Goal: Task Accomplishment & Management: Use online tool/utility

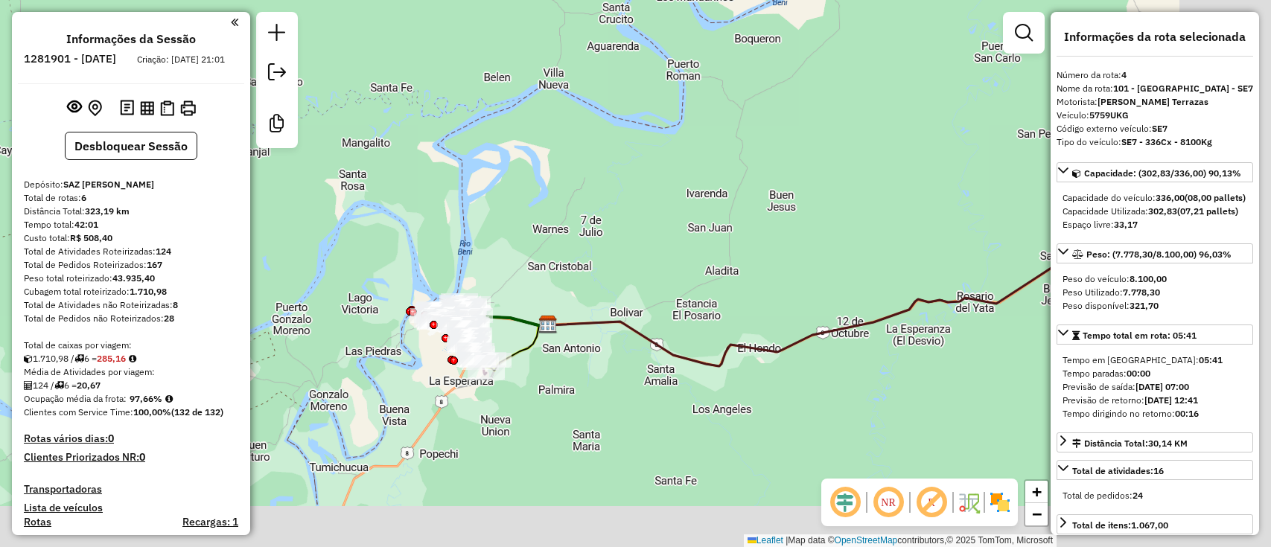
select select "**********"
click at [458, 275] on div "Janela de atendimento Grade de atendimento Capacidade Transportadoras Veículos …" at bounding box center [635, 273] width 1271 height 547
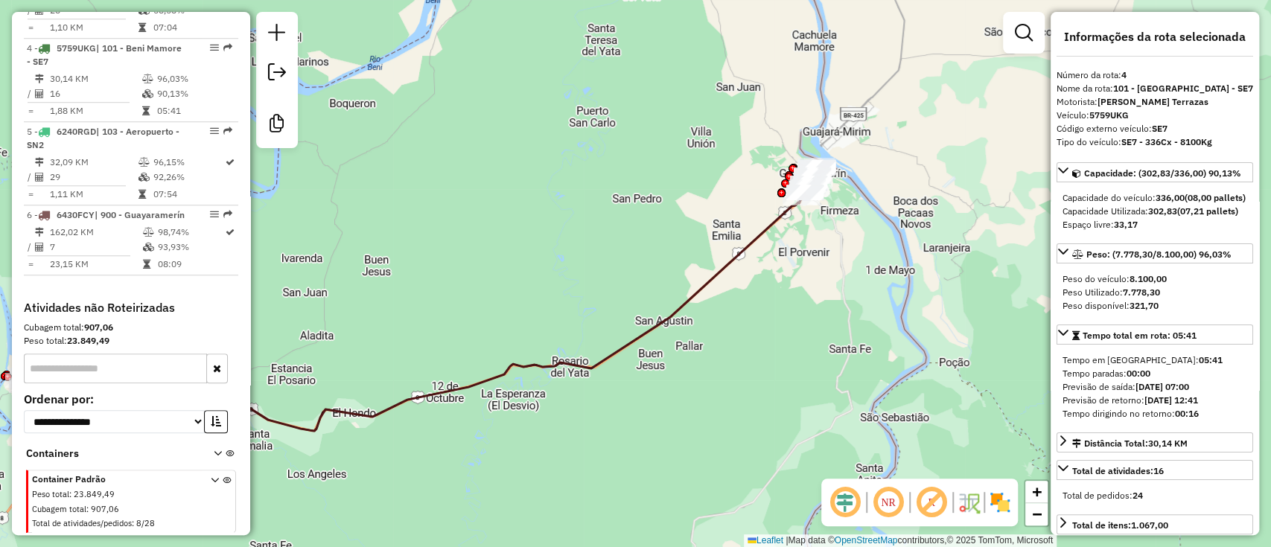
drag, startPoint x: 732, startPoint y: 227, endPoint x: 671, endPoint y: 261, distance: 69.3
click at [672, 261] on div "Janela de atendimento Grade de atendimento Capacidade Transportadoras Veículos …" at bounding box center [635, 273] width 1271 height 547
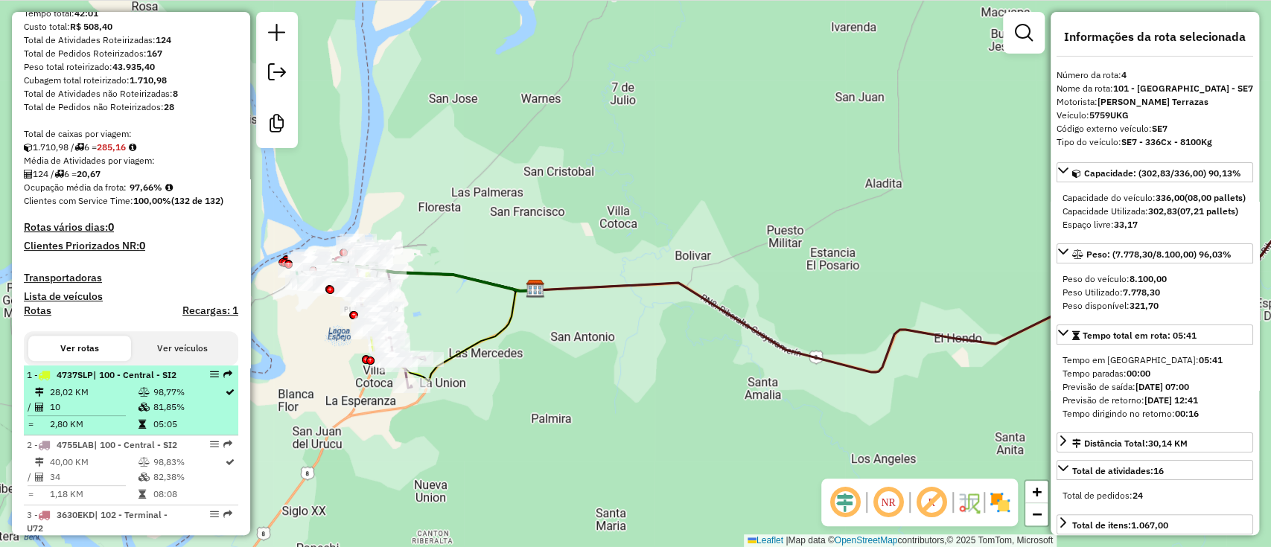
scroll to position [212, 0]
click at [111, 412] on td "10" at bounding box center [93, 406] width 88 height 15
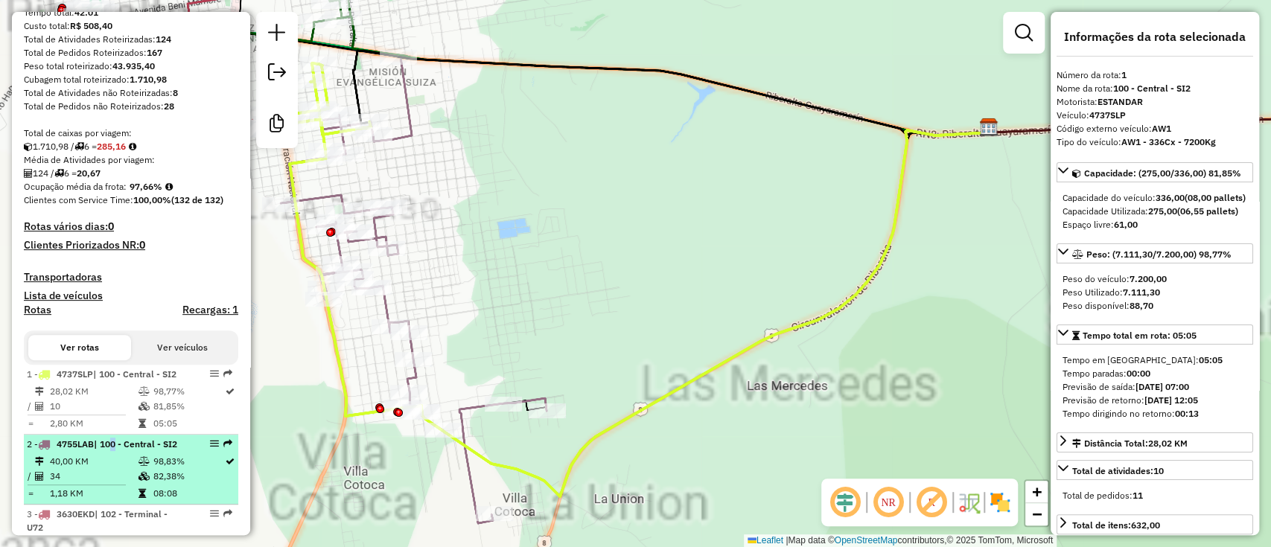
click at [109, 450] on span "| 100 - Central - SI2" at bounding box center [135, 443] width 83 height 11
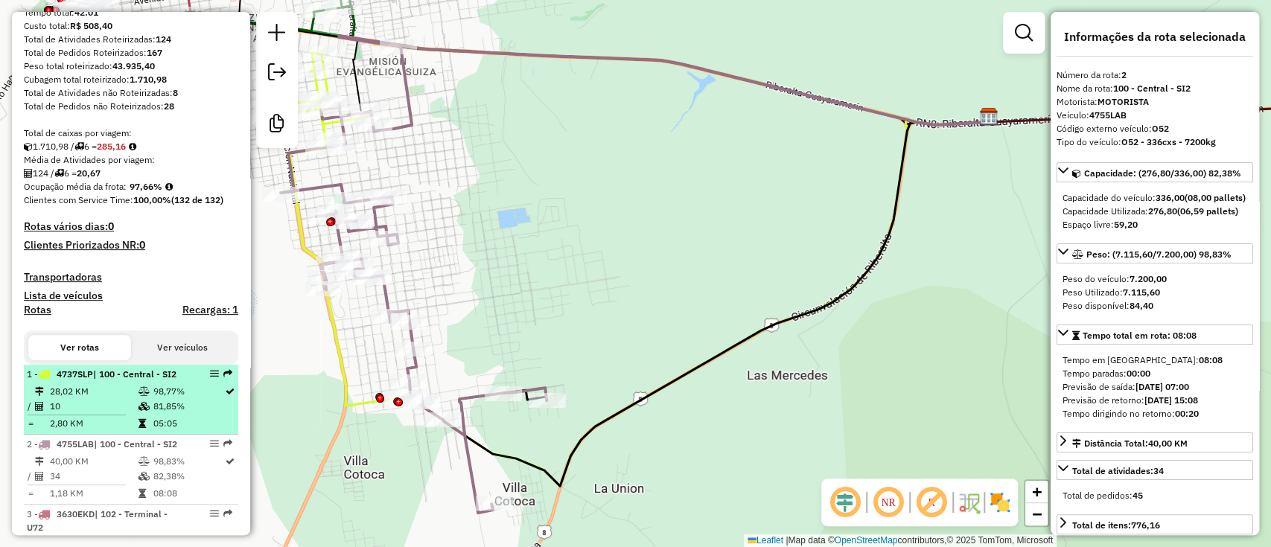
click at [110, 414] on td "10" at bounding box center [93, 406] width 88 height 15
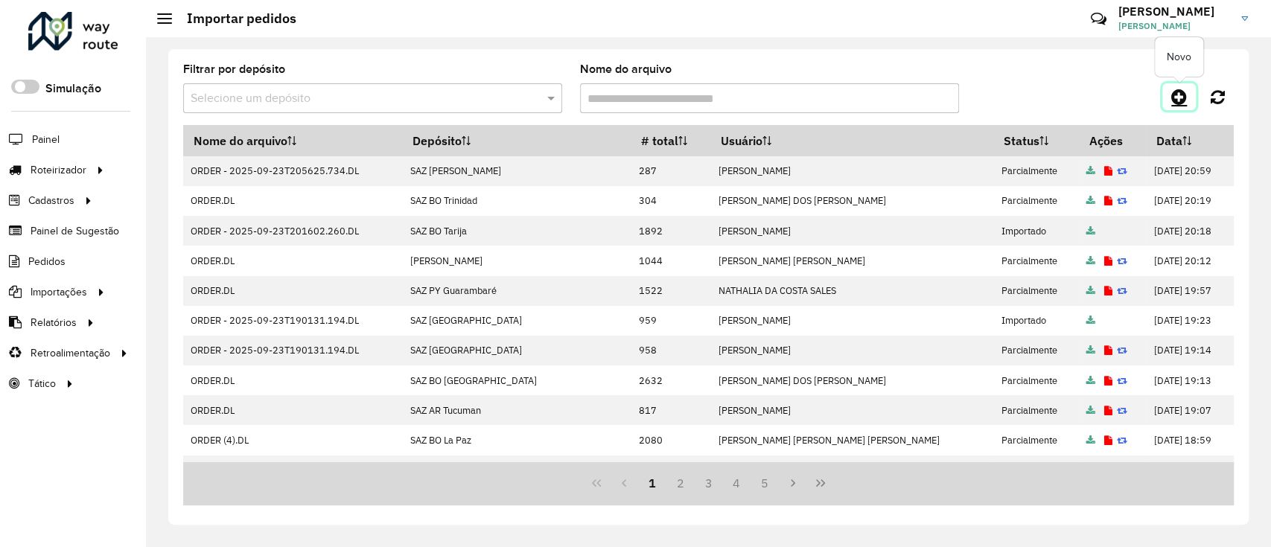
click at [1171, 96] on icon at bounding box center [1179, 97] width 16 height 18
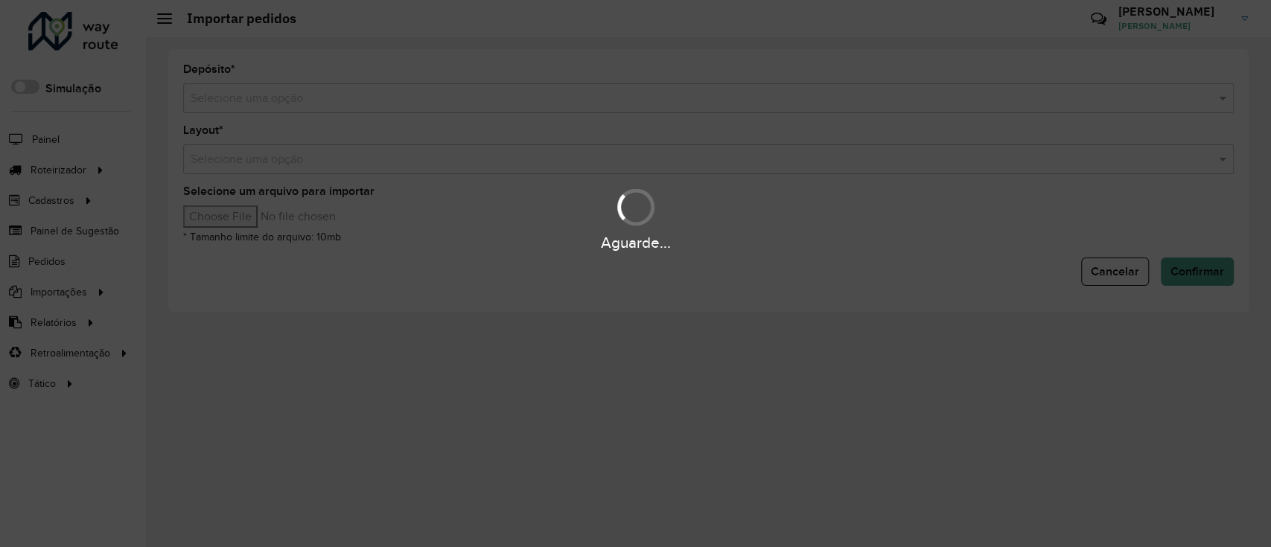
click at [797, 97] on input "text" at bounding box center [694, 99] width 1006 height 18
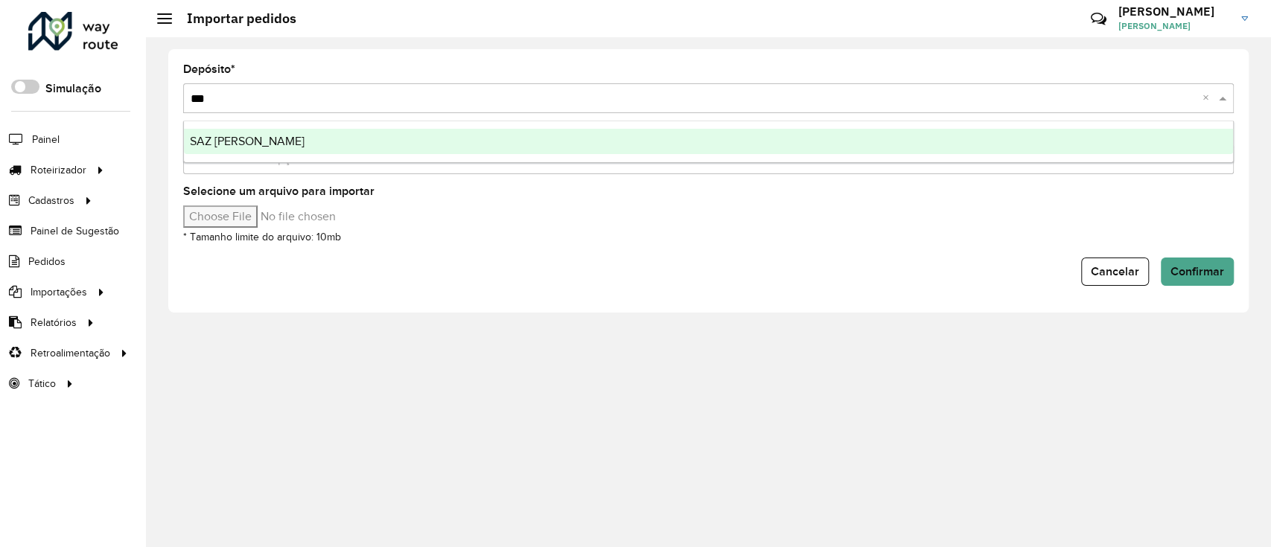
type input "****"
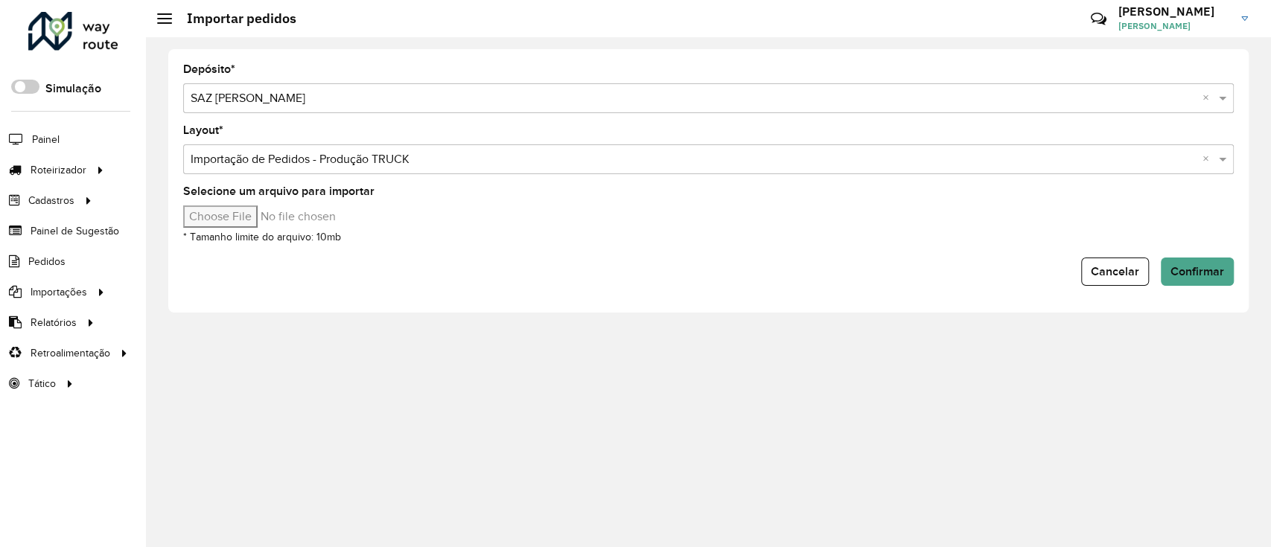
click at [280, 211] on input "Selecione um arquivo para importar" at bounding box center [309, 216] width 253 height 22
type input "**********"
click at [1198, 280] on button "Confirmar" at bounding box center [1197, 272] width 73 height 28
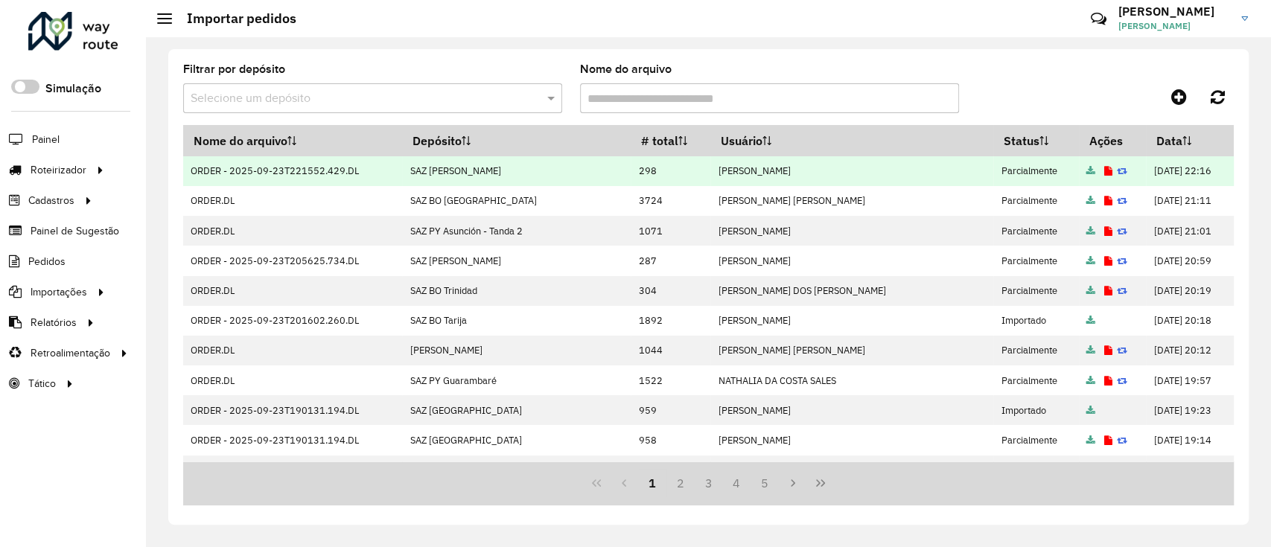
click at [1104, 173] on icon at bounding box center [1108, 172] width 8 height 10
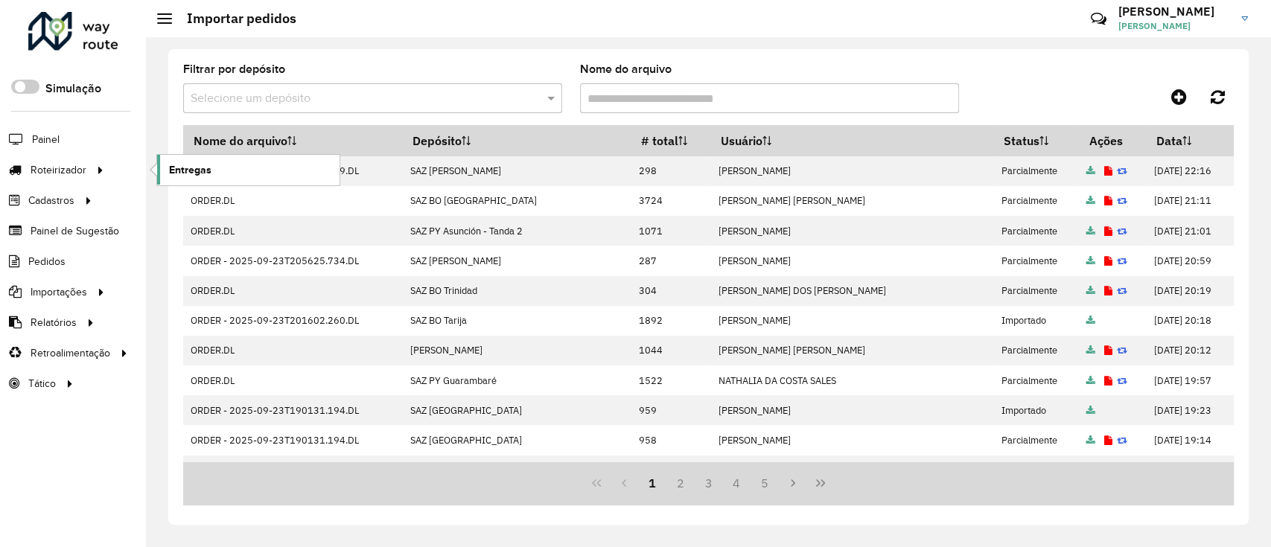
click at [173, 175] on span "Entregas" at bounding box center [190, 170] width 42 height 16
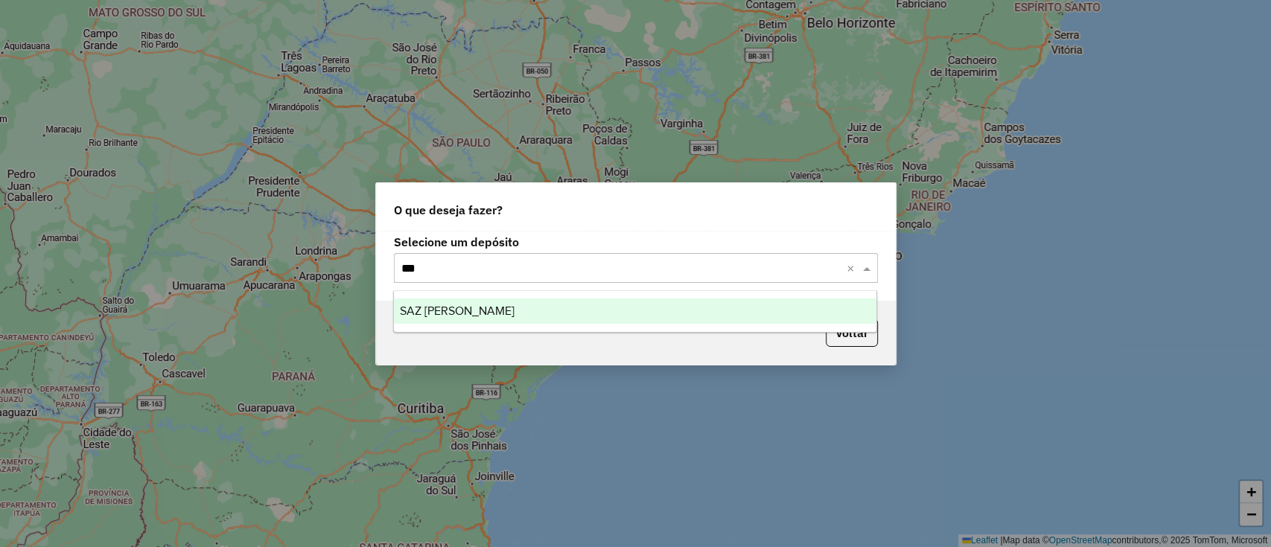
type input "****"
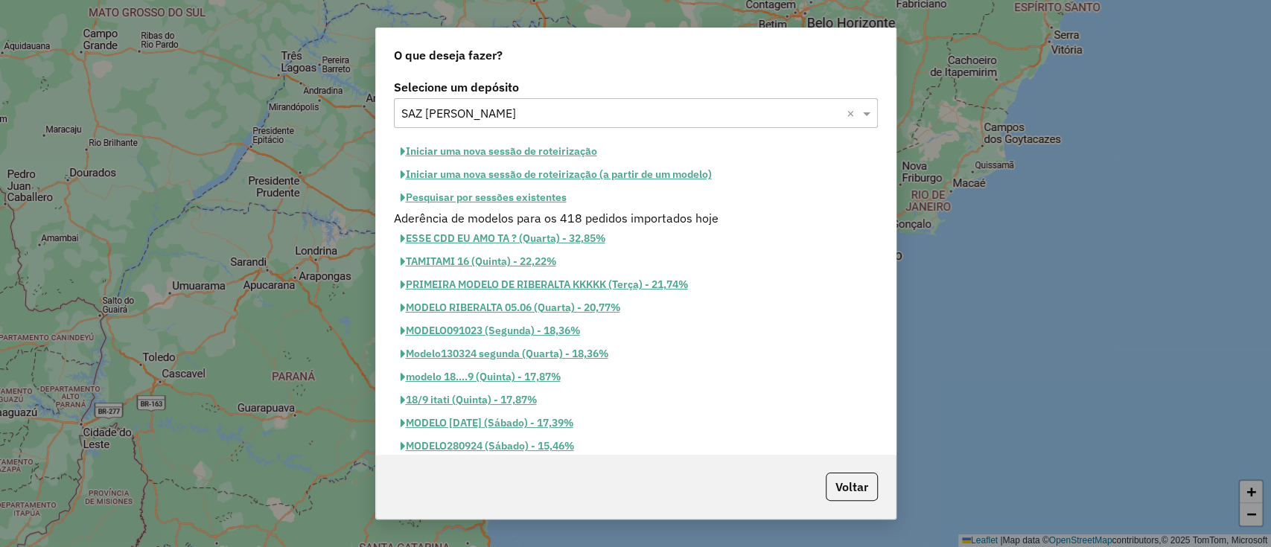
click at [549, 147] on button "Iniciar uma nova sessão de roteirização" at bounding box center [499, 151] width 210 height 23
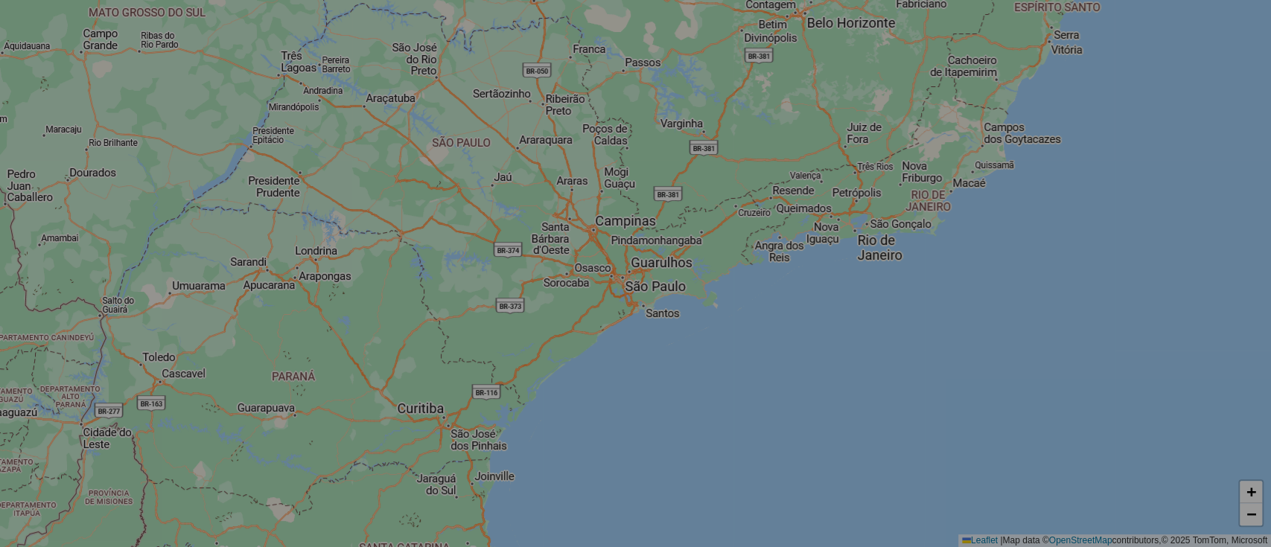
select select "*"
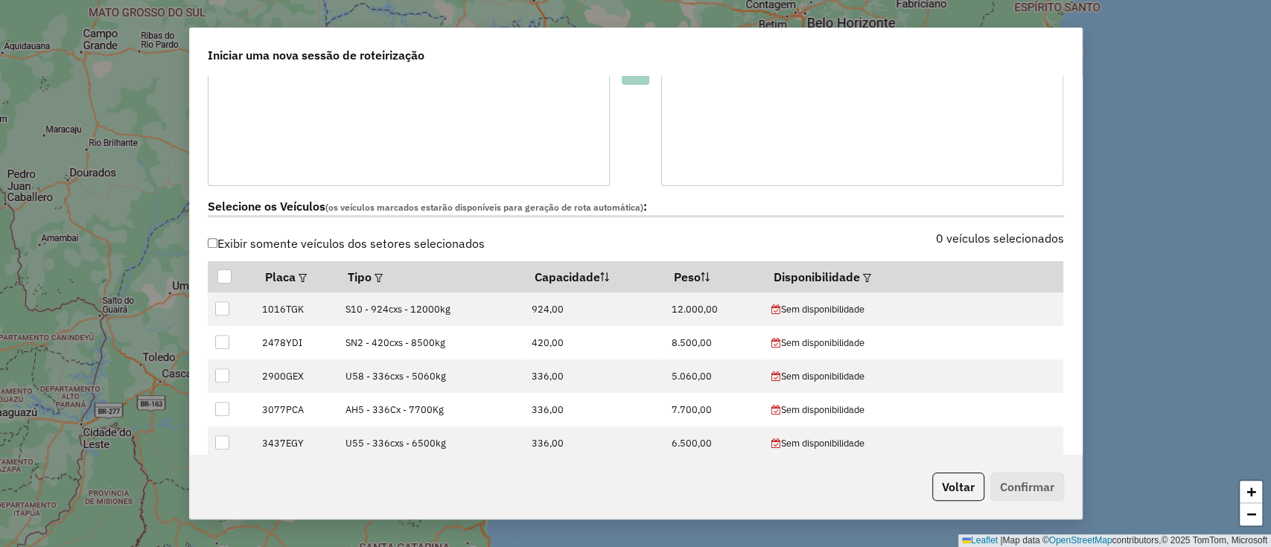
scroll to position [360, 0]
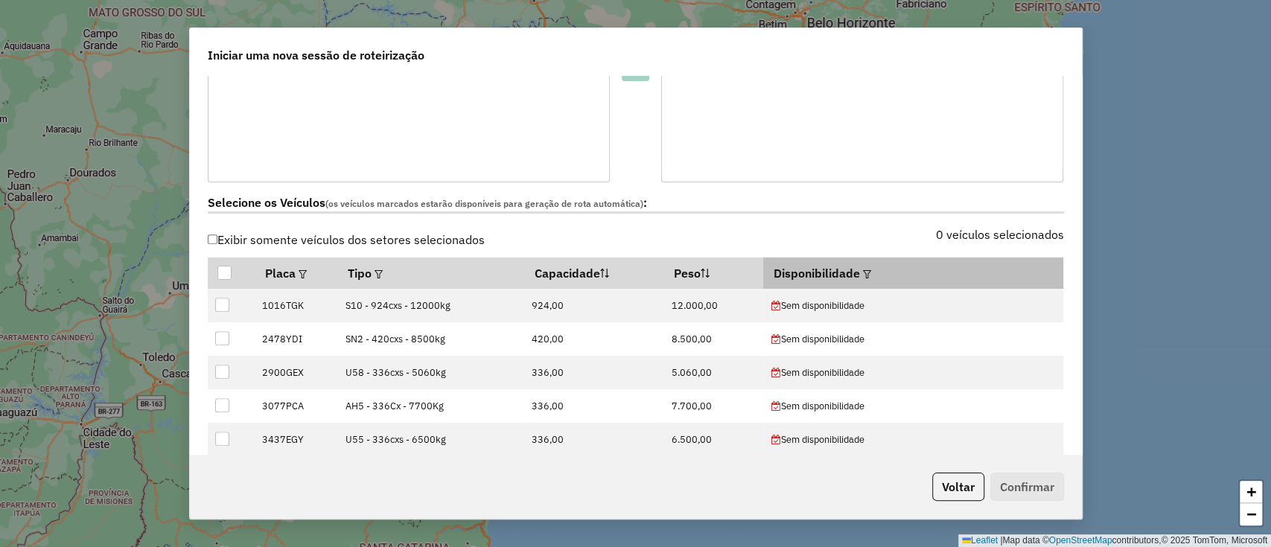
click at [866, 273] on em at bounding box center [867, 274] width 8 height 8
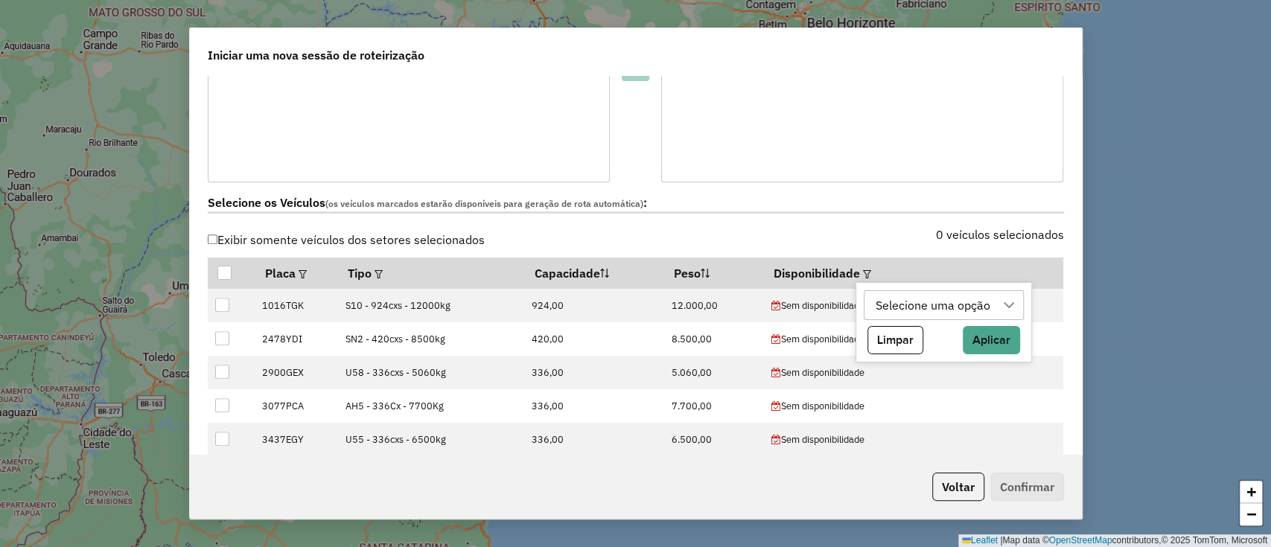
click at [904, 293] on div "Selecione uma opção" at bounding box center [932, 305] width 125 height 28
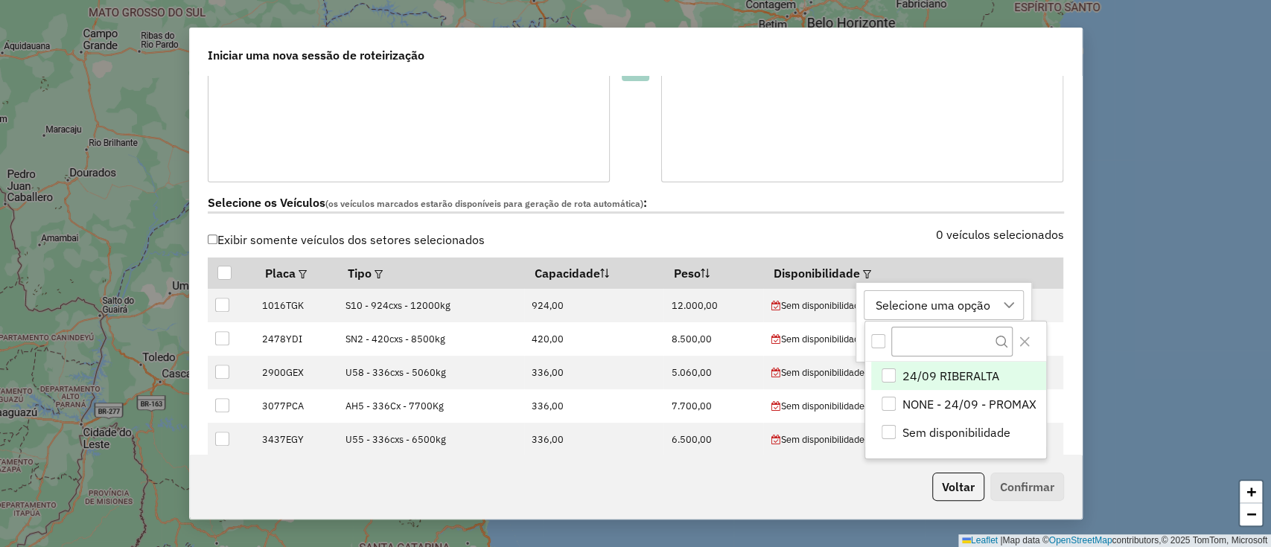
scroll to position [11, 67]
click at [930, 383] on span "24/09 RIBERALTA" at bounding box center [949, 376] width 97 height 18
click at [1023, 339] on icon "Close" at bounding box center [1024, 342] width 12 height 12
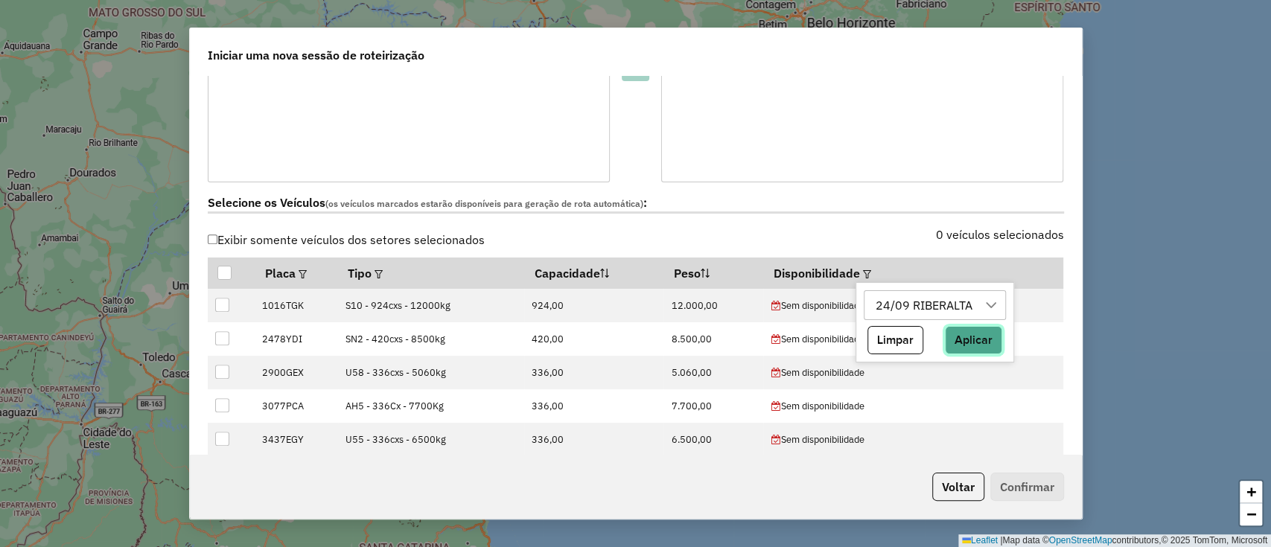
click at [965, 333] on button "Aplicar" at bounding box center [973, 340] width 57 height 28
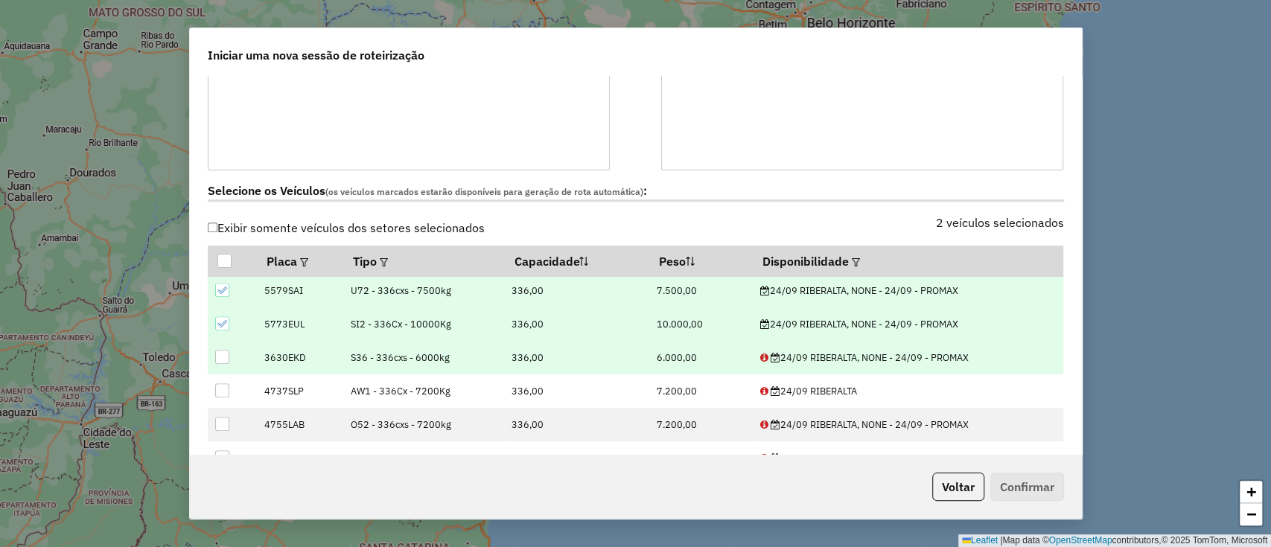
scroll to position [0, 0]
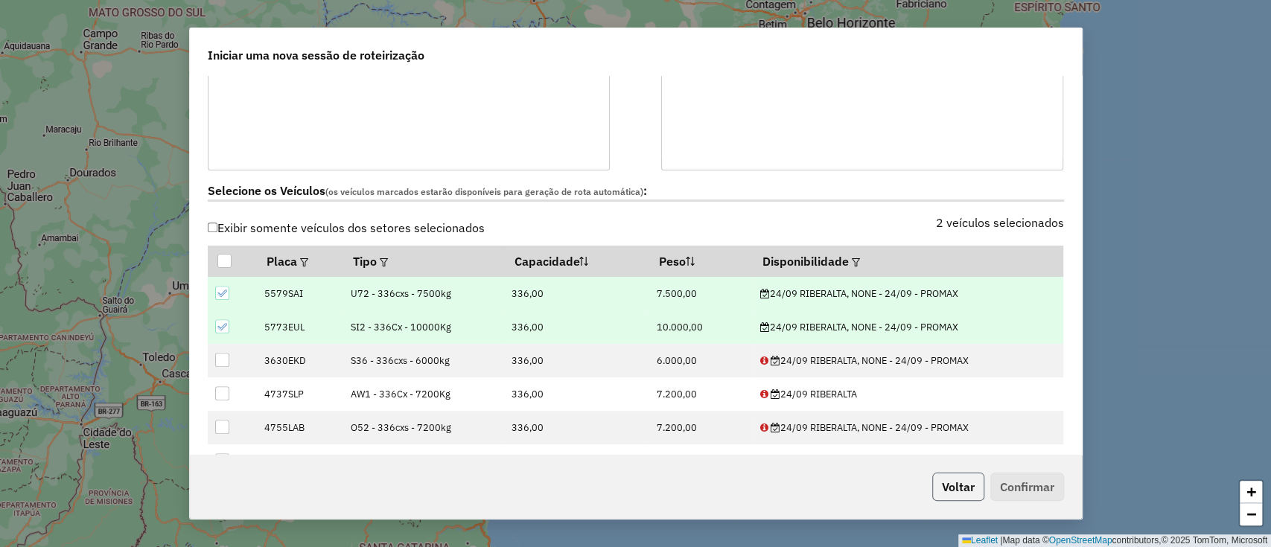
click at [960, 494] on button "Voltar" at bounding box center [958, 487] width 52 height 28
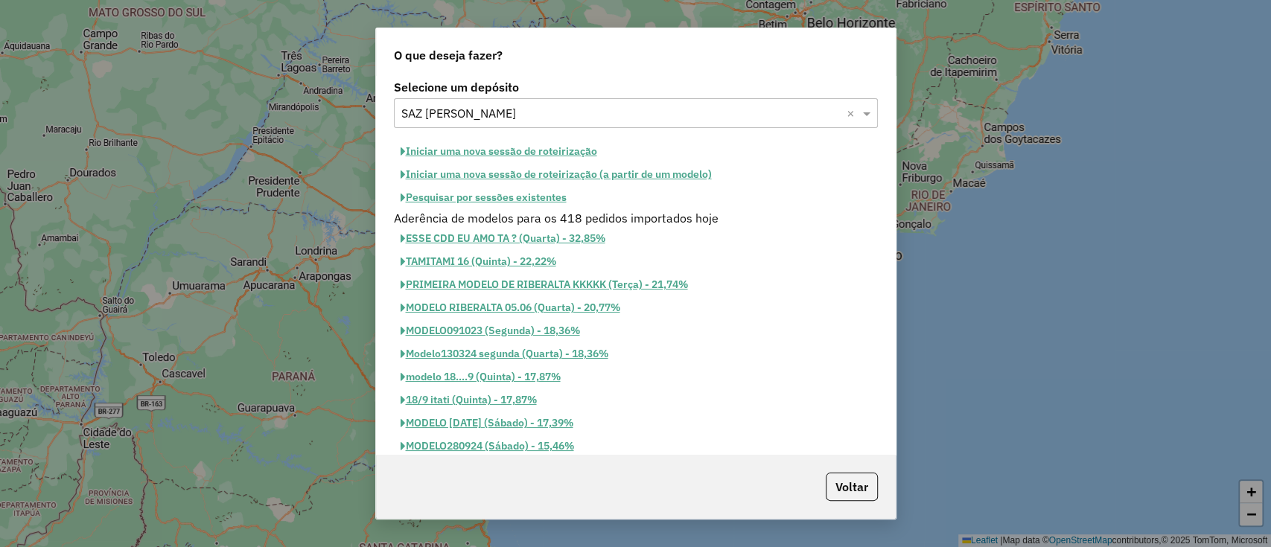
click at [266, 82] on div "O que deseja fazer? Selecione um depósito Selecione um depósito × SAZ BO Ribera…" at bounding box center [635, 273] width 1271 height 547
click at [558, 146] on button "Iniciar uma nova sessão de roteirização" at bounding box center [499, 151] width 210 height 23
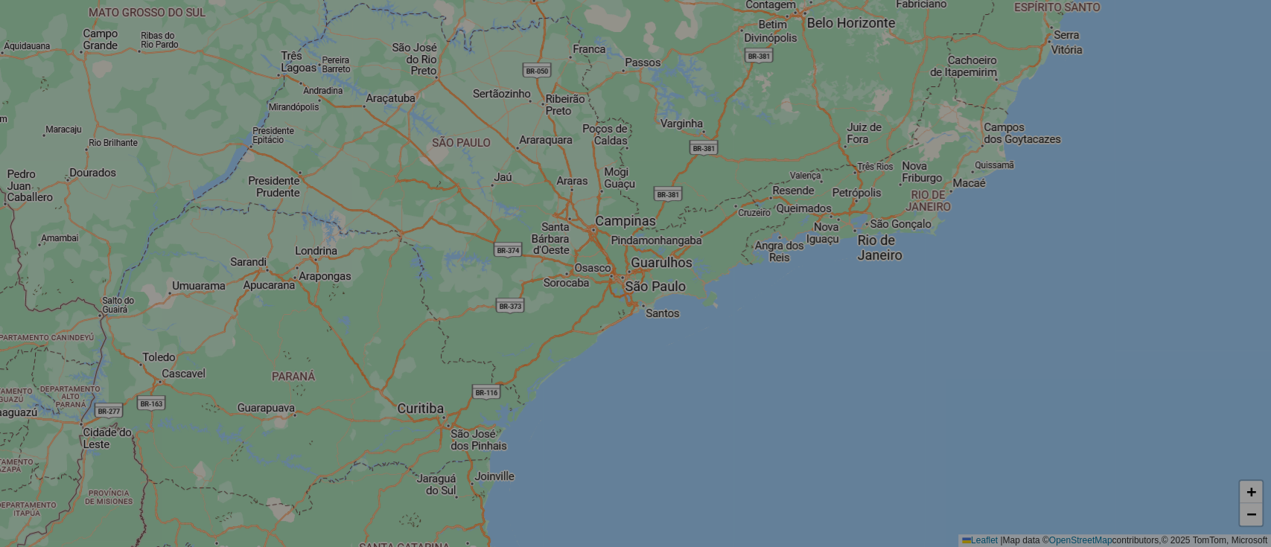
select select "*"
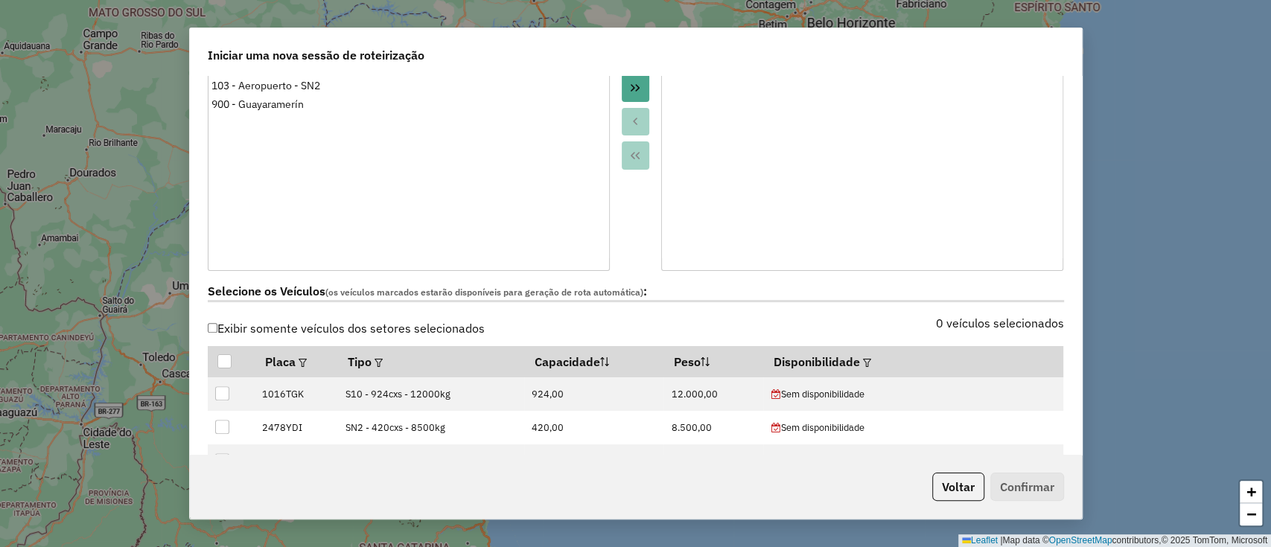
scroll to position [280, 0]
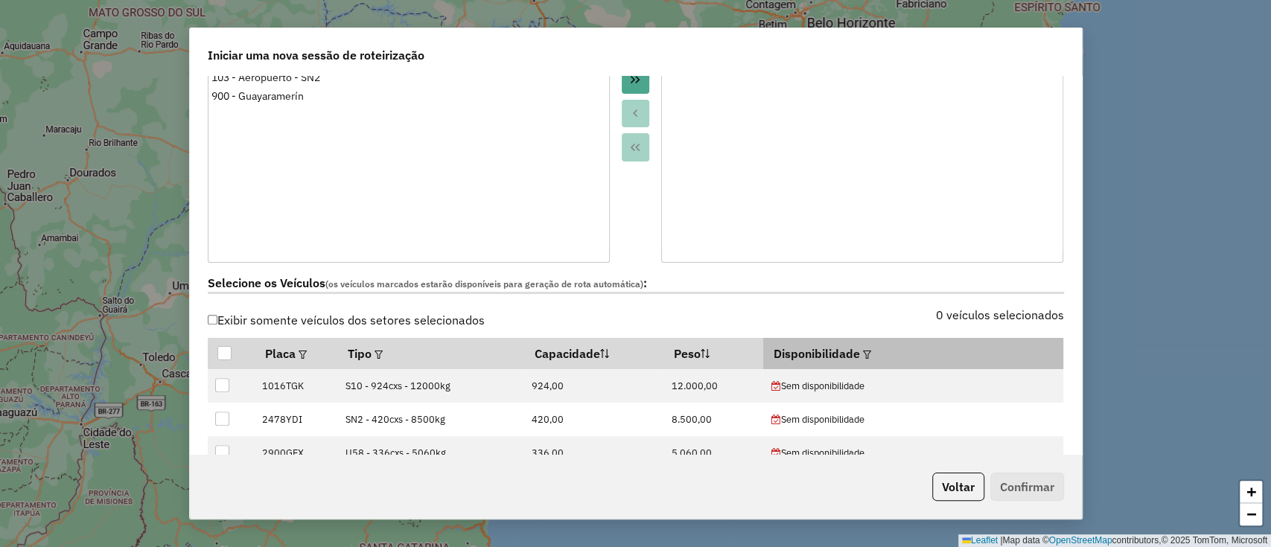
click at [860, 352] on div at bounding box center [865, 354] width 11 height 18
click at [863, 352] on em at bounding box center [867, 355] width 8 height 8
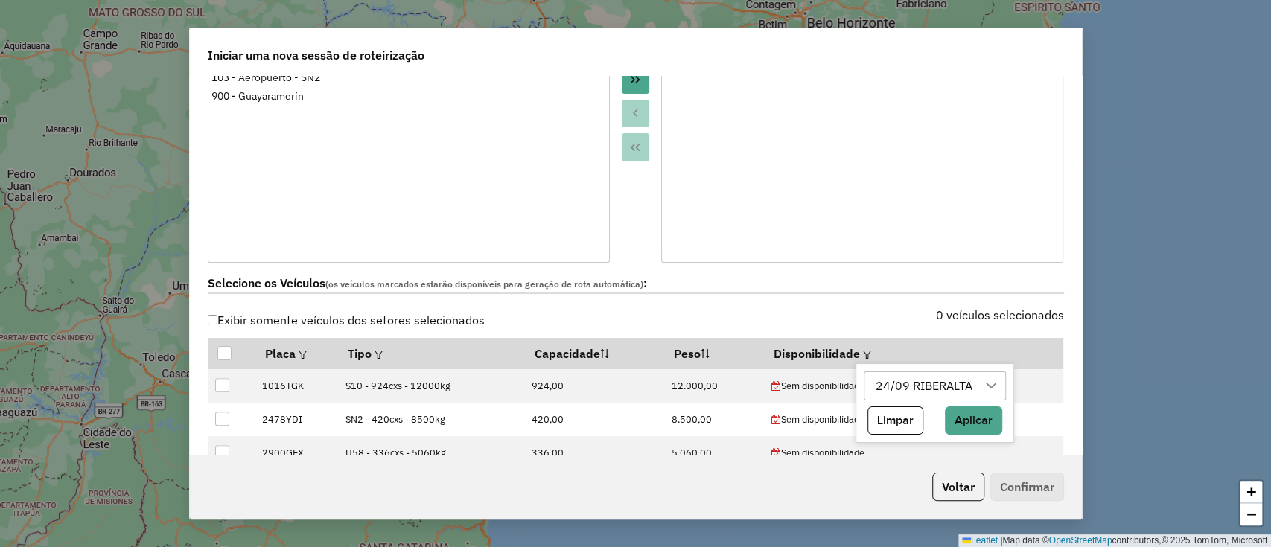
click at [926, 378] on div "24/09 RIBERALTA" at bounding box center [923, 386] width 107 height 28
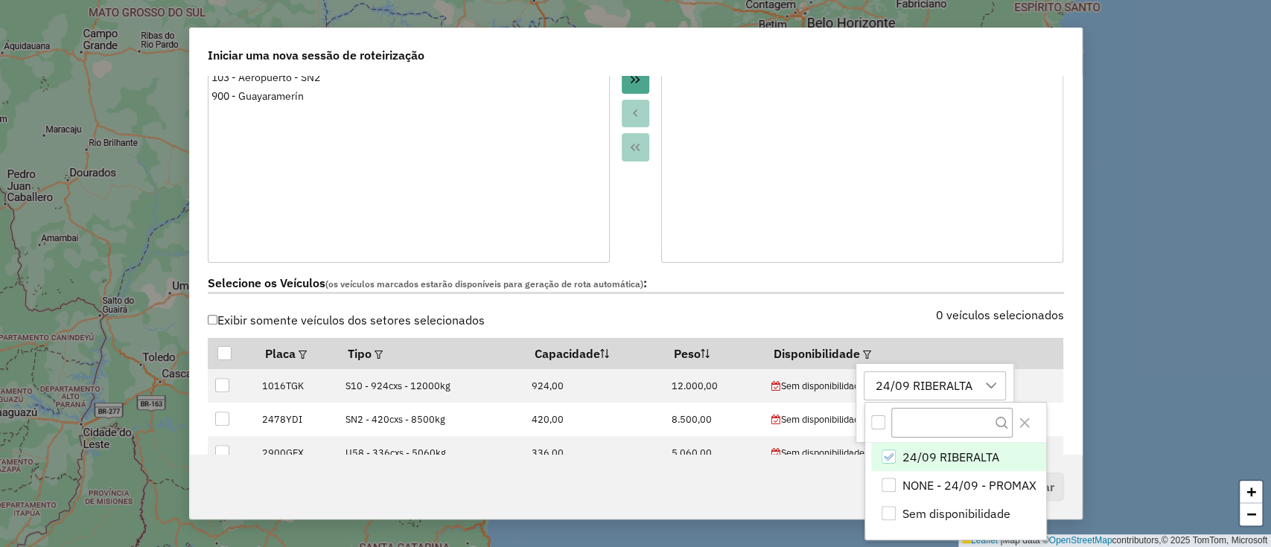
scroll to position [11, 67]
click at [898, 448] on li "24/09 RIBERALTA" at bounding box center [958, 457] width 175 height 28
click at [905, 479] on span "NONE - 24/09 - PROMAX" at bounding box center [968, 485] width 134 height 18
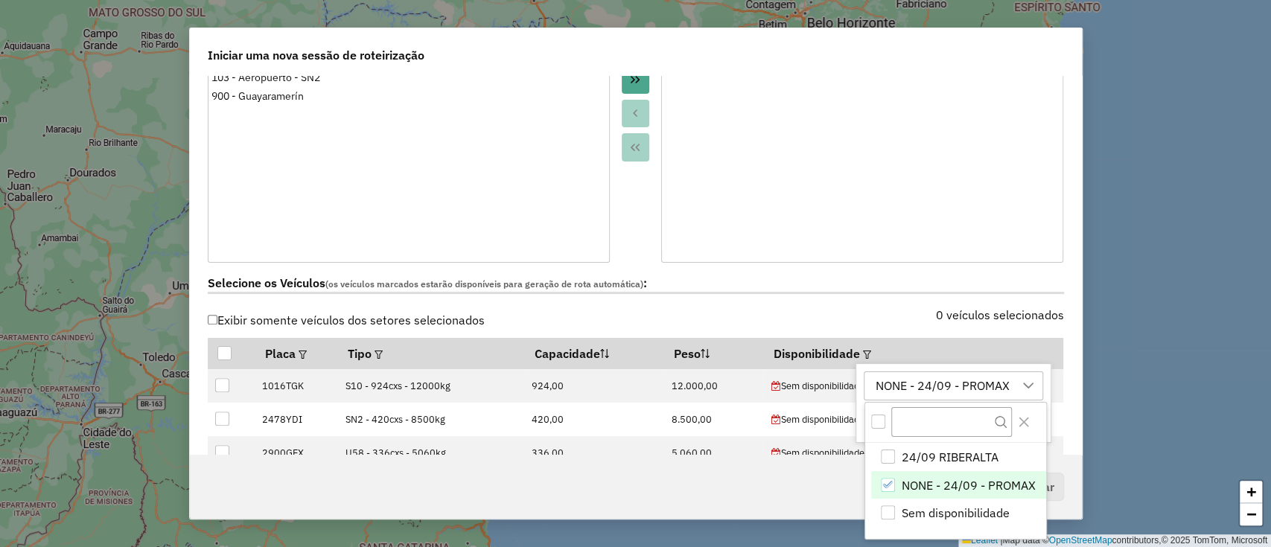
scroll to position [124, 0]
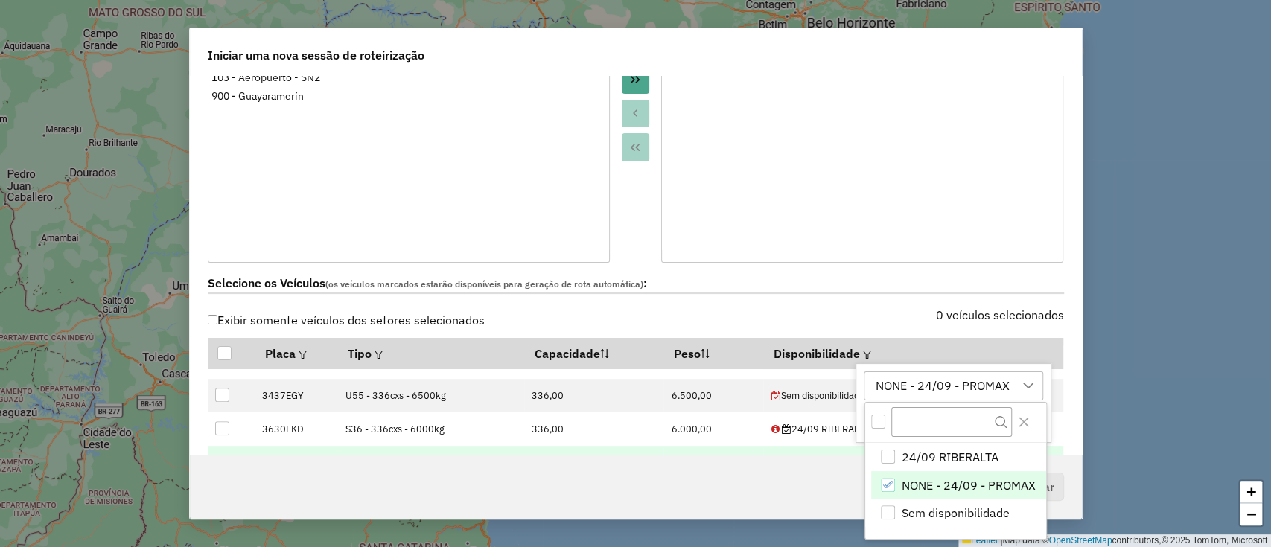
click at [1054, 453] on td "24/09 RIBERALTA" at bounding box center [913, 462] width 300 height 33
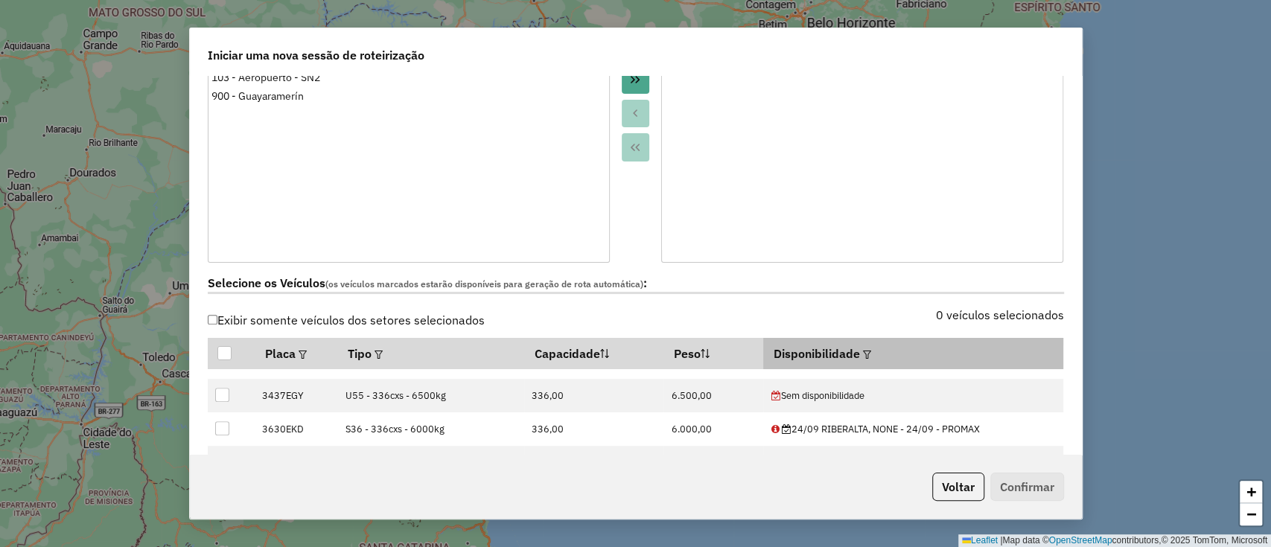
click at [860, 348] on div at bounding box center [865, 354] width 11 height 18
click at [863, 351] on em at bounding box center [867, 355] width 8 height 8
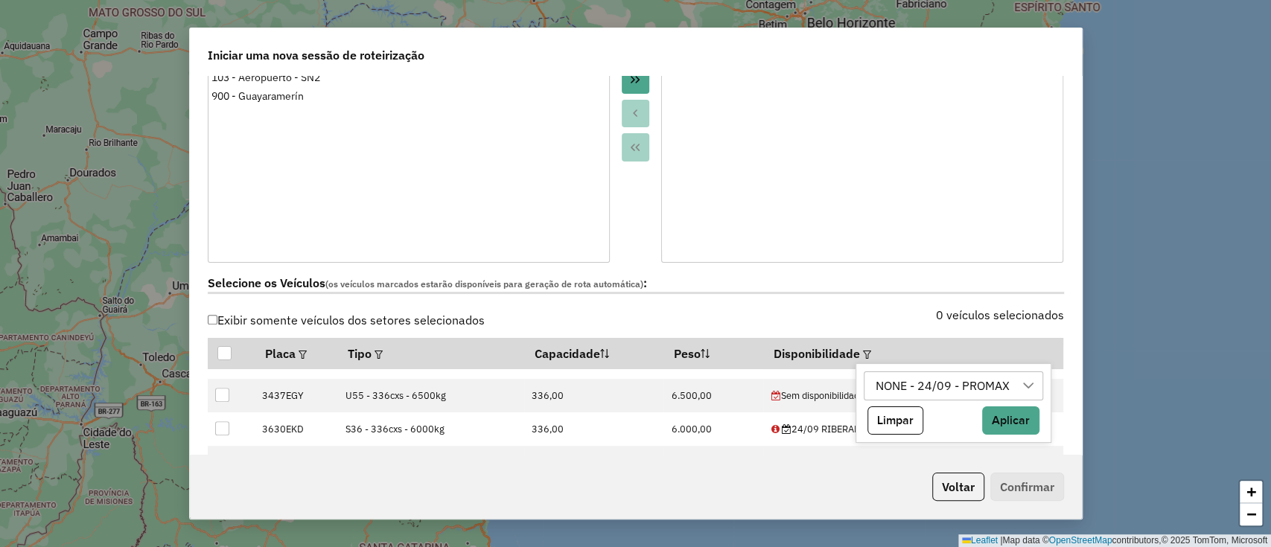
click at [954, 384] on div "NONE - 24/09 - PROMAX" at bounding box center [942, 386] width 144 height 28
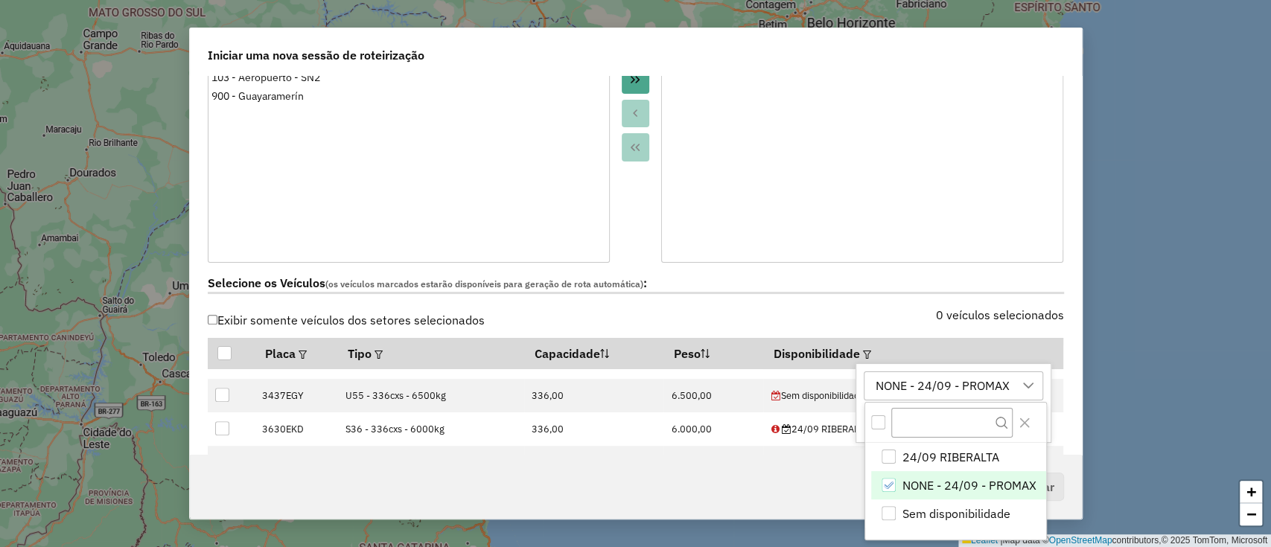
scroll to position [11, 67]
click at [1035, 422] on div at bounding box center [955, 423] width 181 height 40
click at [1021, 418] on icon "Close" at bounding box center [1024, 422] width 12 height 12
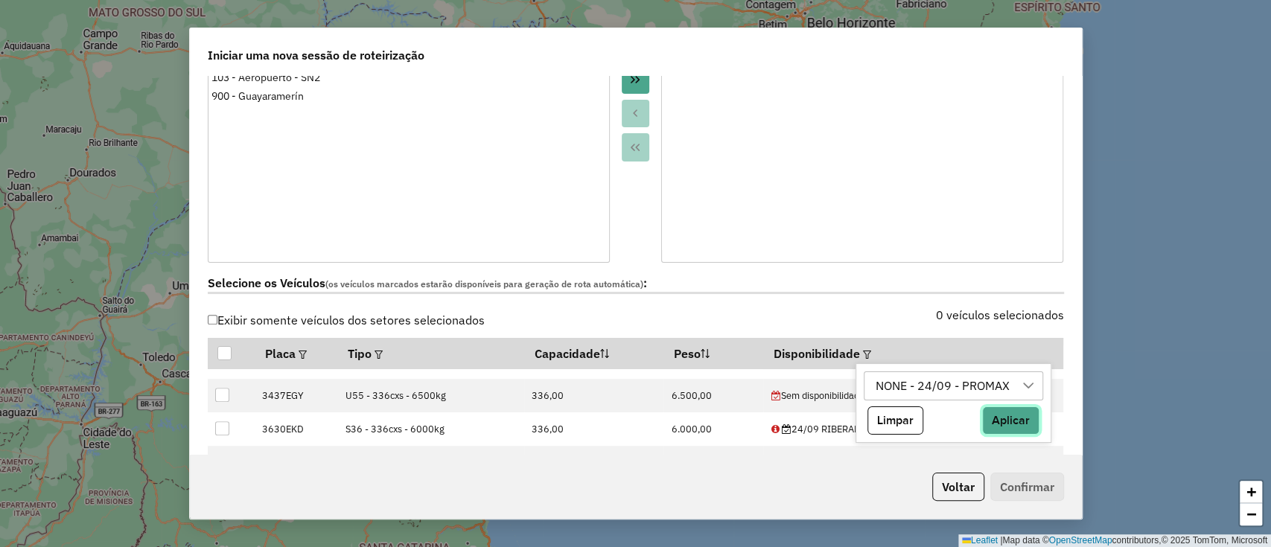
click at [1027, 418] on button "Aplicar" at bounding box center [1010, 420] width 57 height 28
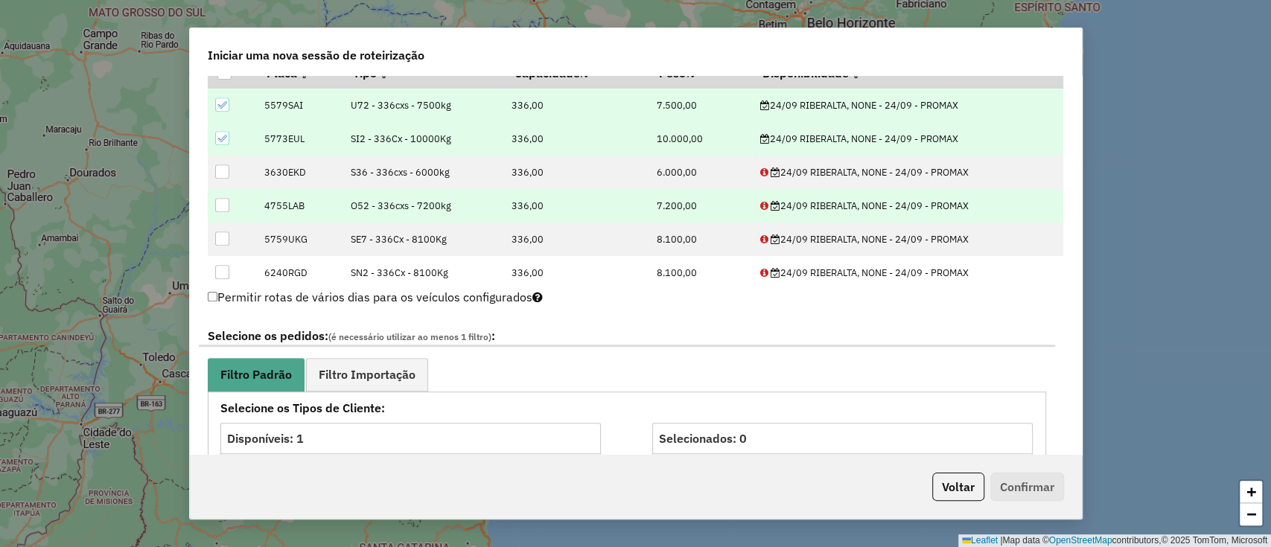
scroll to position [535, 0]
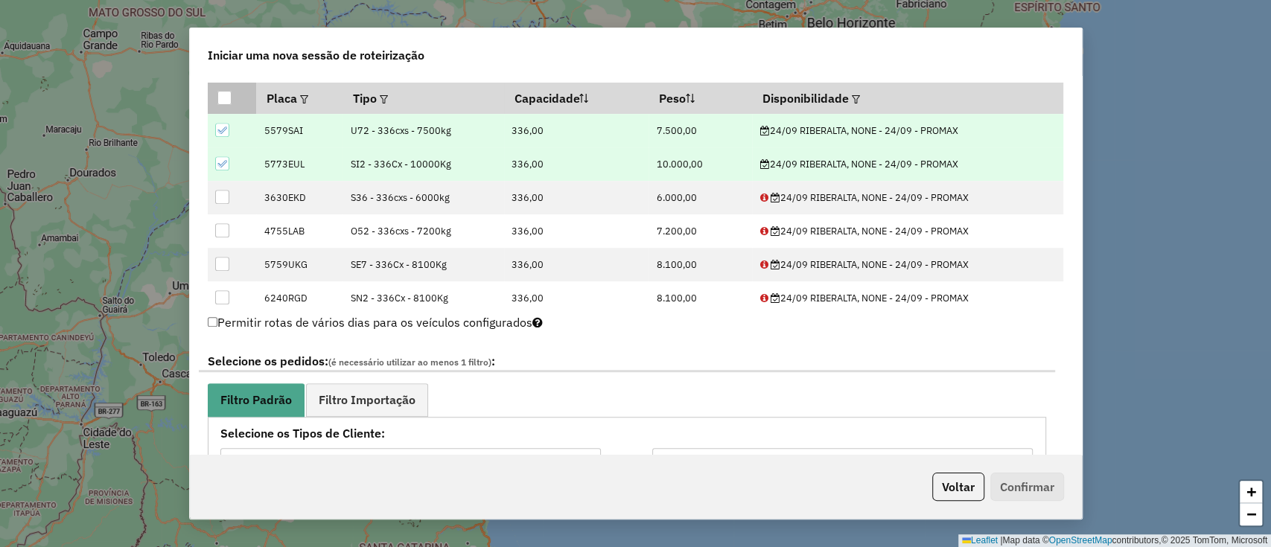
click at [226, 97] on div at bounding box center [224, 98] width 14 height 14
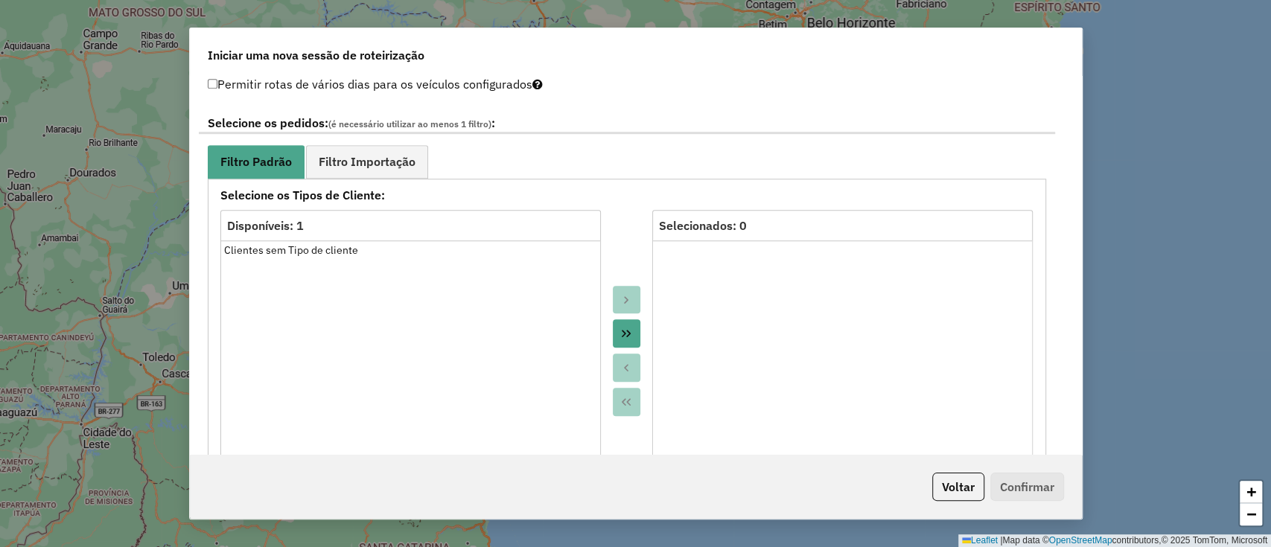
scroll to position [821, 0]
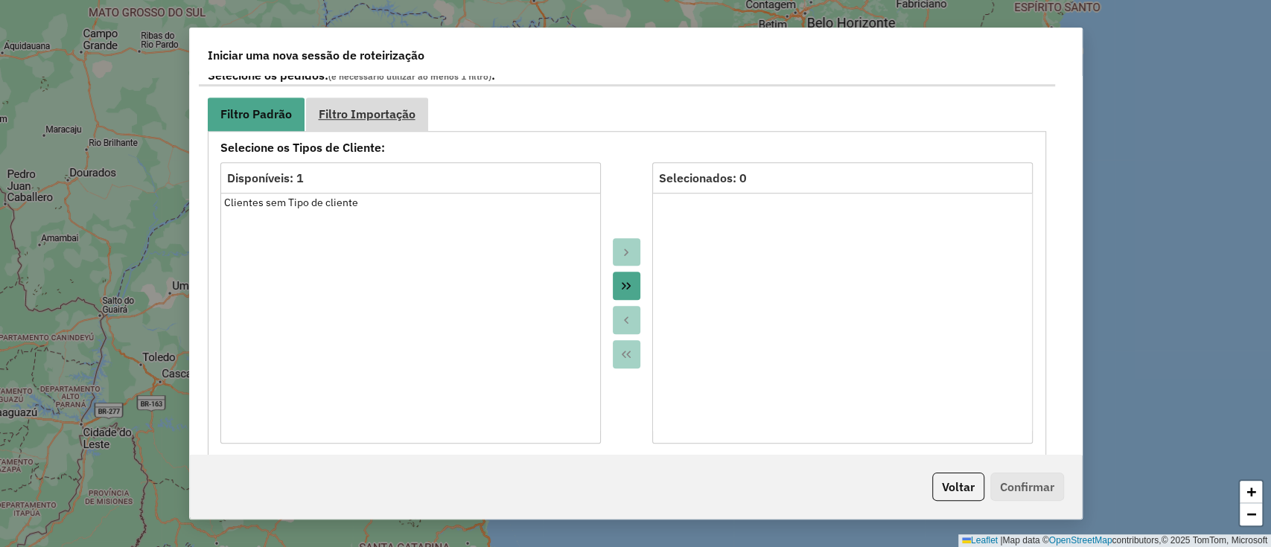
click at [390, 118] on span "Filtro Importação" at bounding box center [367, 114] width 97 height 12
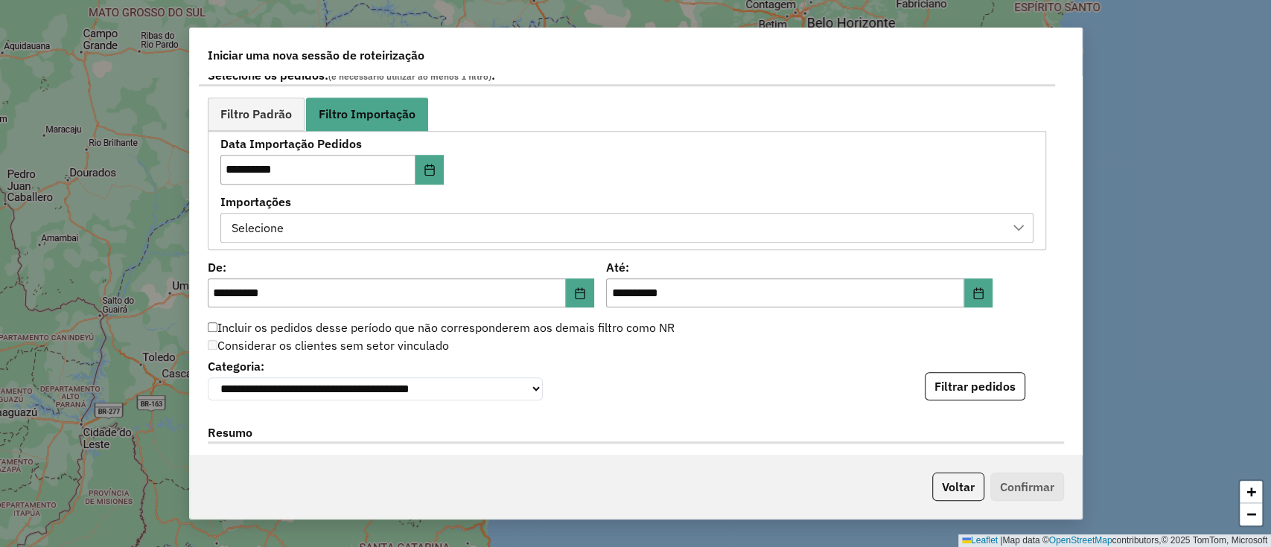
click at [334, 242] on div "**********" at bounding box center [627, 190] width 838 height 119
drag, startPoint x: 353, startPoint y: 227, endPoint x: 364, endPoint y: 229, distance: 11.4
click at [360, 227] on div "Selecione" at bounding box center [615, 228] width 777 height 28
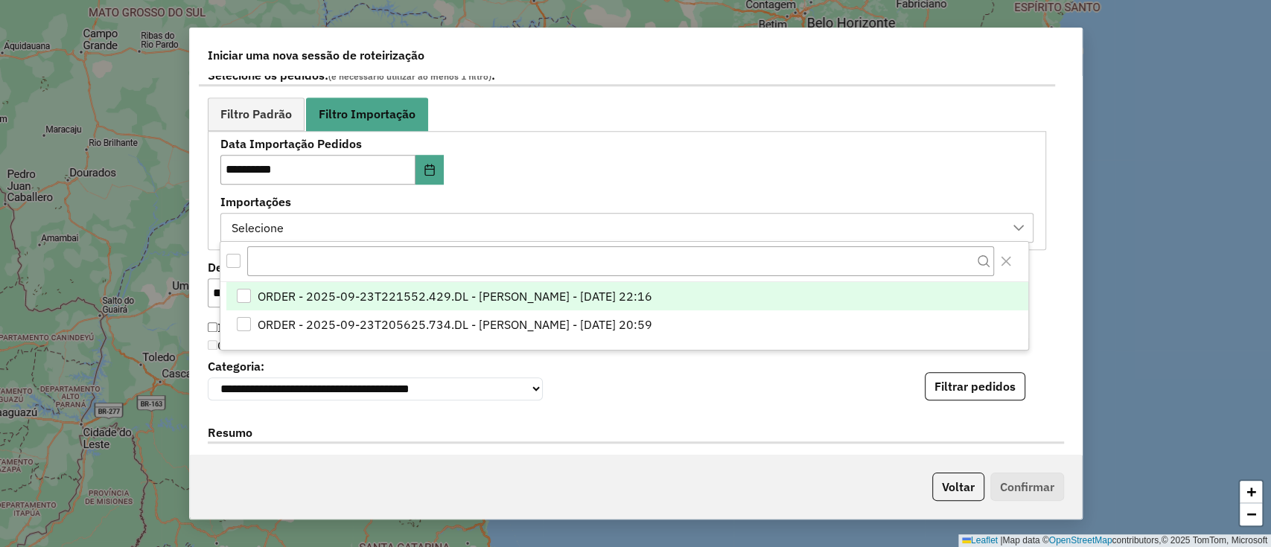
click at [424, 289] on span "ORDER - 2025-09-23T221552.429.DL - [PERSON_NAME] - [DATE] 22:16" at bounding box center [455, 296] width 395 height 18
click at [936, 400] on button "Filtrar pedidos" at bounding box center [975, 386] width 100 height 28
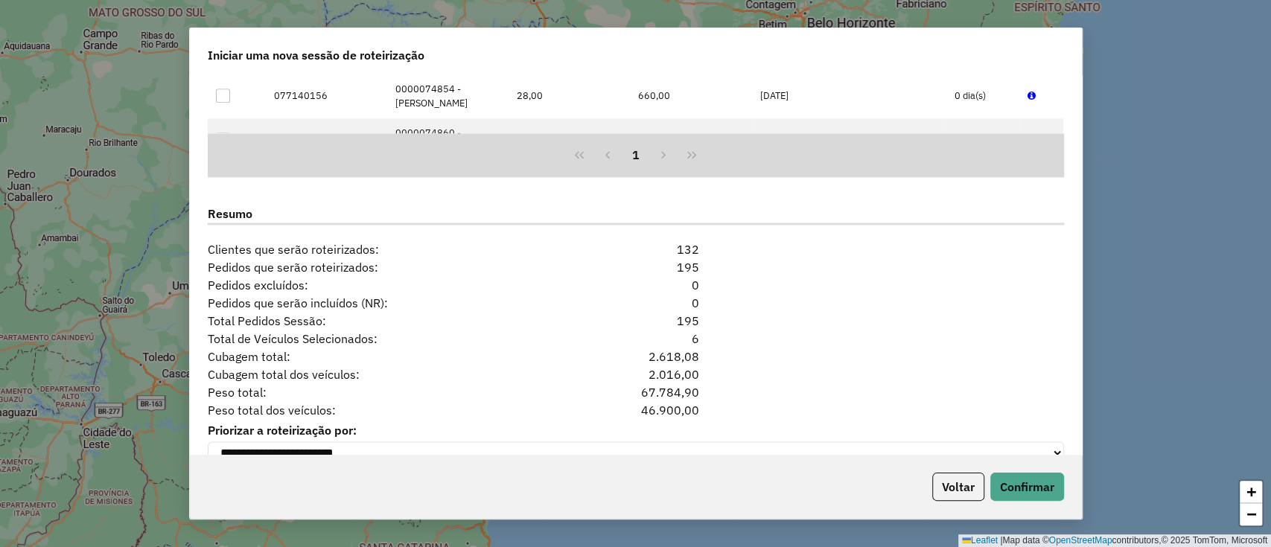
scroll to position [1379, 0]
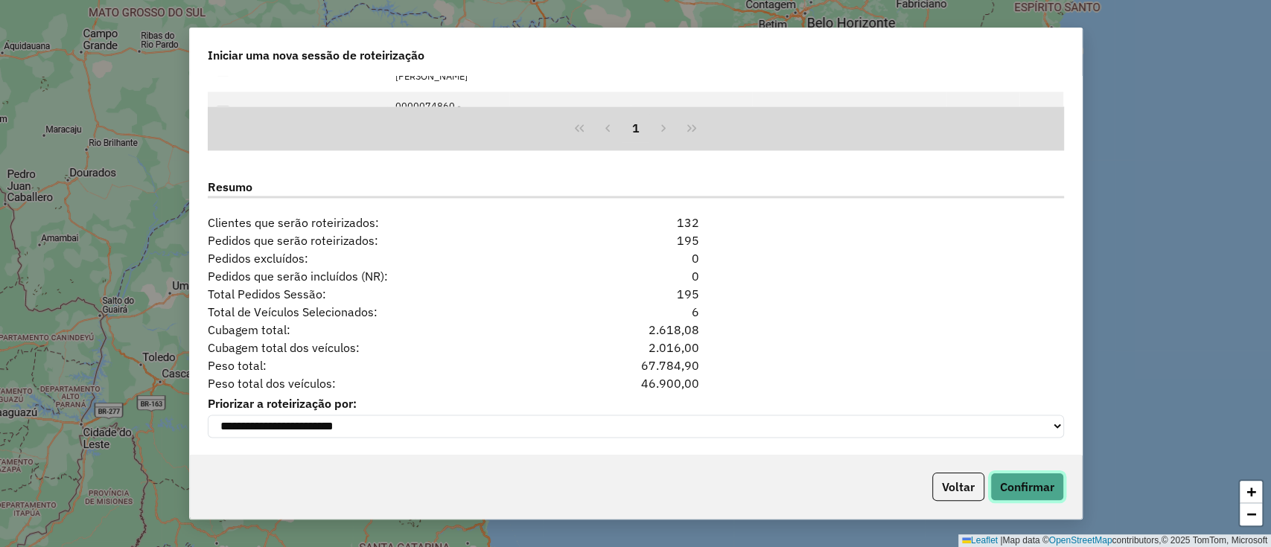
click at [1024, 494] on button "Confirmar" at bounding box center [1027, 487] width 74 height 28
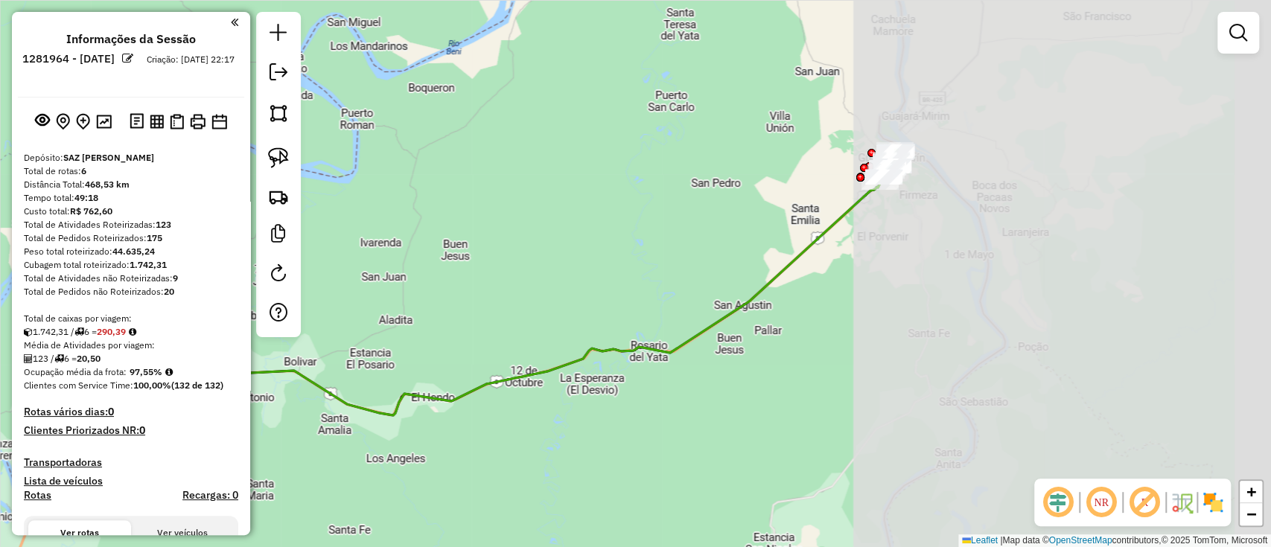
drag, startPoint x: 1038, startPoint y: 214, endPoint x: 613, endPoint y: 301, distance: 433.7
click at [613, 301] on div "Janela de atendimento Grade de atendimento Capacidade Transportadoras Veículos …" at bounding box center [635, 273] width 1271 height 547
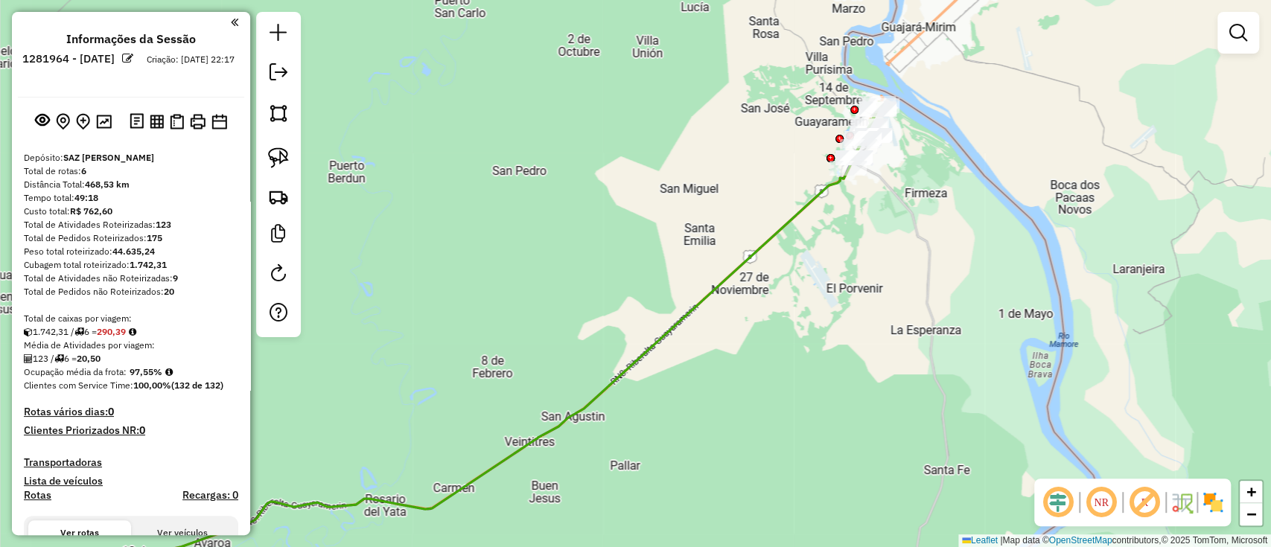
drag, startPoint x: 852, startPoint y: 209, endPoint x: 741, endPoint y: 316, distance: 154.2
click at [742, 316] on div "Janela de atendimento Grade de atendimento Capacidade Transportadoras Veículos …" at bounding box center [635, 273] width 1271 height 547
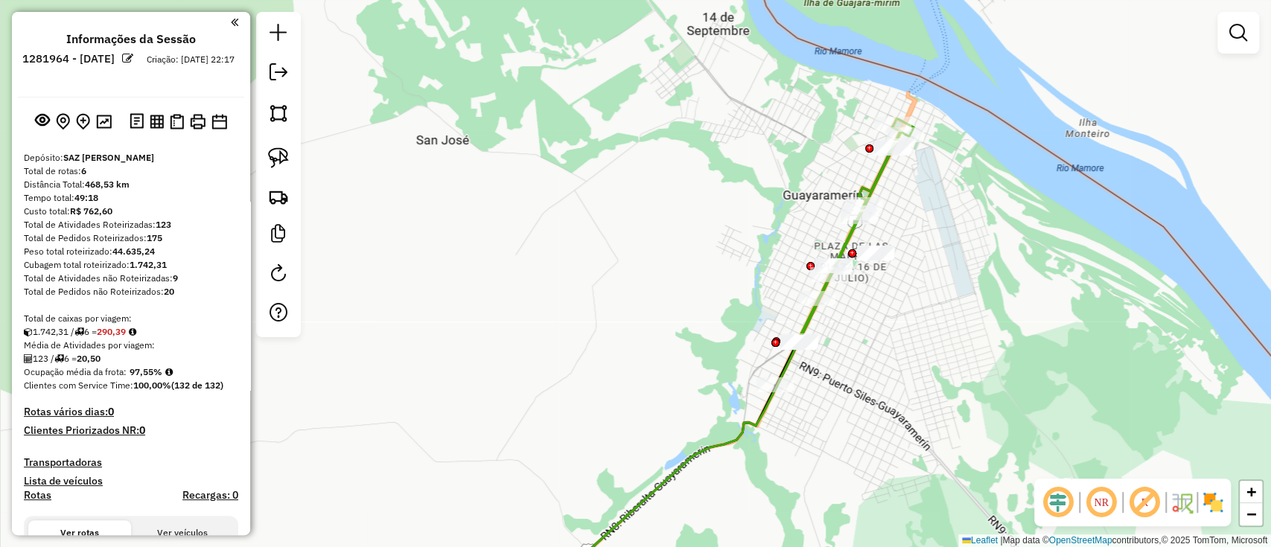
click at [759, 420] on icon at bounding box center [711, 375] width 361 height 454
select select "**********"
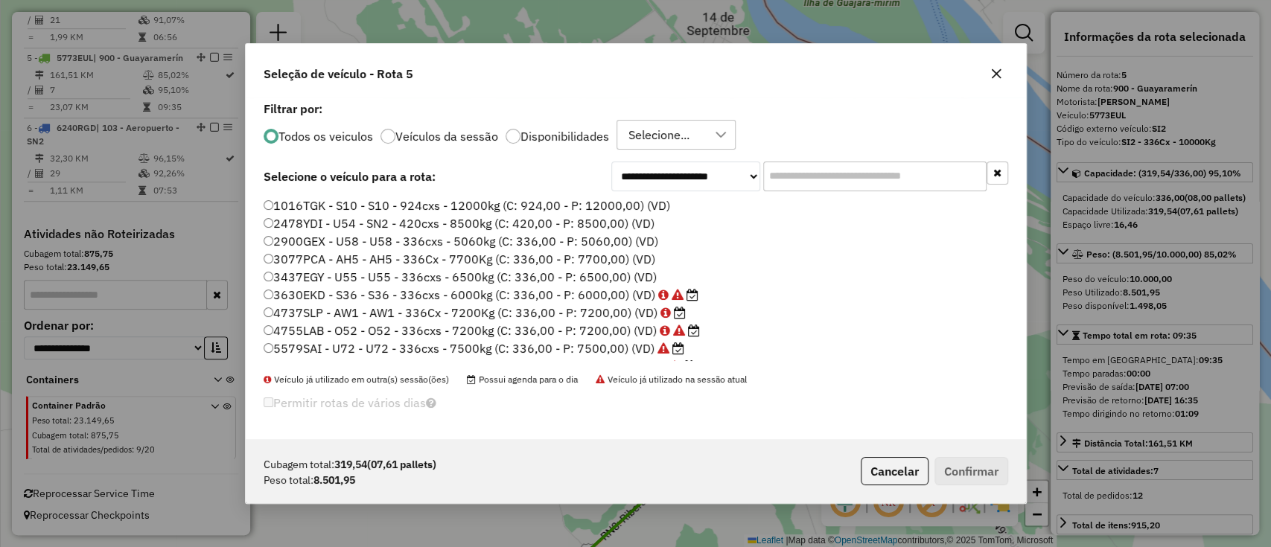
scroll to position [7, 4]
click at [835, 183] on input "text" at bounding box center [874, 177] width 223 height 30
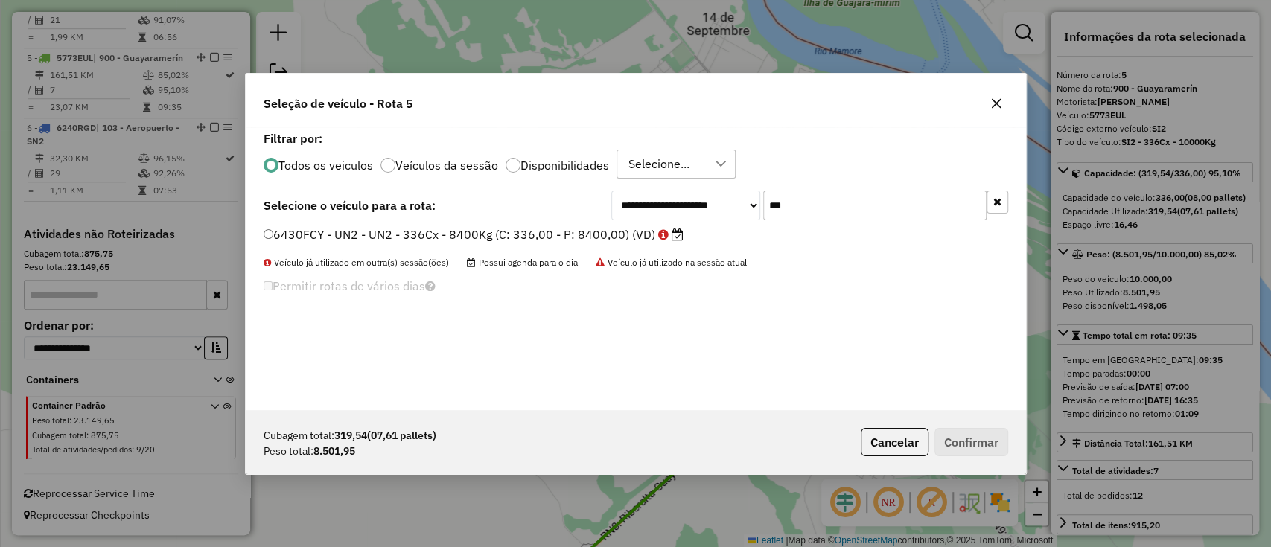
type input "***"
click at [613, 232] on label "6430FCY - UN2 - UN2 - 336Cx - 8400Kg (C: 336,00 - P: 8400,00) (VD)" at bounding box center [474, 235] width 420 height 18
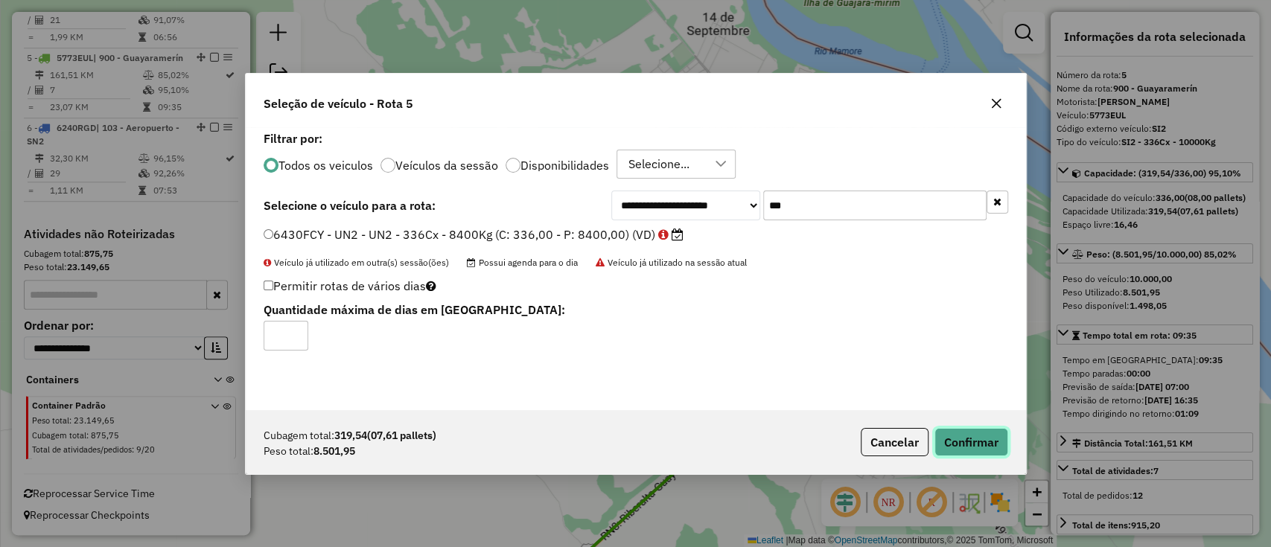
click at [957, 438] on button "Confirmar" at bounding box center [971, 442] width 74 height 28
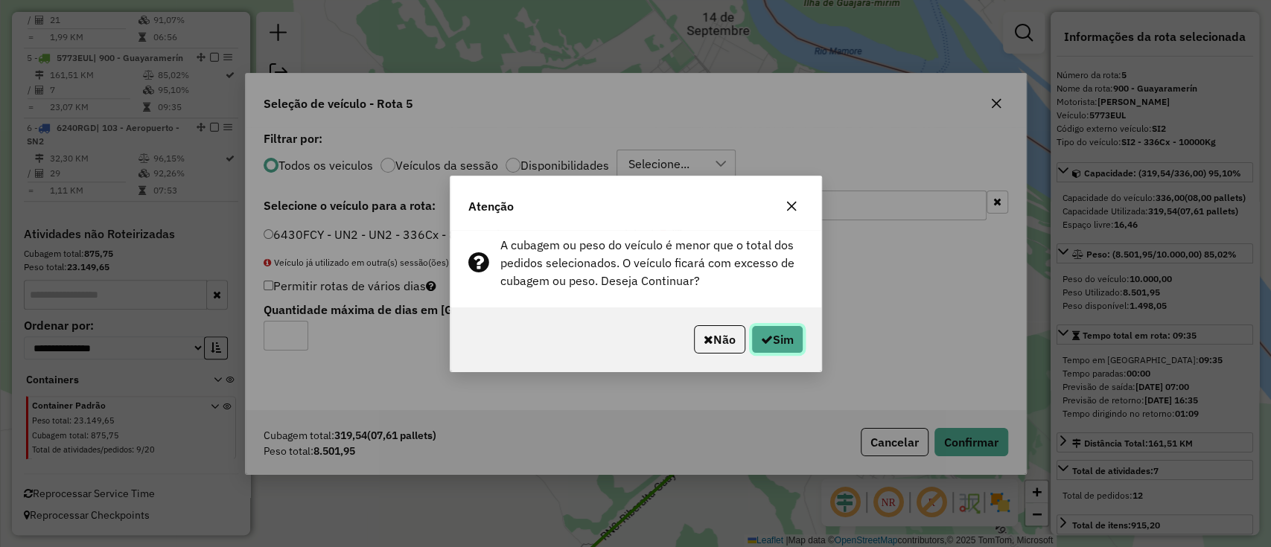
click at [782, 336] on button "Sim" at bounding box center [777, 339] width 52 height 28
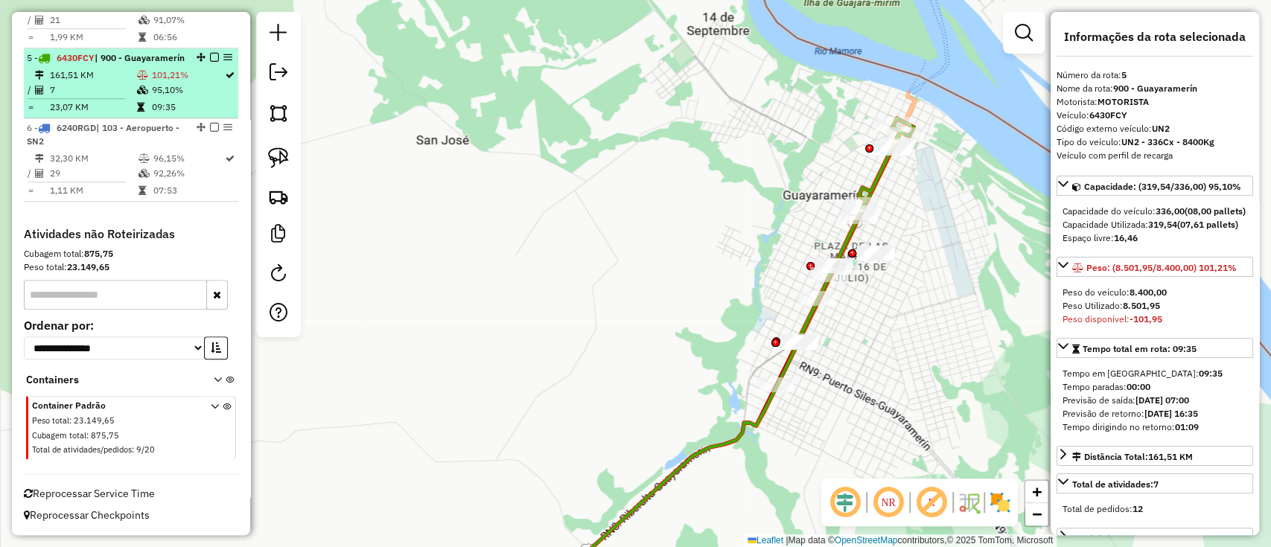
click at [199, 95] on td "95,10%" at bounding box center [187, 90] width 73 height 15
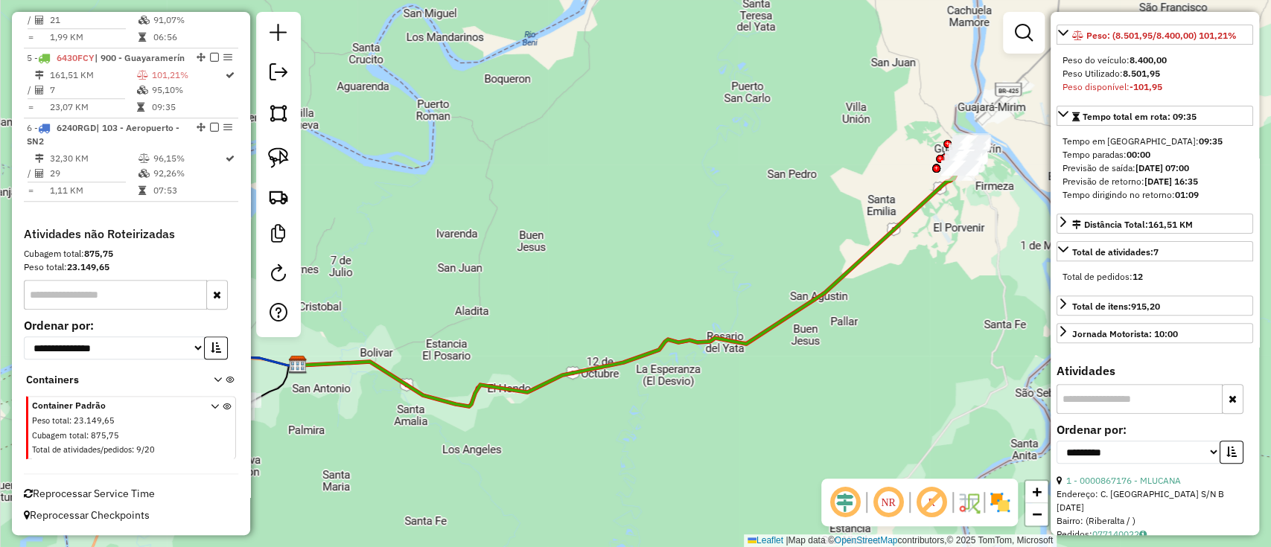
scroll to position [298, 0]
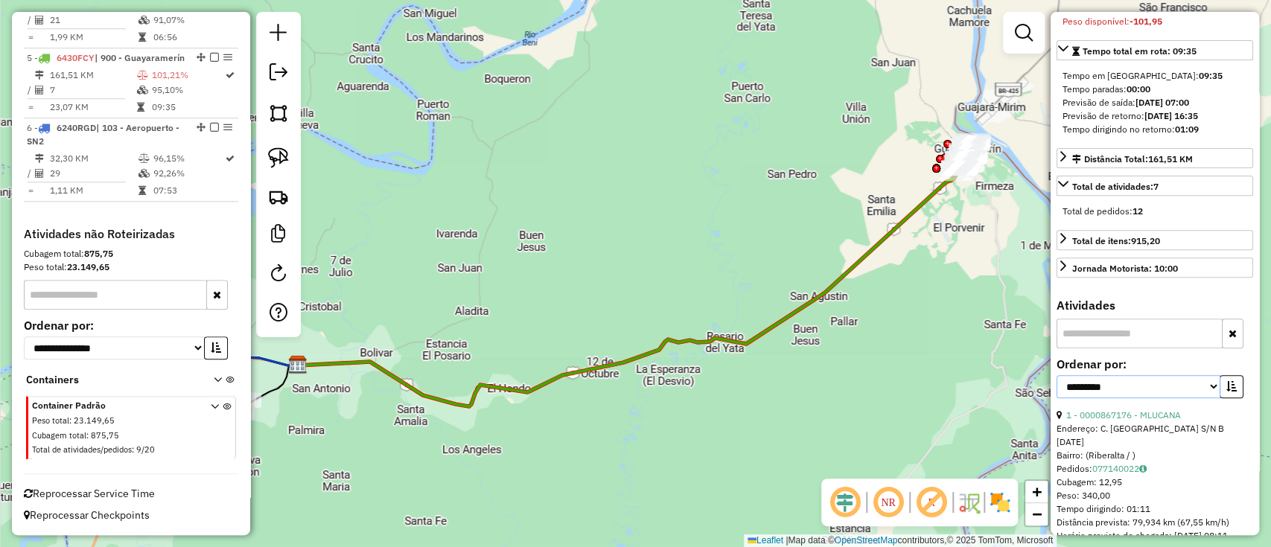
click at [1112, 398] on select "**********" at bounding box center [1138, 386] width 164 height 23
select select "*********"
click at [1056, 398] on select "**********" at bounding box center [1138, 386] width 164 height 23
click at [1122, 449] on div "Endereço: C. MCAL. SANTA CRUZ ENTRE 24 DE SEPTIEMBRE Y" at bounding box center [1154, 435] width 197 height 27
click at [1122, 421] on link "4 - 0000873996 - [PERSON_NAME]" at bounding box center [1138, 414] width 144 height 11
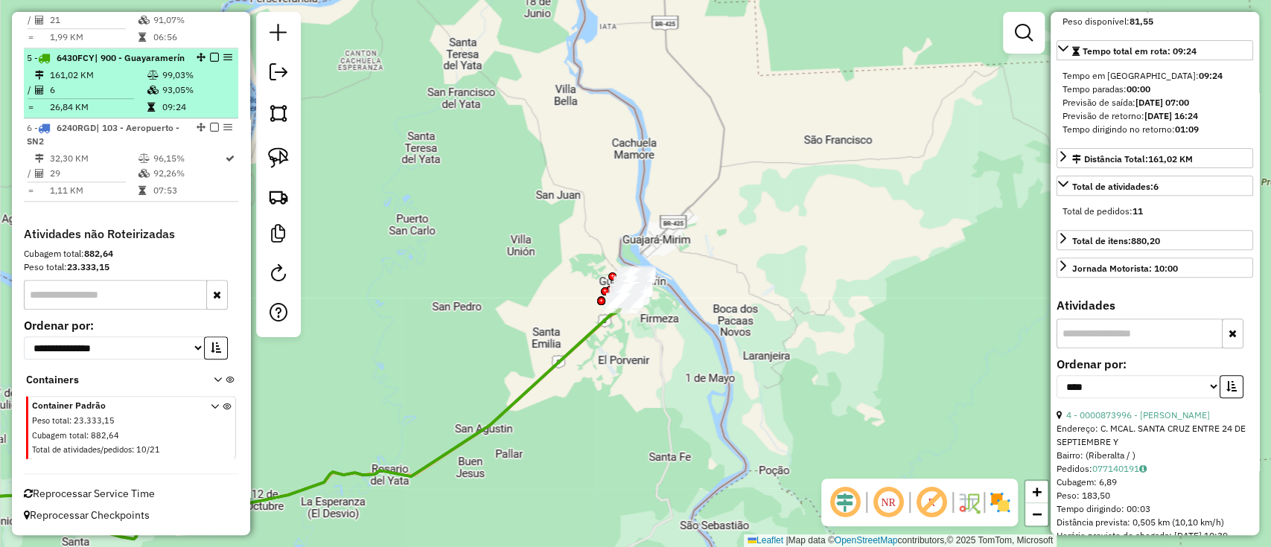
click at [211, 53] on em at bounding box center [214, 57] width 9 height 9
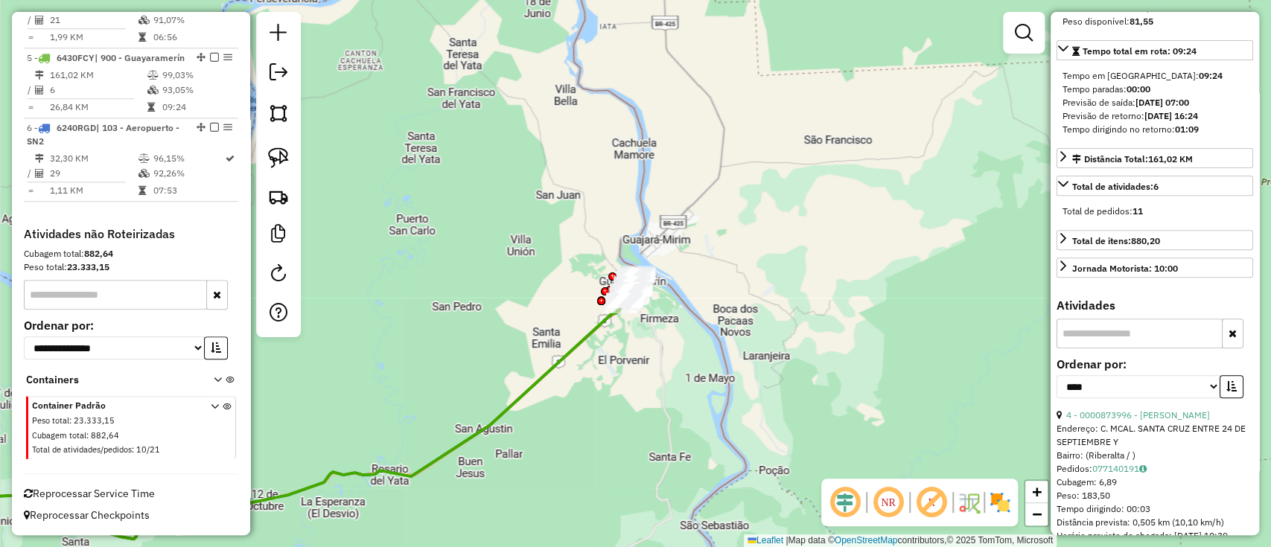
scroll to position [814, 0]
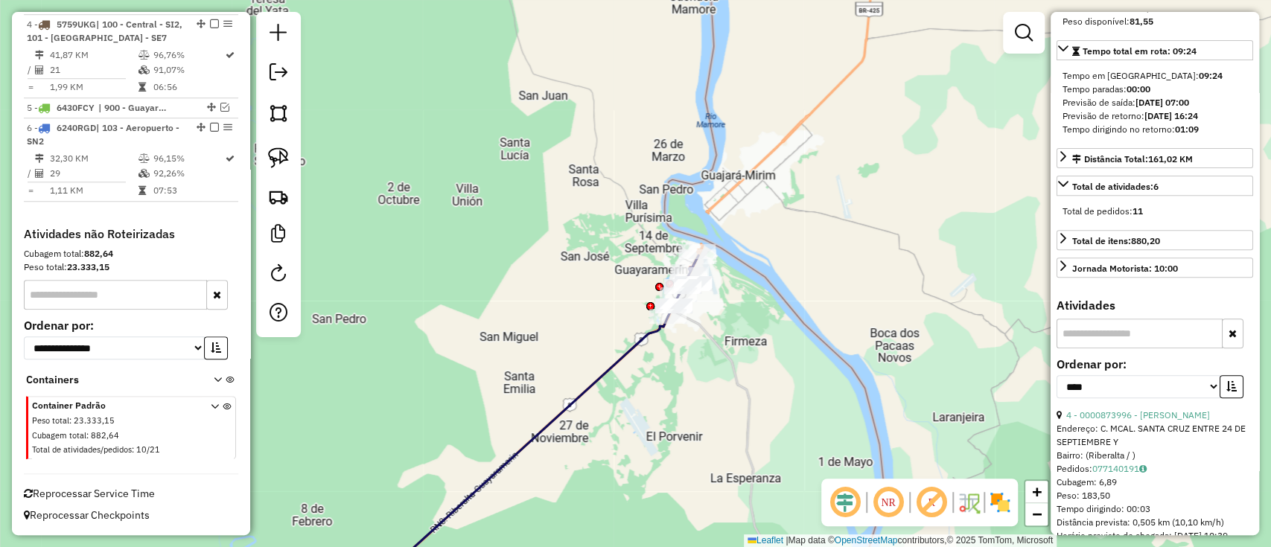
click at [617, 354] on icon at bounding box center [500, 459] width 335 height 286
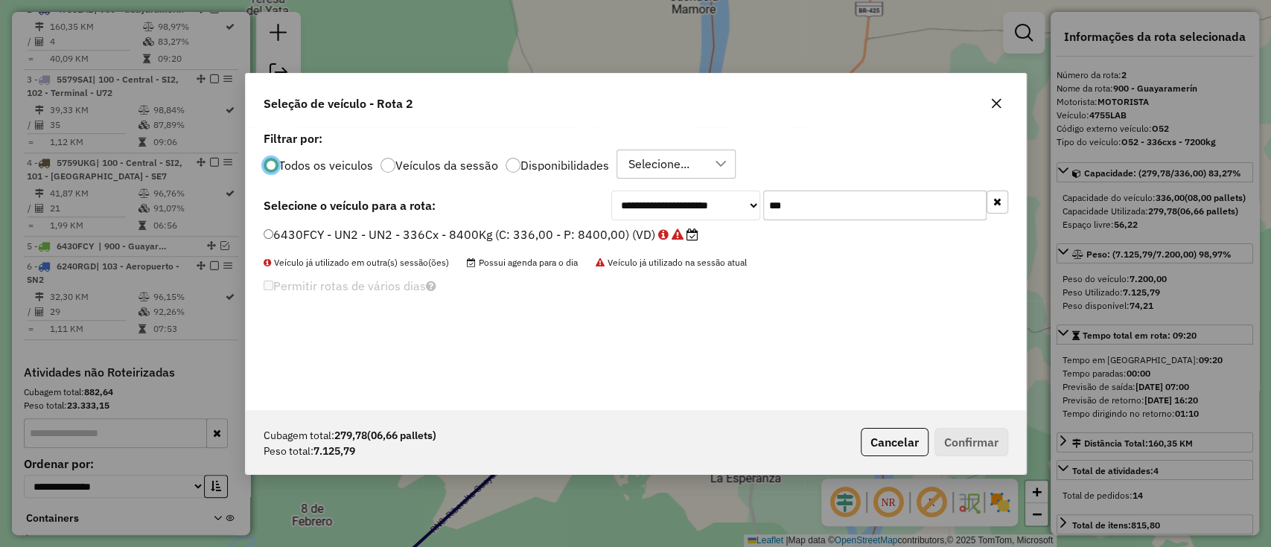
scroll to position [7, 4]
drag, startPoint x: 849, startPoint y: 220, endPoint x: 745, endPoint y: 202, distance: 105.6
click at [747, 202] on div "**********" at bounding box center [809, 206] width 397 height 30
type input "**"
click at [631, 235] on label "4737SLP - AW1 - AW1 - 336Cx - 7200Kg (C: 336,00 - P: 7200,00) (VD)" at bounding box center [475, 235] width 422 height 18
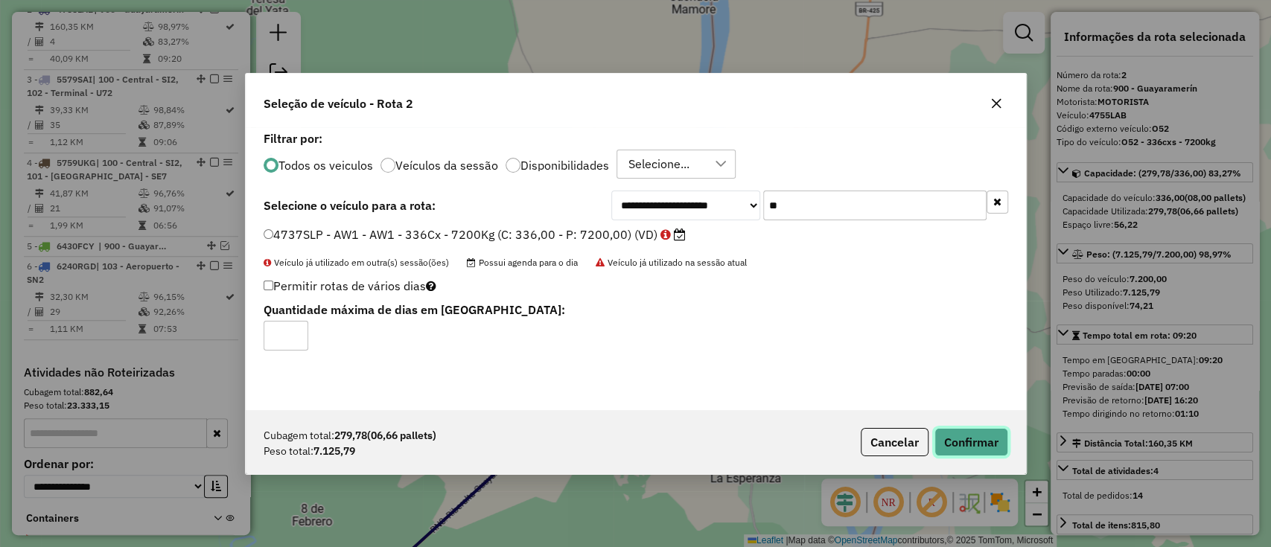
click at [986, 440] on button "Confirmar" at bounding box center [971, 442] width 74 height 28
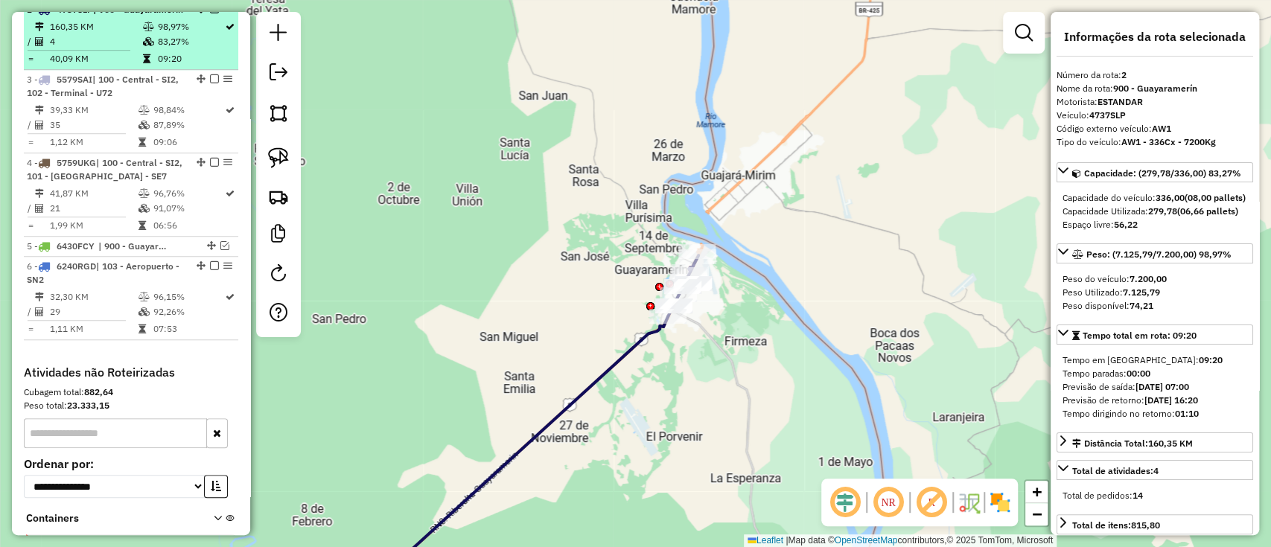
click at [213, 13] on em at bounding box center [214, 8] width 9 height 9
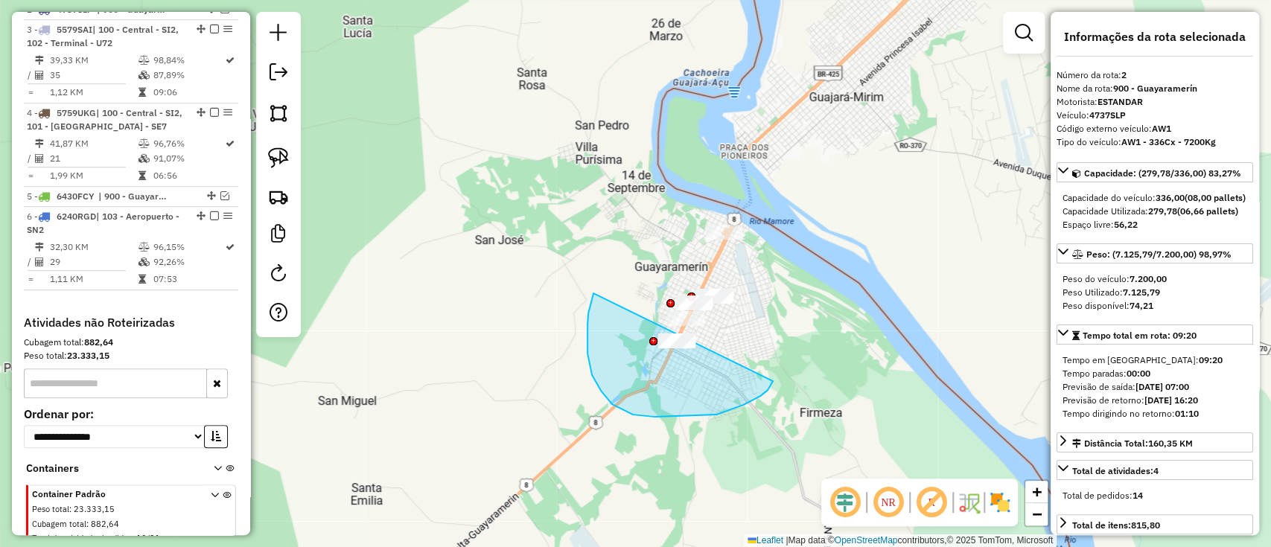
drag, startPoint x: 601, startPoint y: 391, endPoint x: 691, endPoint y: 156, distance: 251.2
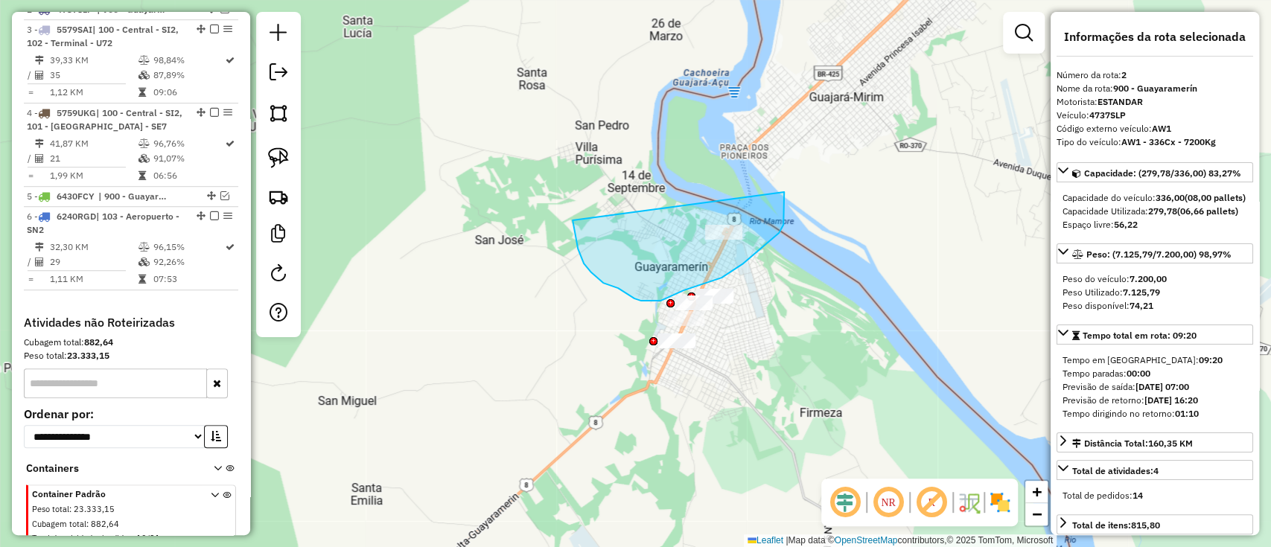
drag, startPoint x: 587, startPoint y: 269, endPoint x: 770, endPoint y: 168, distance: 208.9
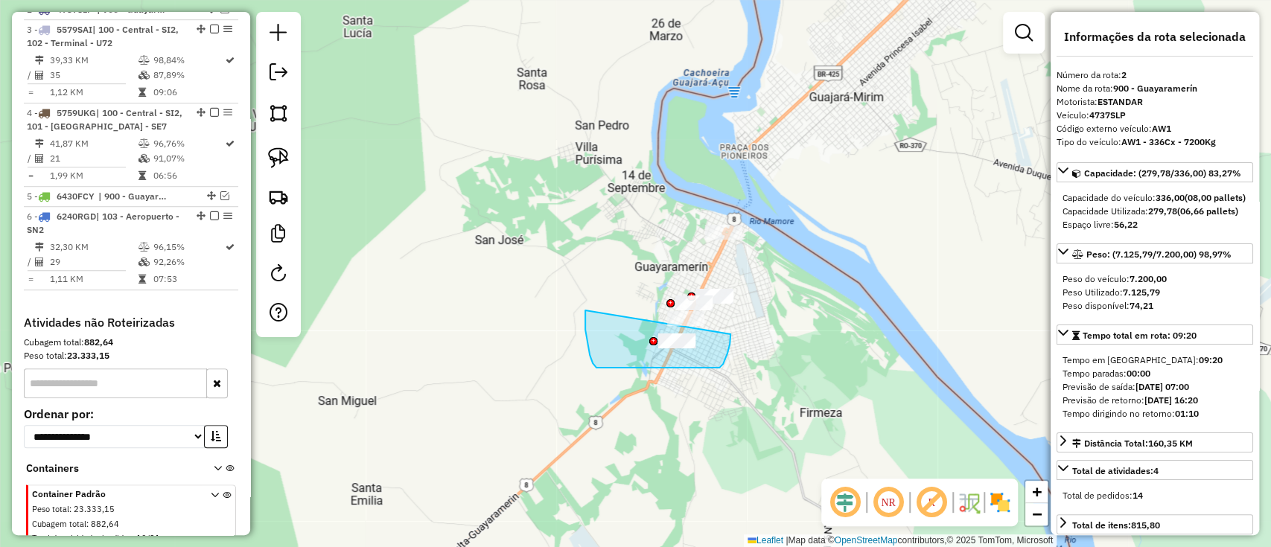
drag, startPoint x: 587, startPoint y: 342, endPoint x: 730, endPoint y: 334, distance: 143.2
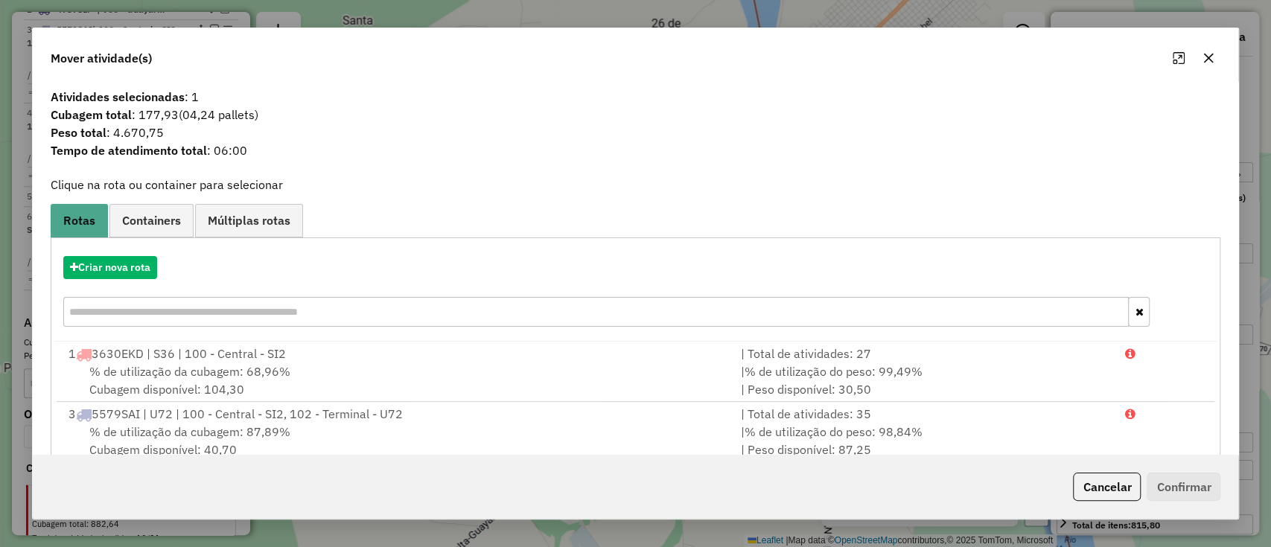
click at [138, 253] on div "Criar nova rota" at bounding box center [635, 293] width 1163 height 97
click at [137, 258] on button "Criar nova rota" at bounding box center [110, 267] width 94 height 23
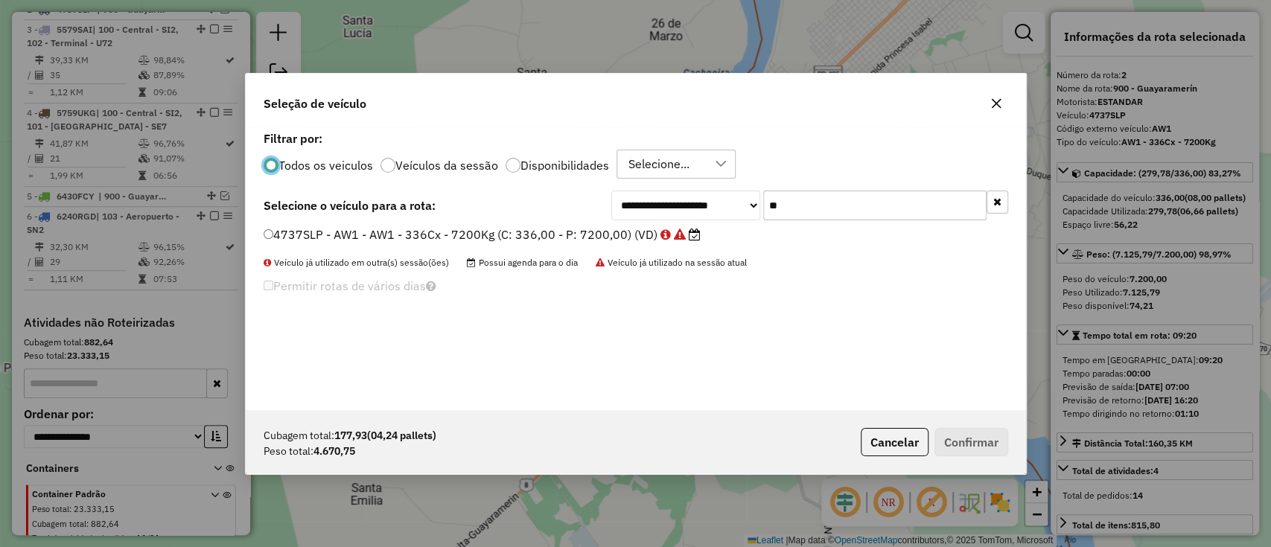
click at [846, 213] on input "**" at bounding box center [874, 206] width 223 height 30
click at [703, 202] on div "**********" at bounding box center [809, 206] width 397 height 30
type input "***"
click at [631, 237] on label "4755LAB - O52 - O52 - 336cxs - 7200kg (C: 336,00 - P: 7200,00) (VD)" at bounding box center [474, 235] width 421 height 18
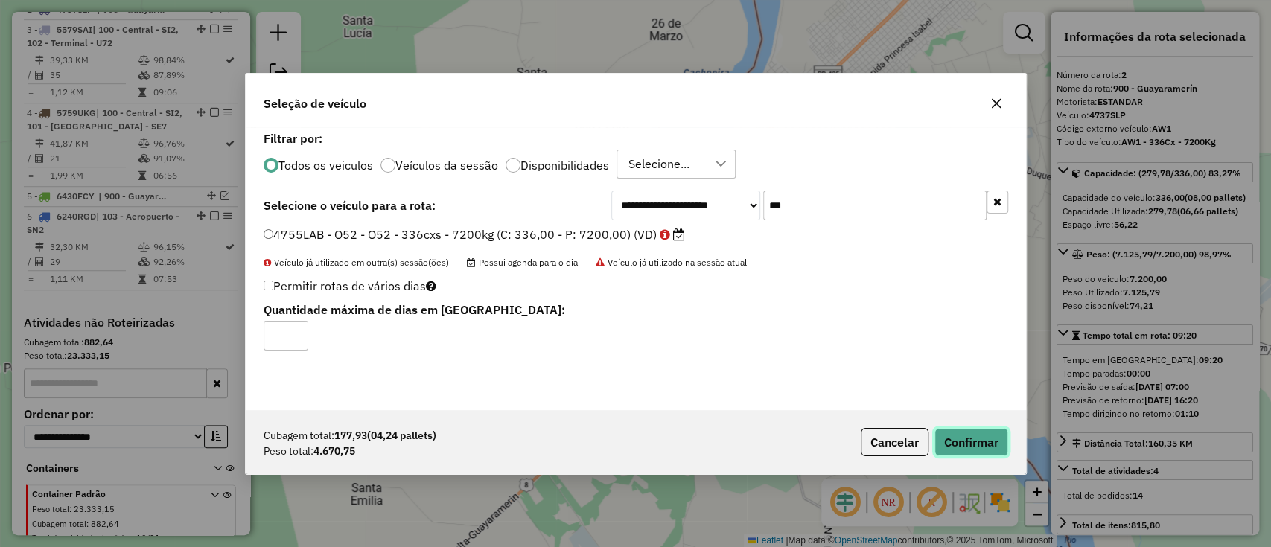
click at [954, 441] on button "Confirmar" at bounding box center [971, 442] width 74 height 28
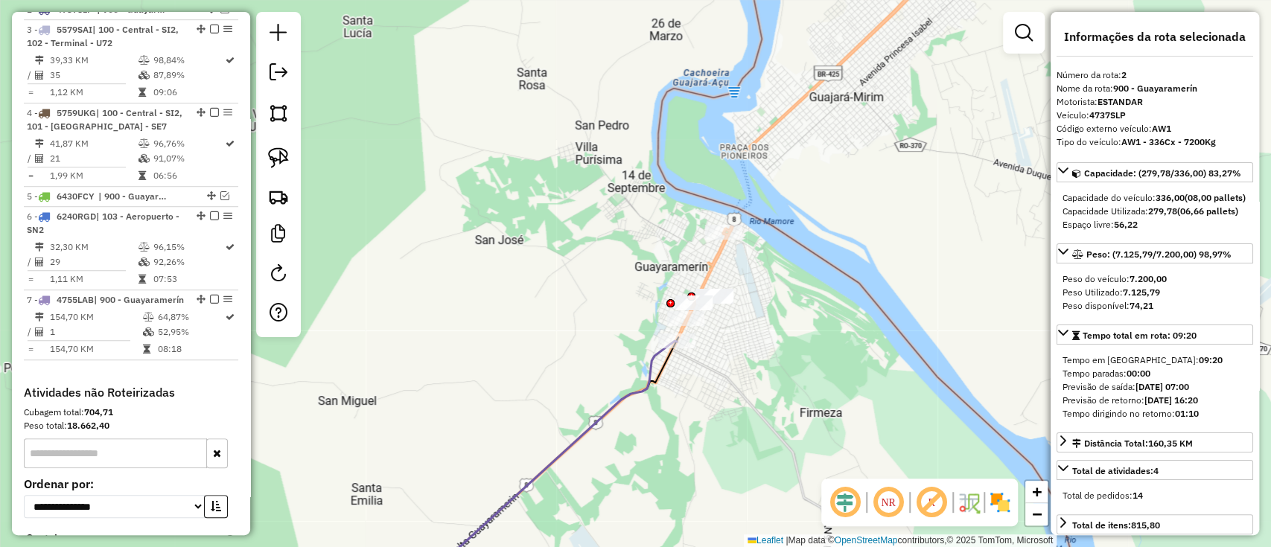
click at [625, 381] on div "Janela de atendimento Grade de atendimento Capacidade Transportadoras Veículos …" at bounding box center [635, 273] width 1271 height 547
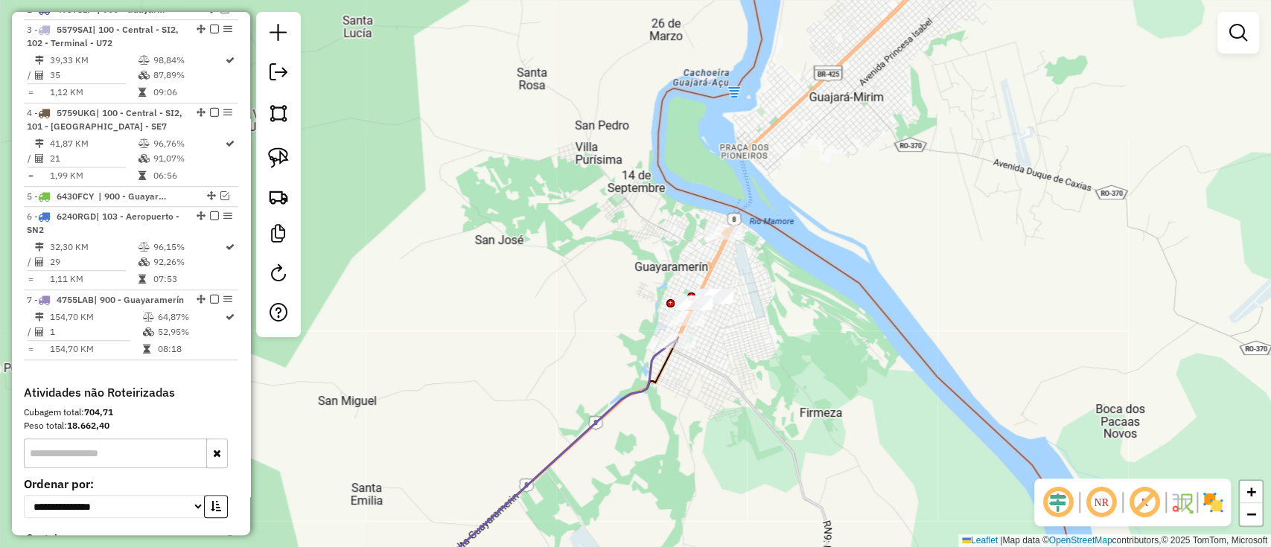
click at [631, 386] on icon at bounding box center [538, 471] width 278 height 261
select select "*********"
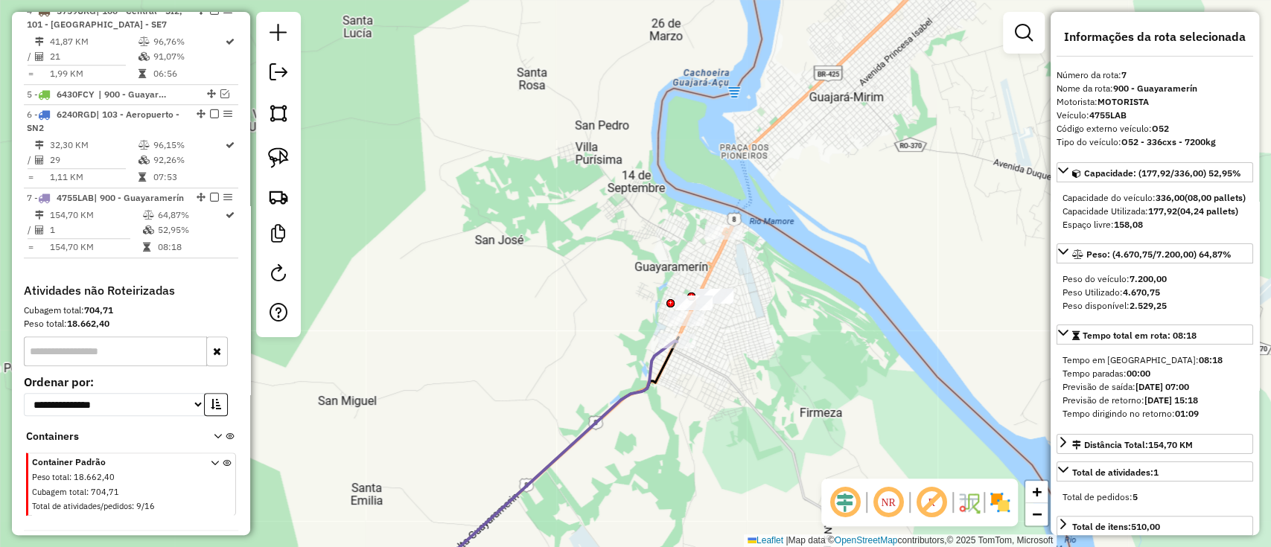
scroll to position [834, 0]
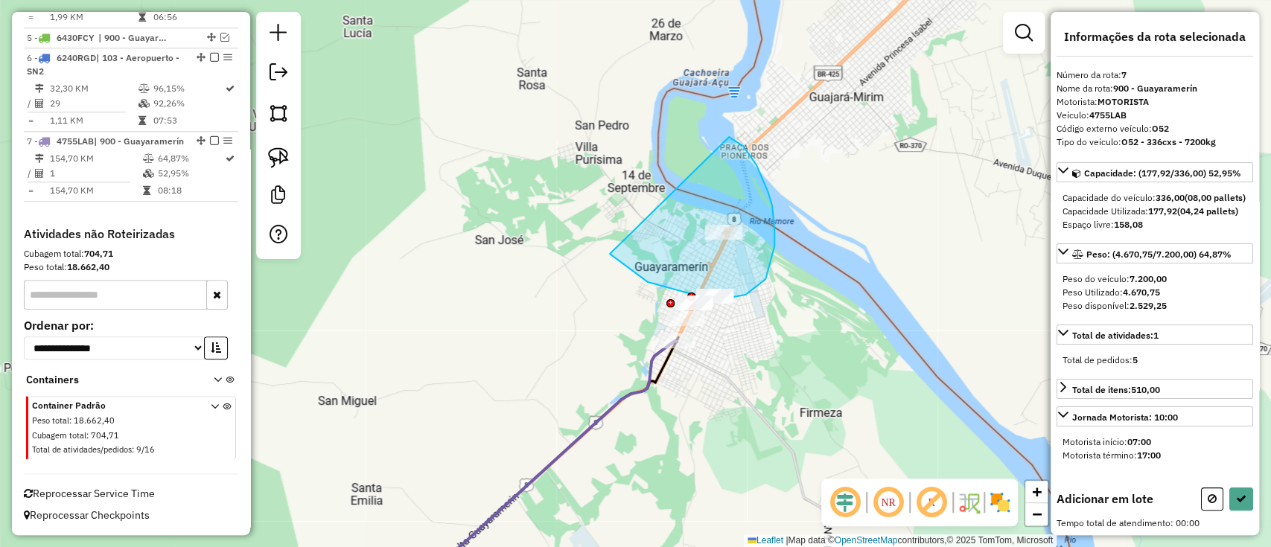
drag, startPoint x: 610, startPoint y: 254, endPoint x: 729, endPoint y: 137, distance: 166.9
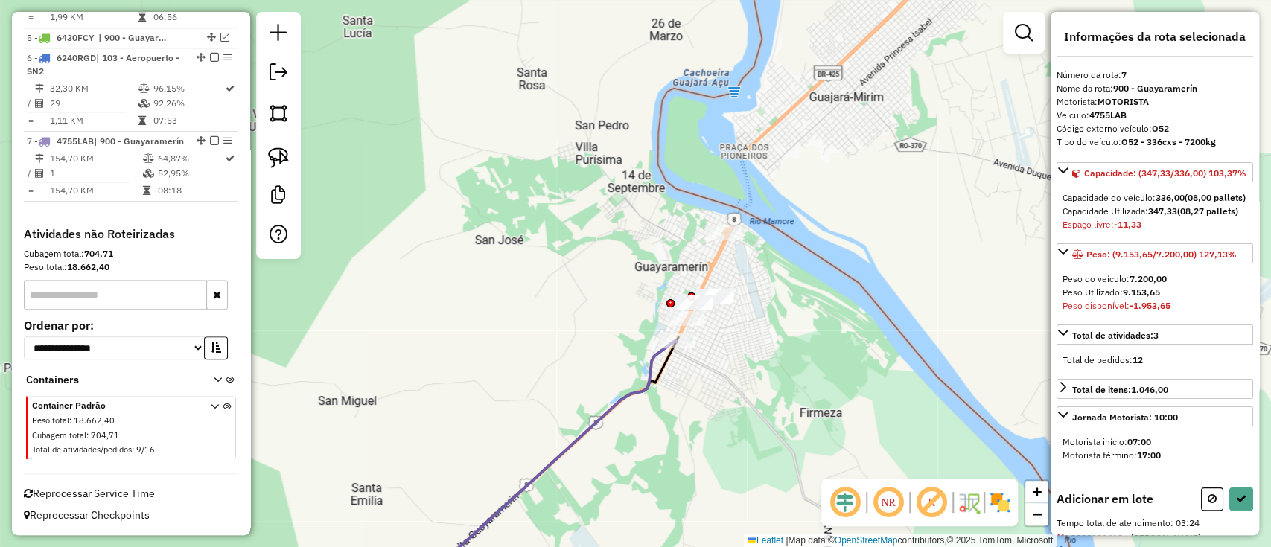
select select "*********"
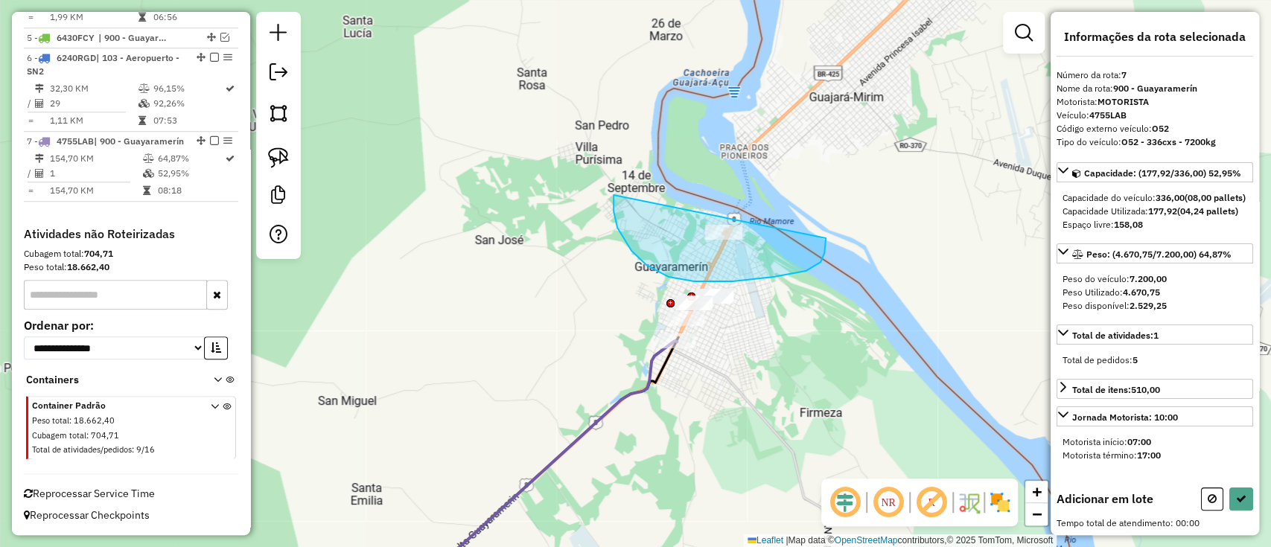
drag, startPoint x: 646, startPoint y: 265, endPoint x: 802, endPoint y: 174, distance: 180.8
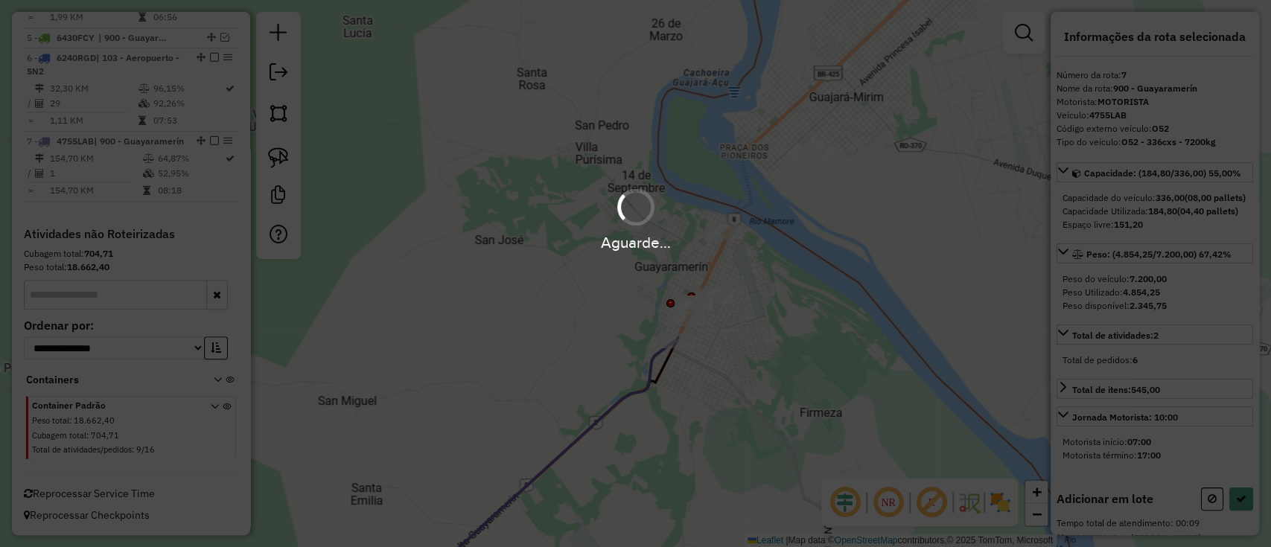
select select "*********"
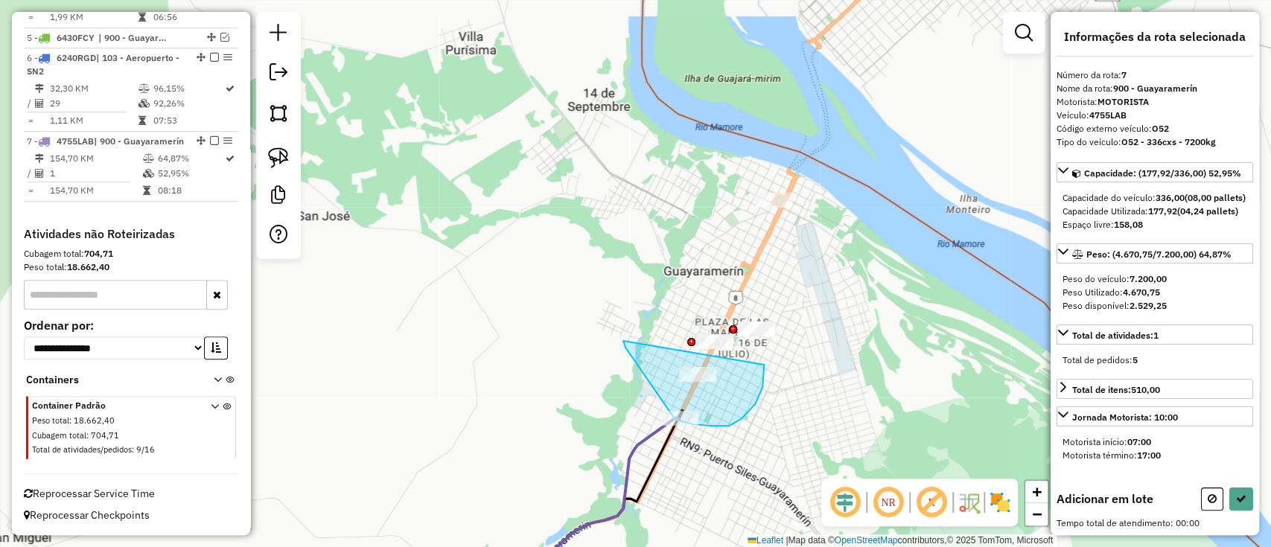
drag, startPoint x: 625, startPoint y: 348, endPoint x: 764, endPoint y: 358, distance: 138.8
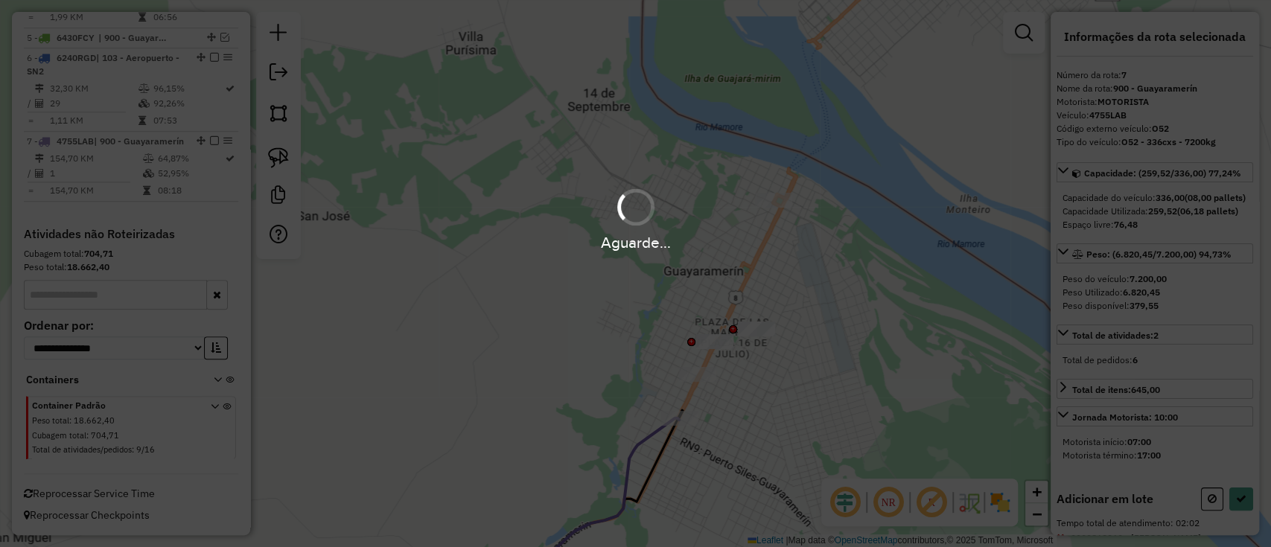
select select "*********"
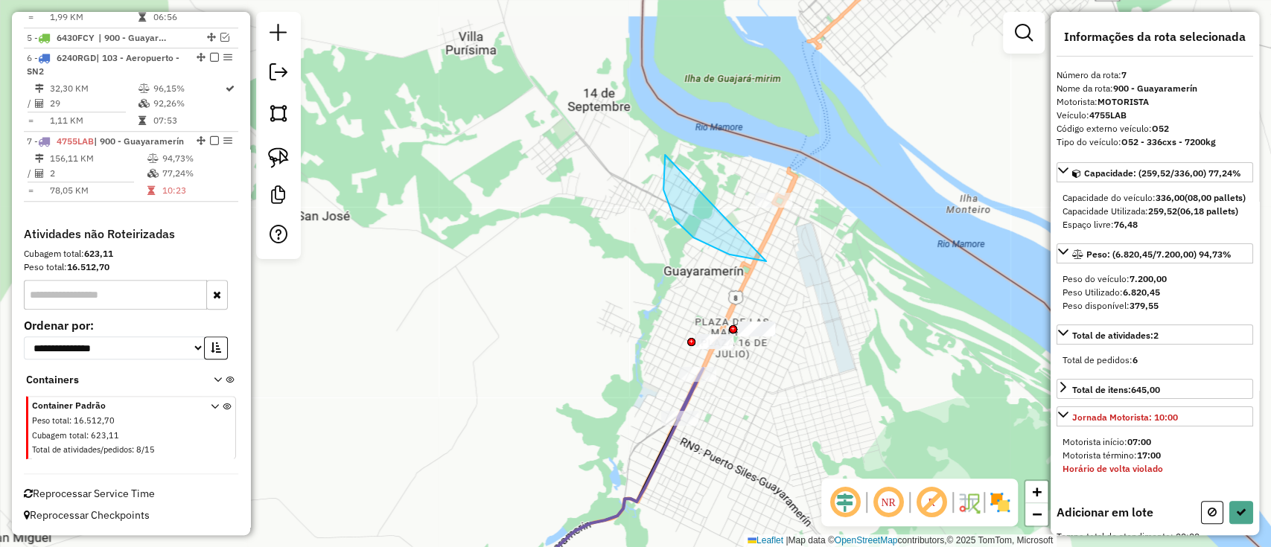
drag, startPoint x: 766, startPoint y: 261, endPoint x: 825, endPoint y: 135, distance: 139.5
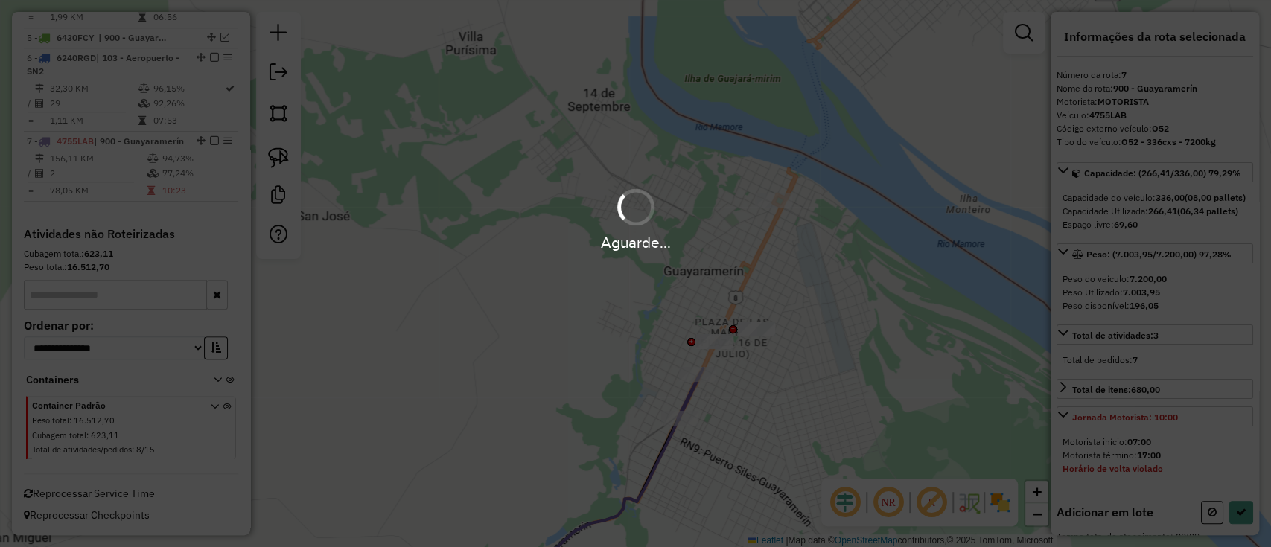
select select "*********"
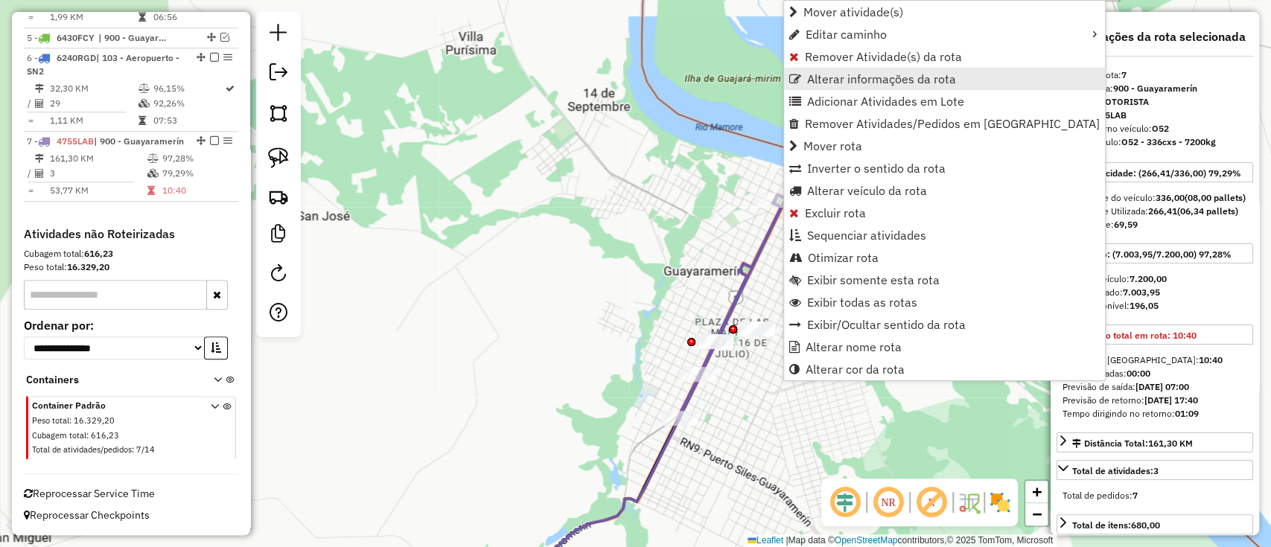
click at [858, 74] on span "Alterar informações da rota" at bounding box center [881, 79] width 149 height 12
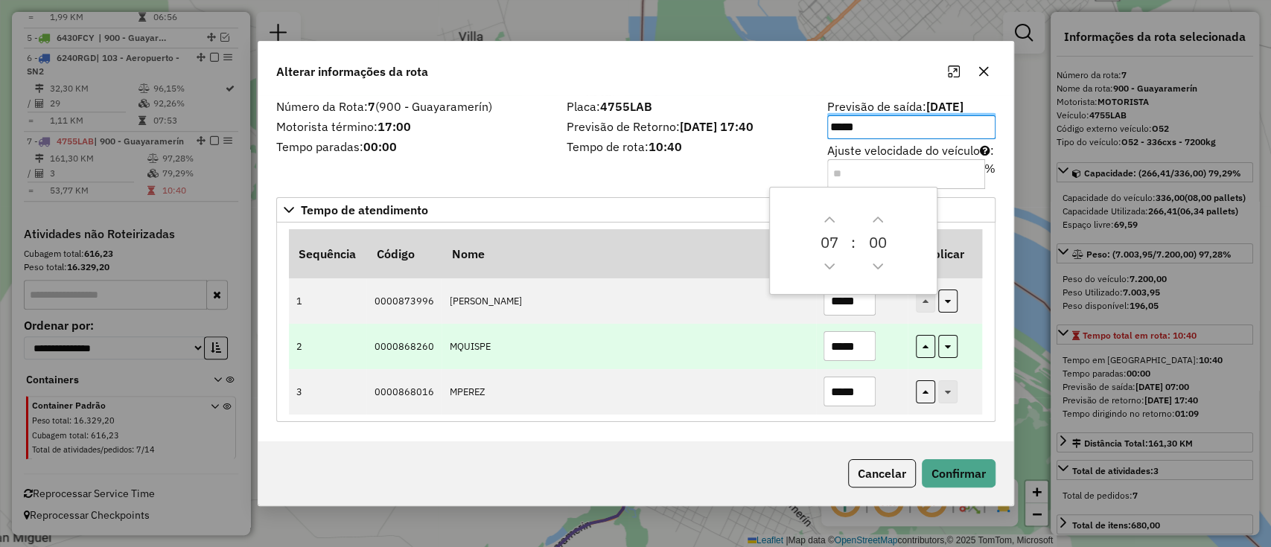
click at [844, 348] on input "*****" at bounding box center [849, 346] width 52 height 30
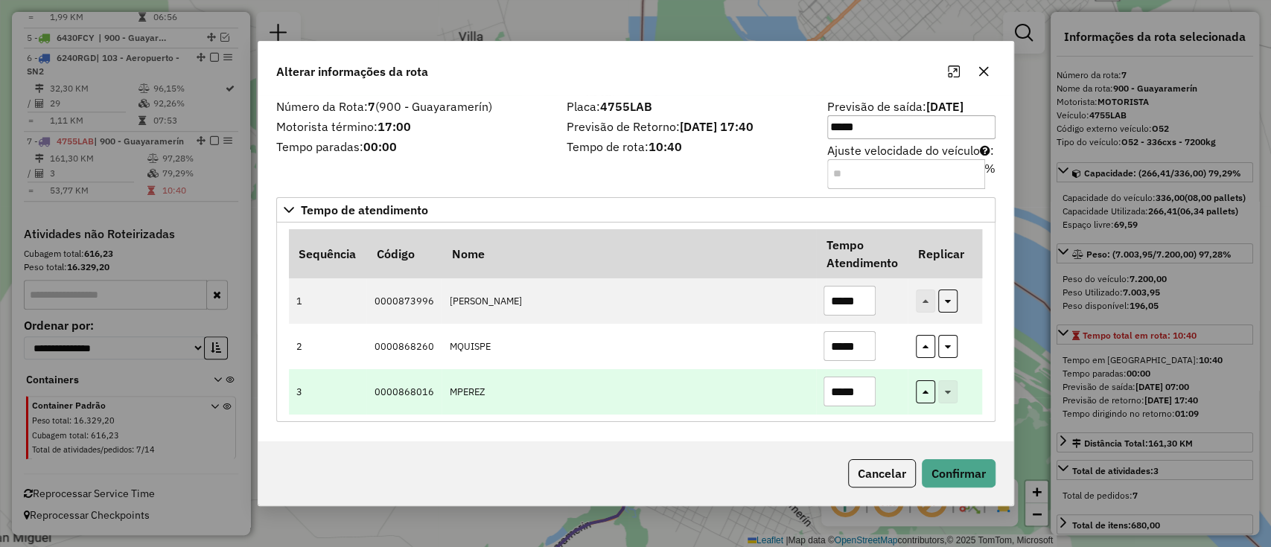
type input "*****"
click at [846, 387] on input "*****" at bounding box center [849, 392] width 52 height 30
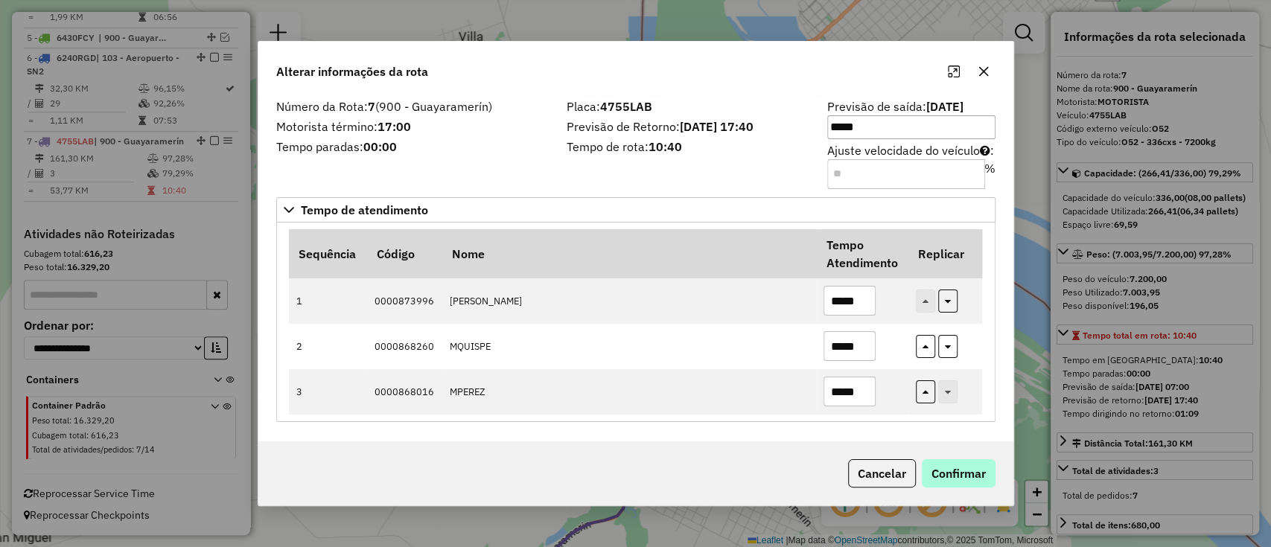
type input "*****"
click at [972, 467] on button "Confirmar" at bounding box center [959, 473] width 74 height 28
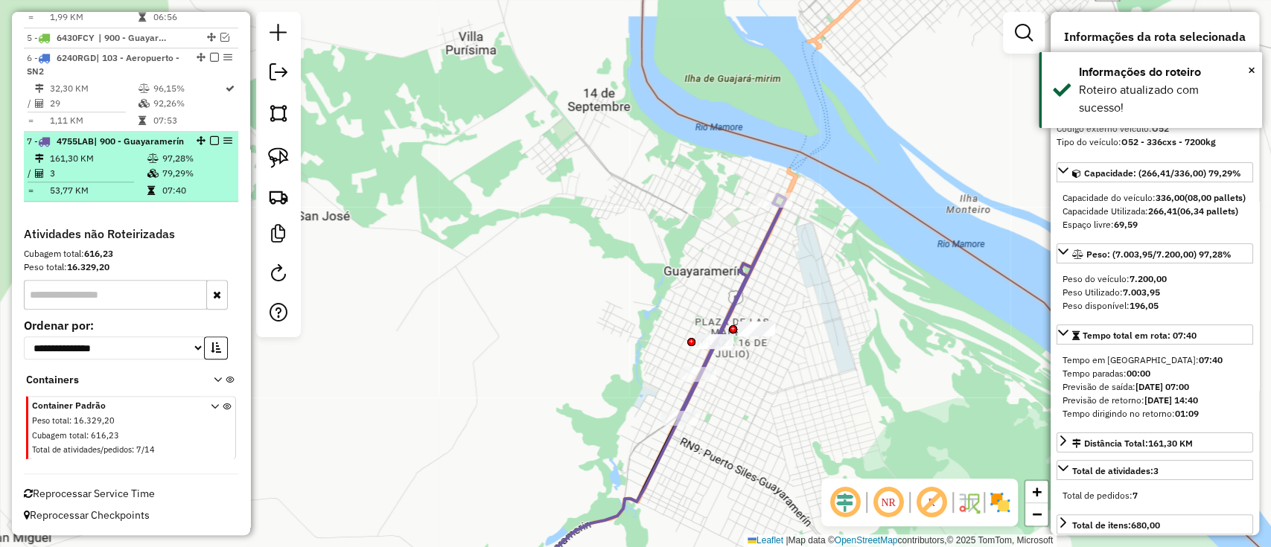
click at [210, 136] on em at bounding box center [214, 140] width 9 height 9
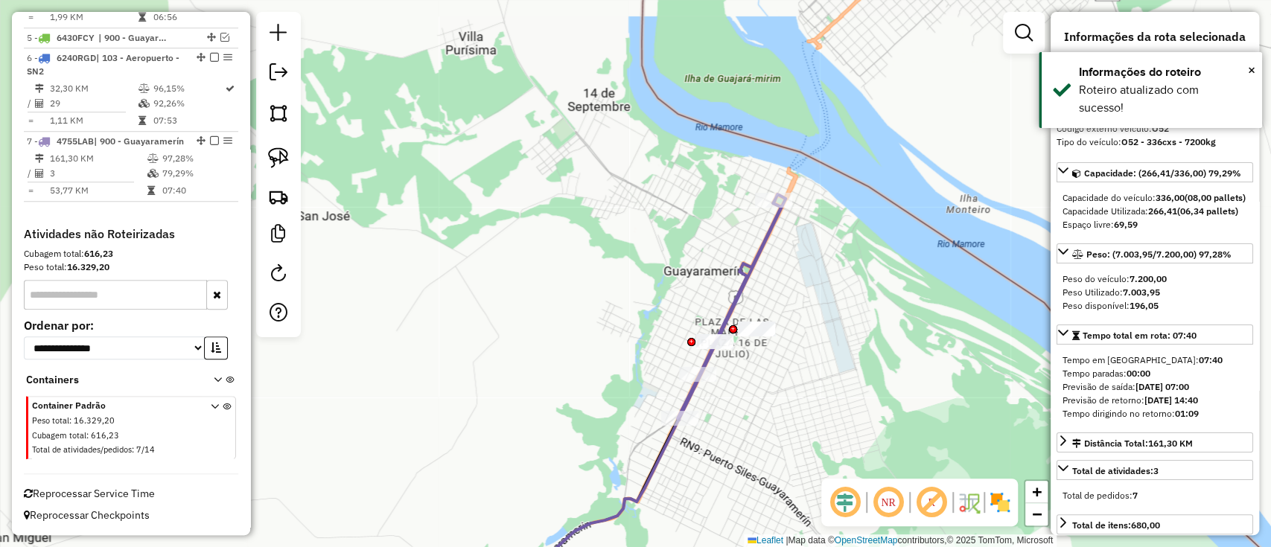
scroll to position [770, 0]
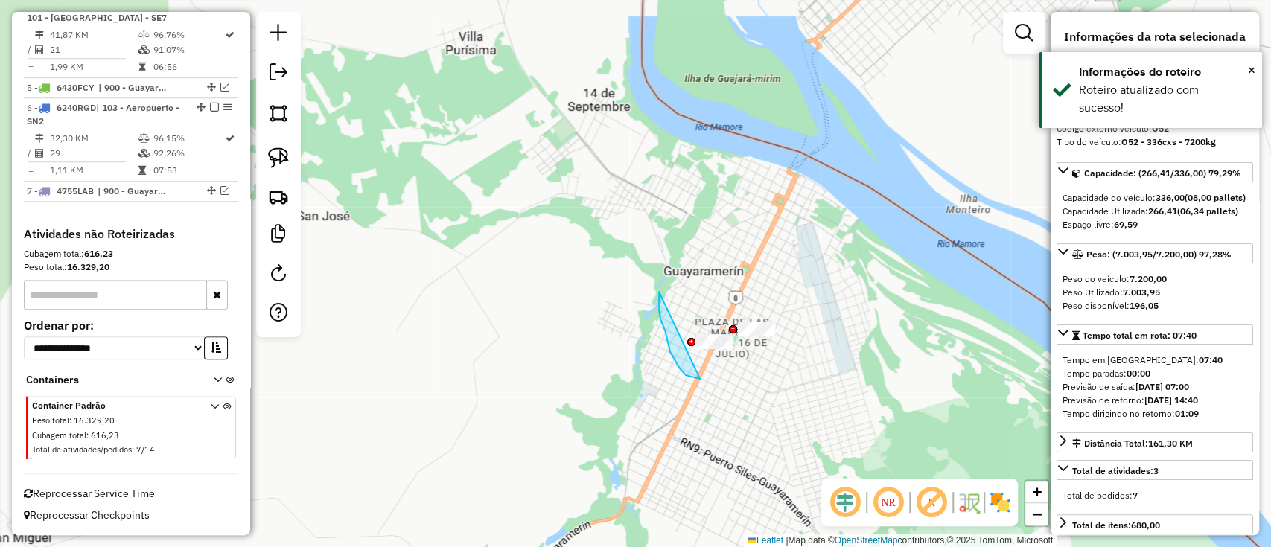
drag, startPoint x: 700, startPoint y: 379, endPoint x: 783, endPoint y: 268, distance: 138.8
drag, startPoint x: 712, startPoint y: 271, endPoint x: 759, endPoint y: 375, distance: 114.6
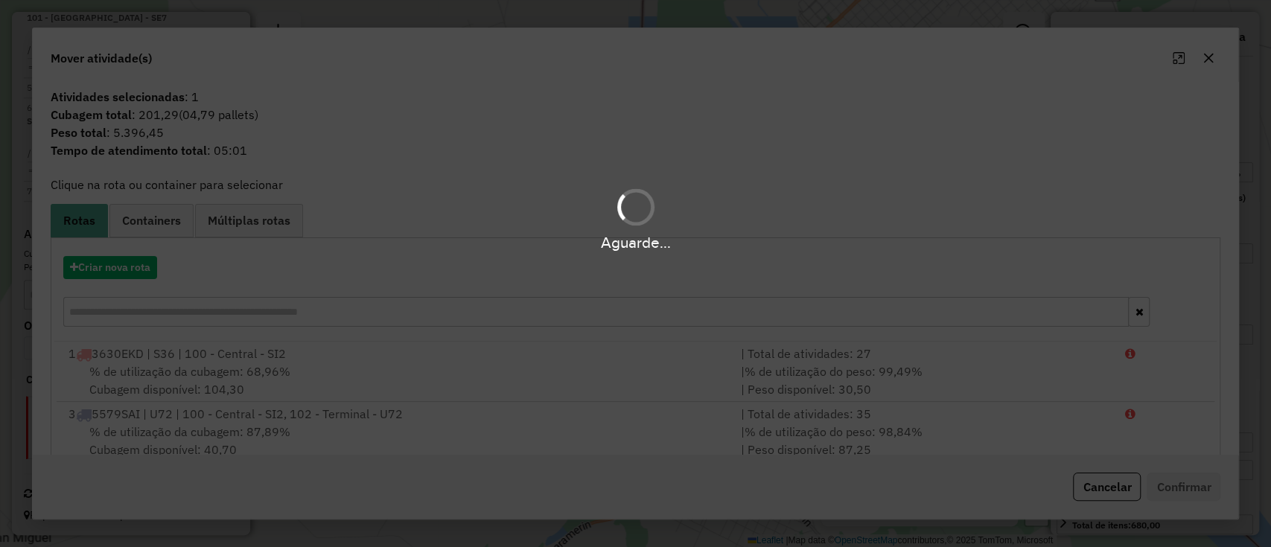
click at [122, 264] on div "Aguarde..." at bounding box center [635, 273] width 1271 height 547
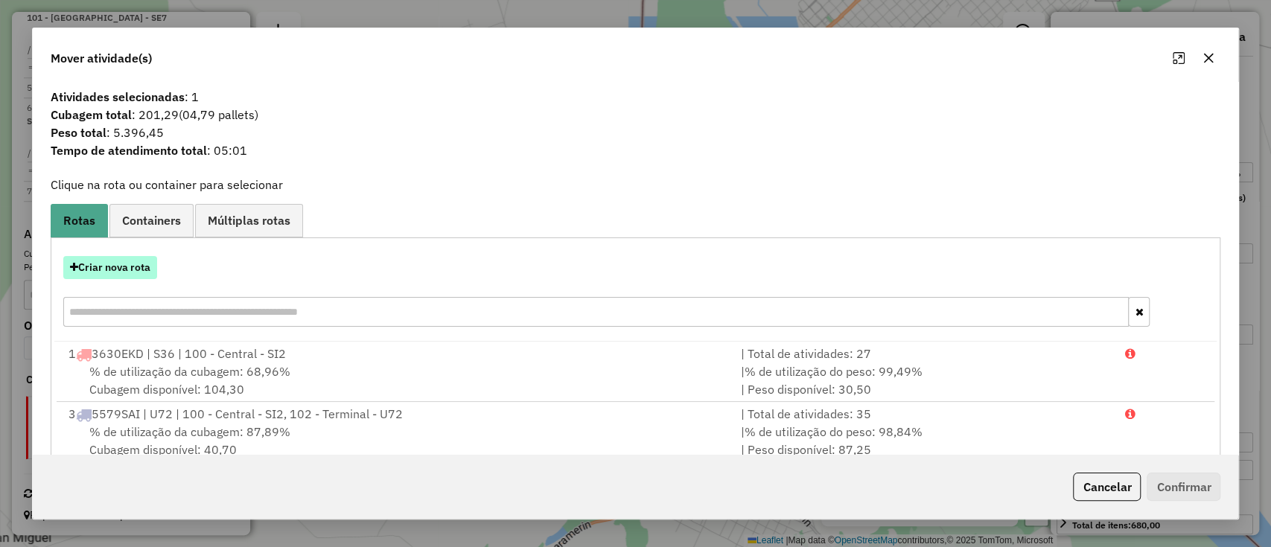
click at [127, 261] on button "Criar nova rota" at bounding box center [110, 267] width 94 height 23
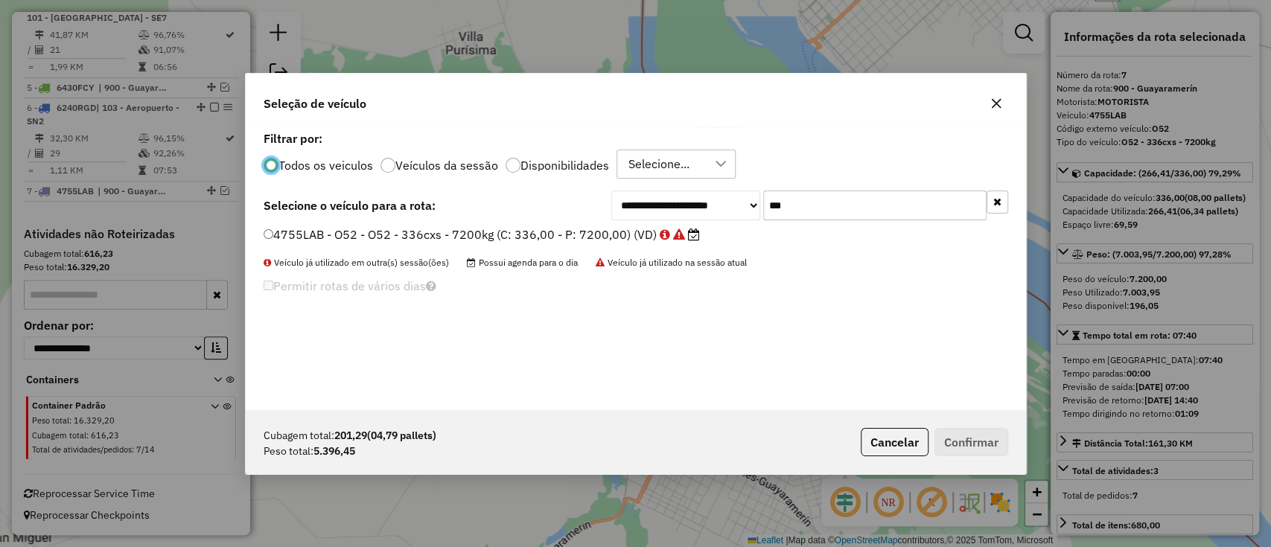
scroll to position [7, 4]
drag, startPoint x: 849, startPoint y: 216, endPoint x: 732, endPoint y: 194, distance: 118.3
click at [732, 194] on div "**********" at bounding box center [809, 206] width 397 height 30
type input "**"
click at [566, 235] on label "4737SLP - AW1 - AW1 - 336Cx - 7200Kg (C: 336,00 - P: 7200,00) (VD)" at bounding box center [482, 235] width 437 height 18
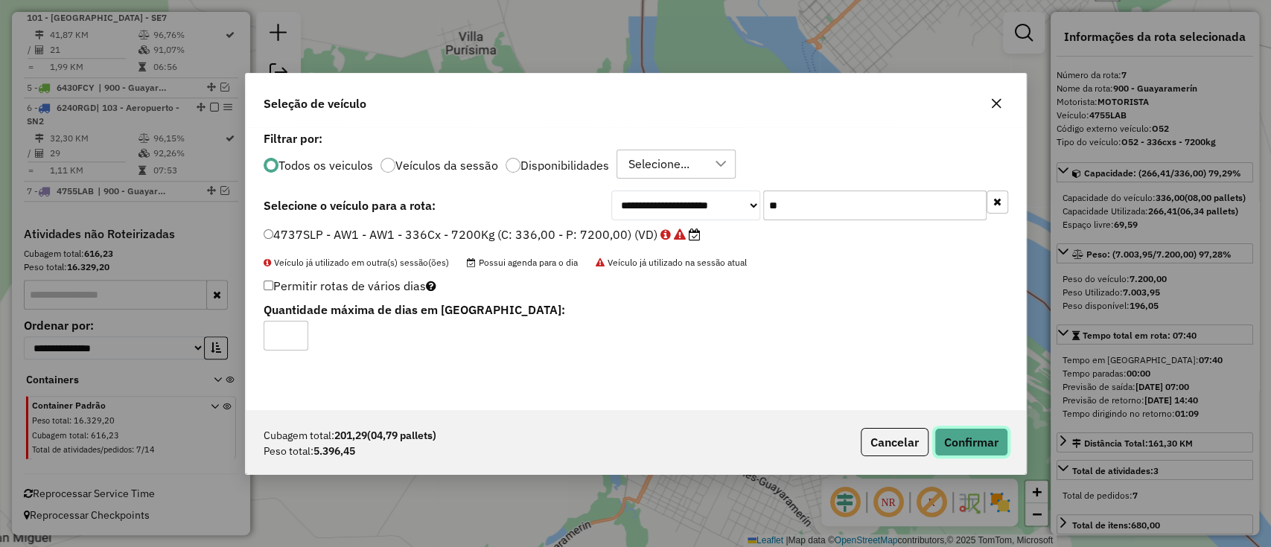
click at [968, 435] on button "Confirmar" at bounding box center [971, 442] width 74 height 28
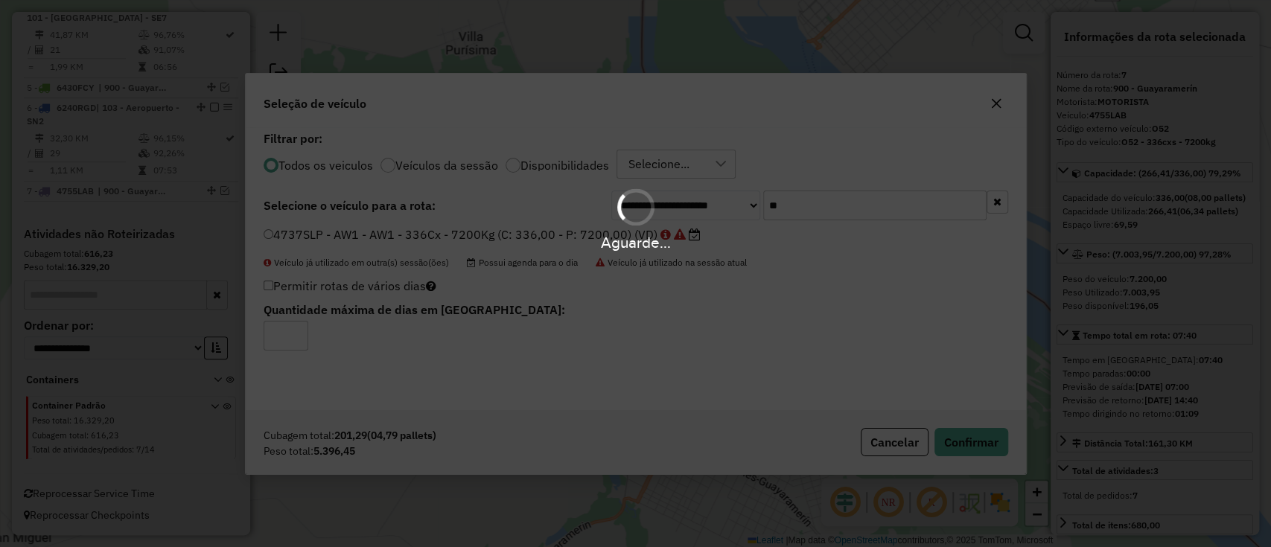
scroll to position [872, 0]
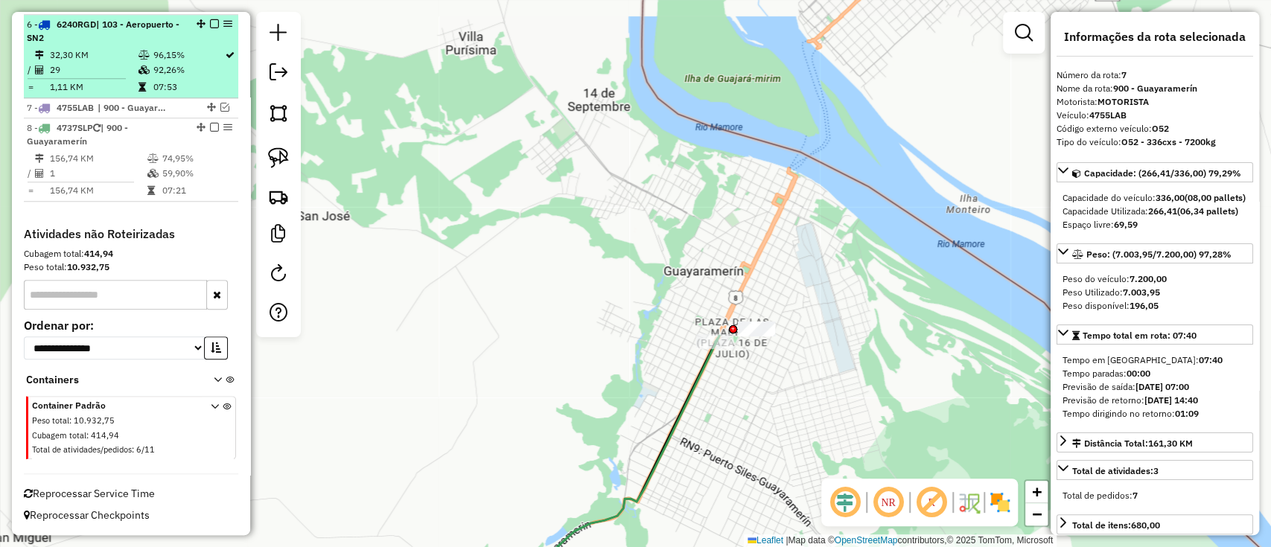
click at [211, 130] on em at bounding box center [214, 127] width 9 height 9
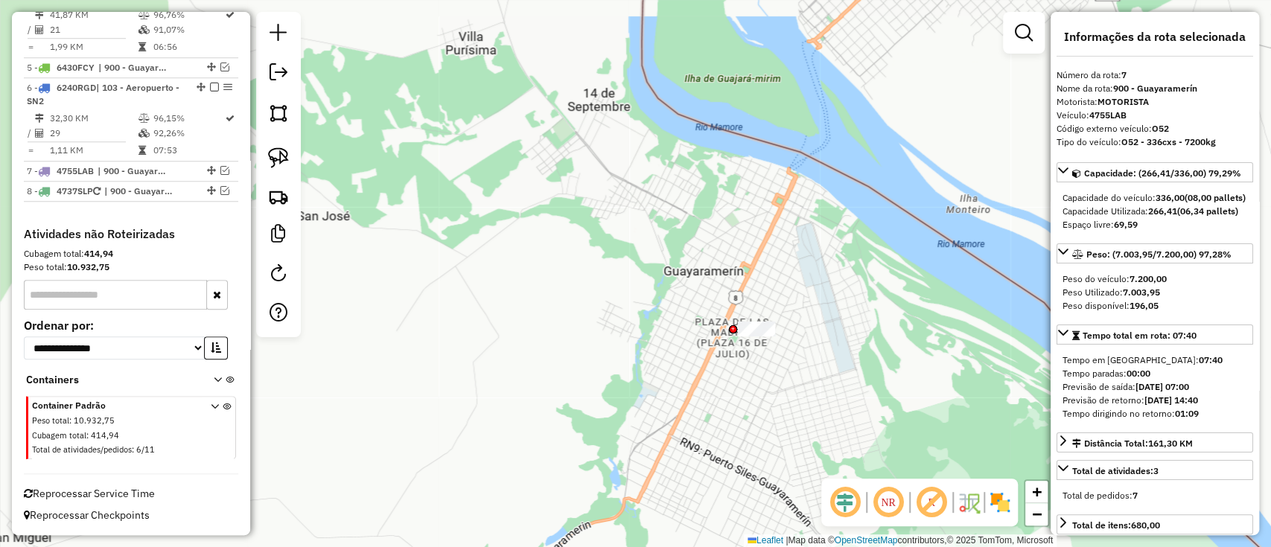
scroll to position [808, 0]
drag, startPoint x: 637, startPoint y: 265, endPoint x: 831, endPoint y: 290, distance: 195.2
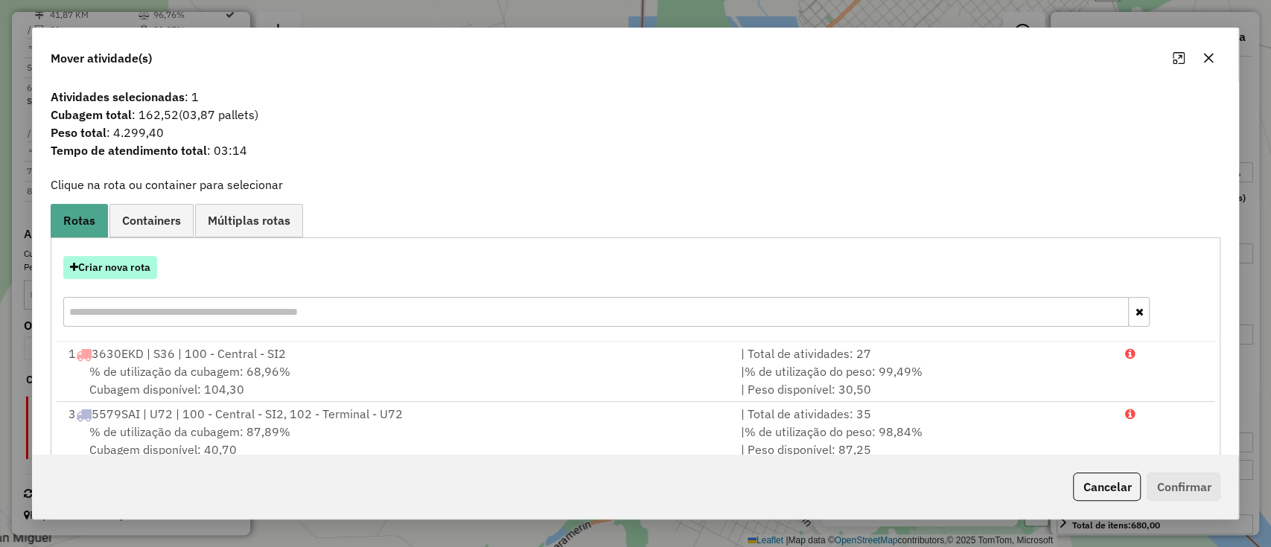
click at [117, 263] on button "Criar nova rota" at bounding box center [110, 267] width 94 height 23
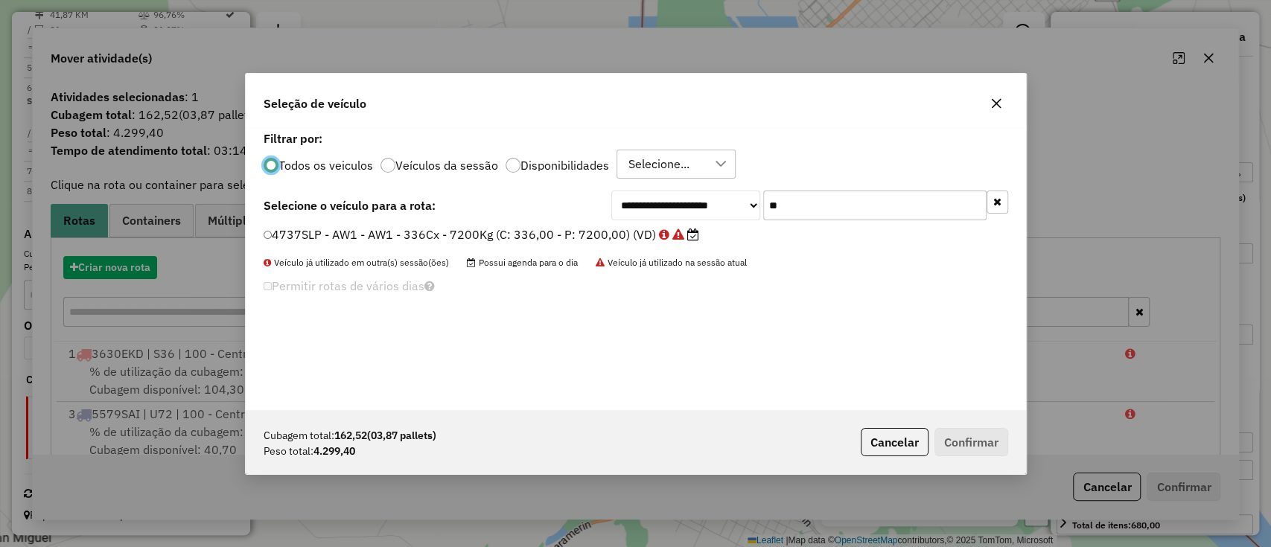
scroll to position [7, 4]
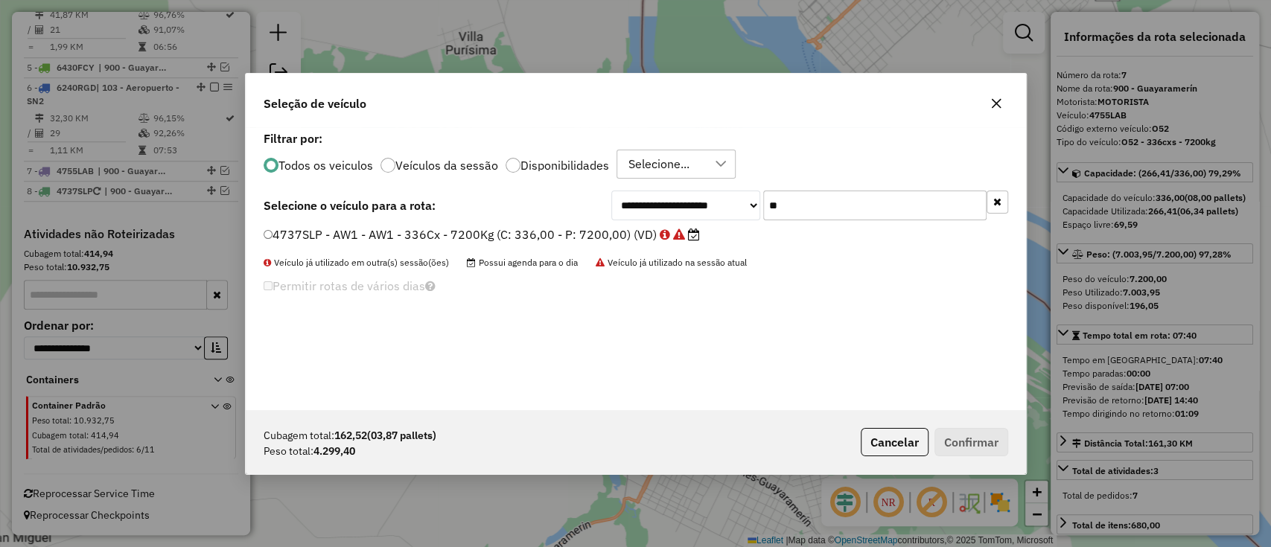
drag, startPoint x: 795, startPoint y: 199, endPoint x: 657, endPoint y: 174, distance: 140.0
click at [657, 174] on div "**********" at bounding box center [636, 268] width 780 height 283
type input "**"
click at [551, 240] on label "6430FCY - UN2 - UN2 - 336Cx - 8400Kg (C: 336,00 - P: 8400,00) (VD)" at bounding box center [481, 235] width 435 height 18
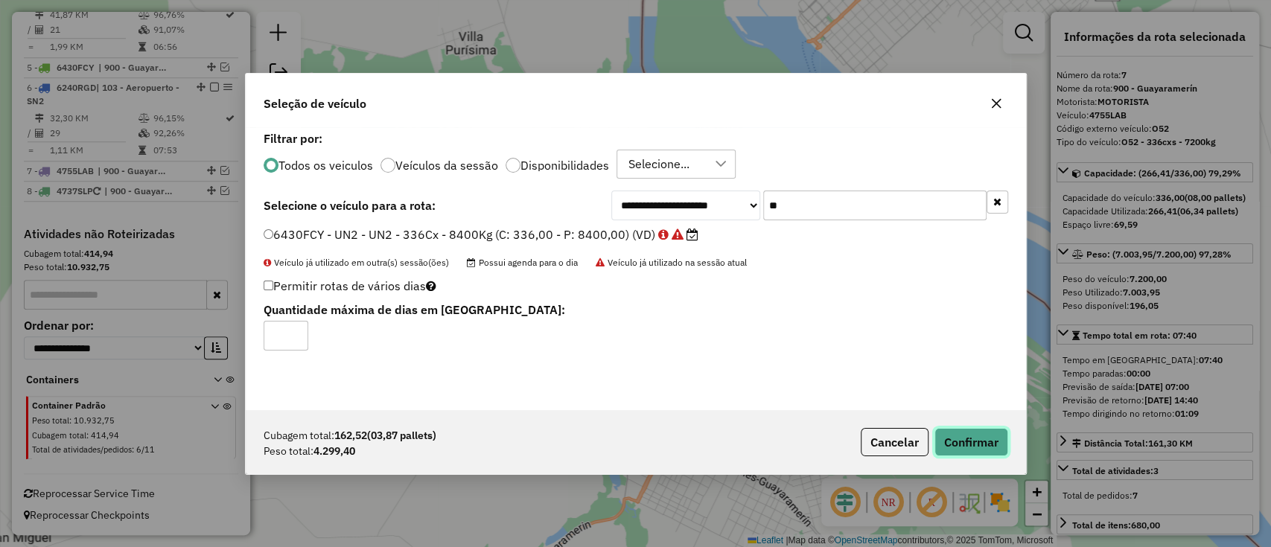
click at [989, 451] on button "Confirmar" at bounding box center [971, 442] width 74 height 28
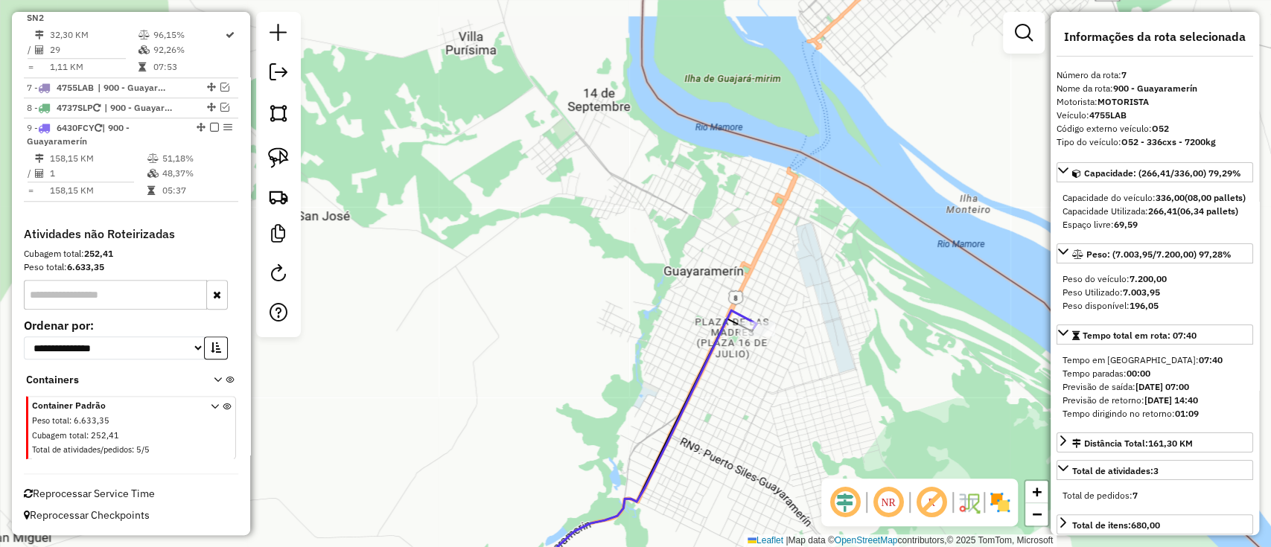
scroll to position [892, 0]
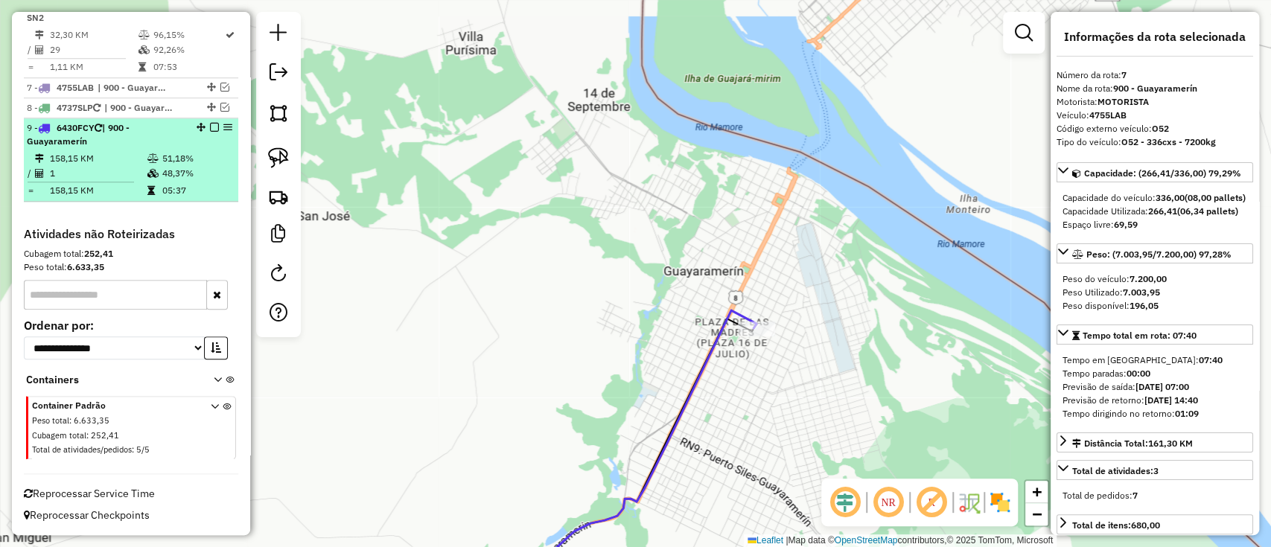
click at [211, 125] on em at bounding box center [214, 127] width 9 height 9
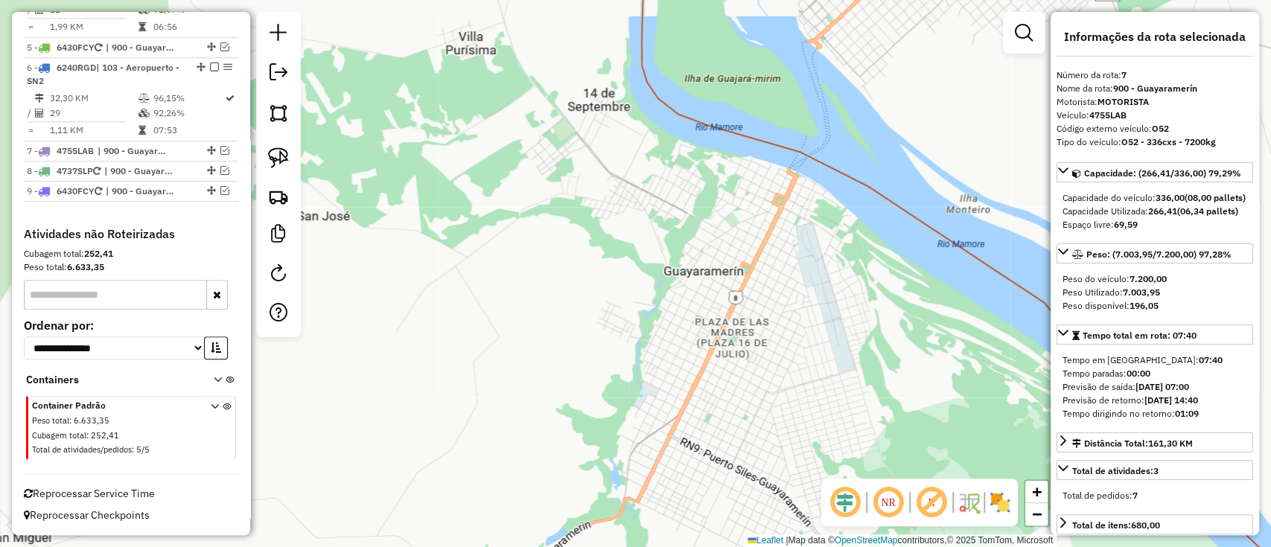
scroll to position [829, 0]
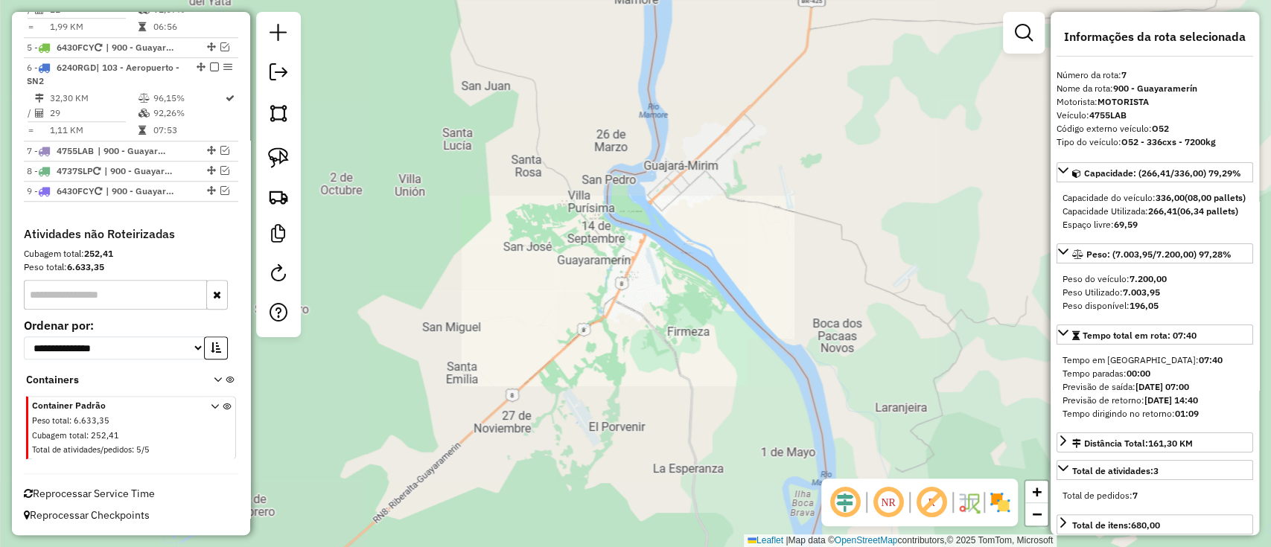
drag, startPoint x: 557, startPoint y: 281, endPoint x: 717, endPoint y: 253, distance: 162.5
click at [828, 290] on div "Janela de atendimento Grade de atendimento Capacidade Transportadoras Veículos …" at bounding box center [635, 273] width 1271 height 547
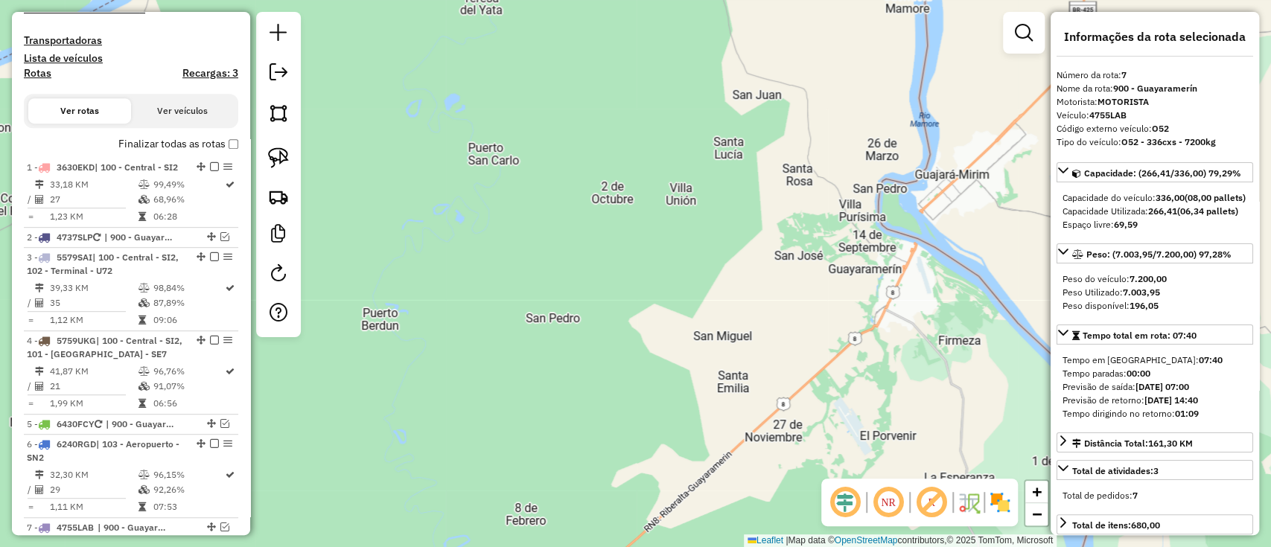
scroll to position [233, 0]
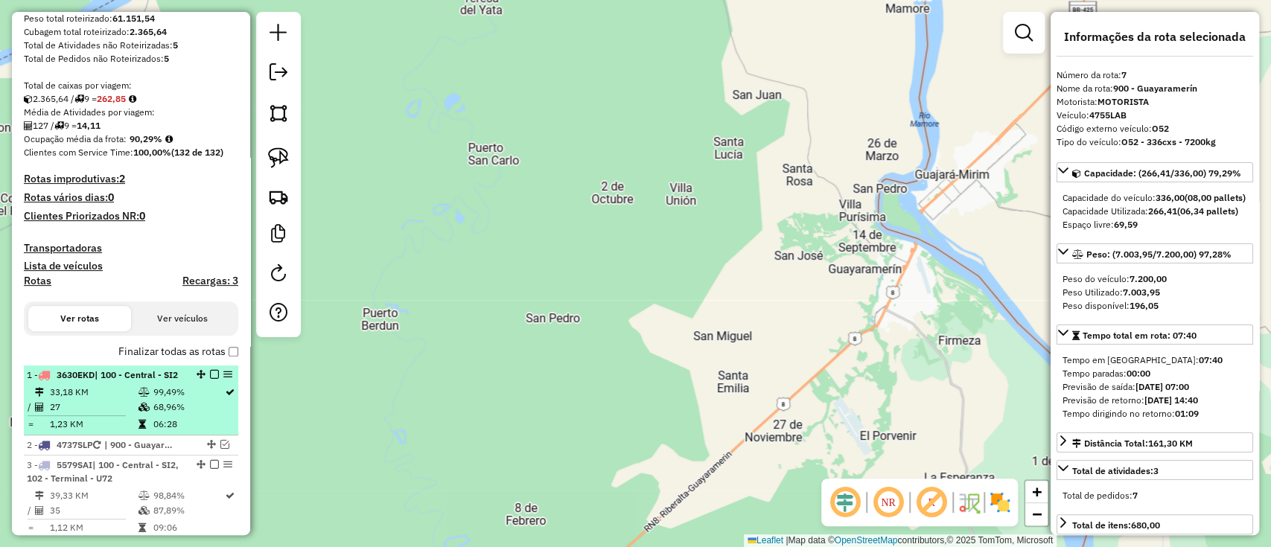
click at [151, 382] on div "1 - 3630EKD | 100 - Central - SI2" at bounding box center [106, 374] width 158 height 13
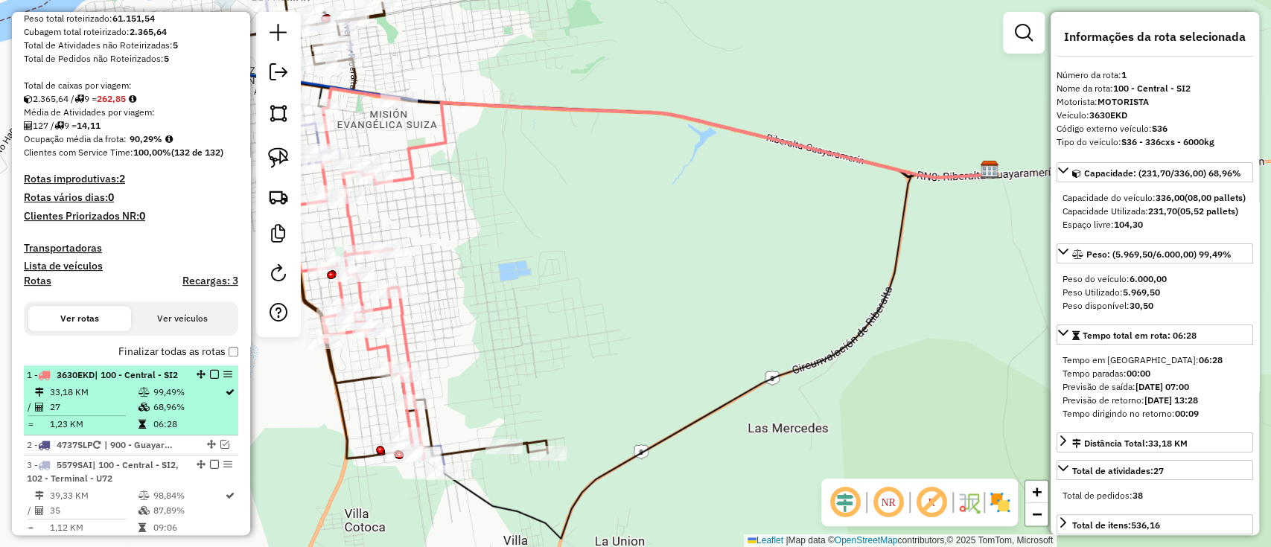
click at [213, 371] on em at bounding box center [214, 374] width 9 height 9
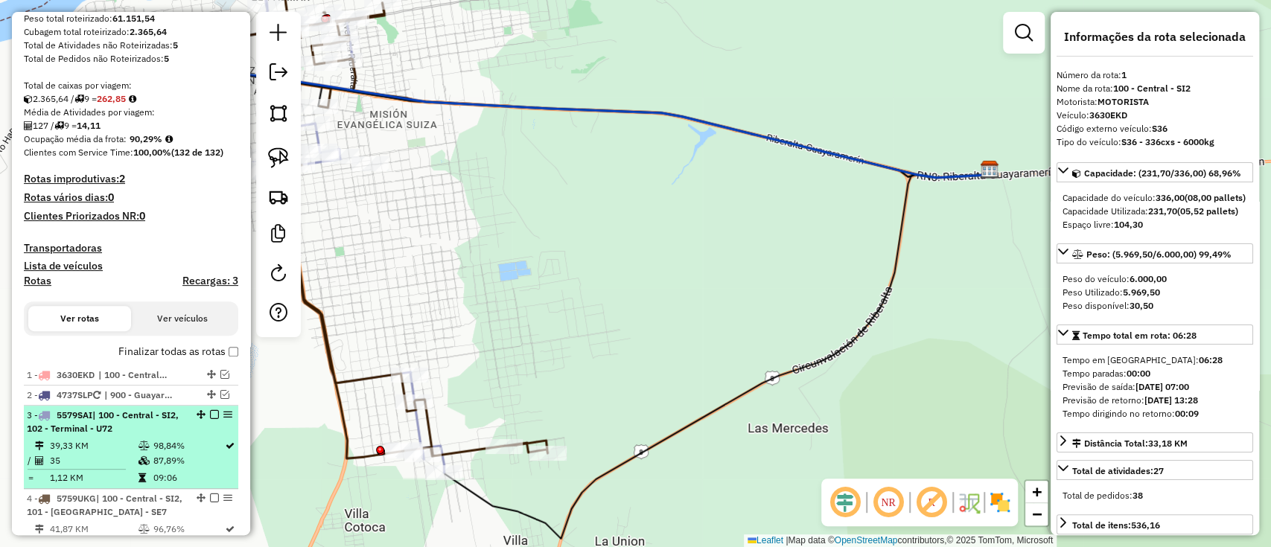
click at [182, 450] on td "98,84%" at bounding box center [188, 445] width 72 height 15
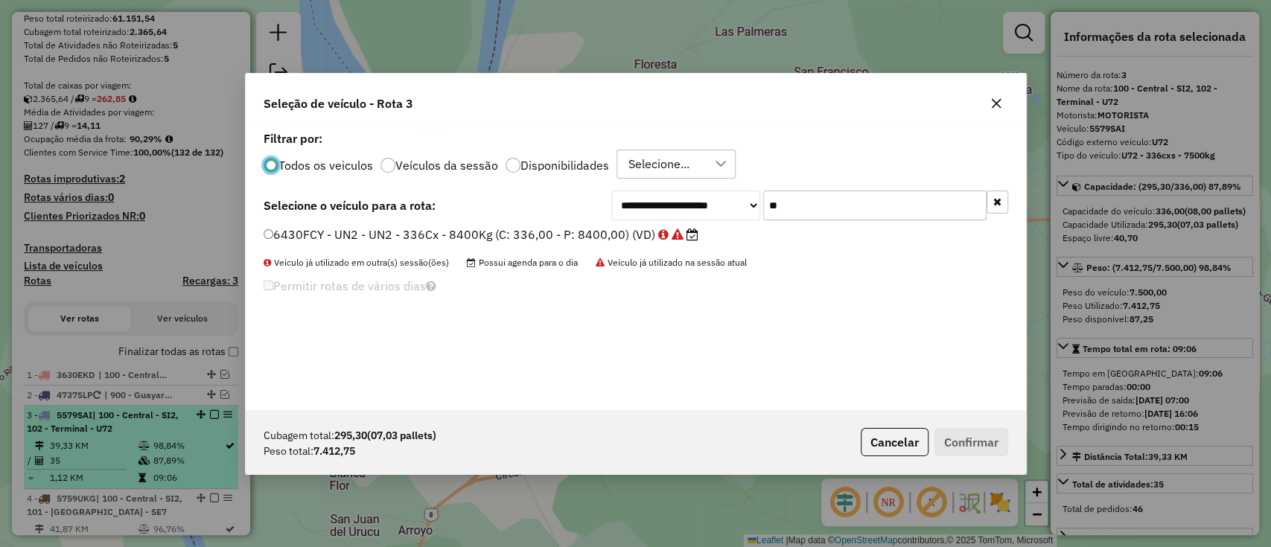
scroll to position [7, 4]
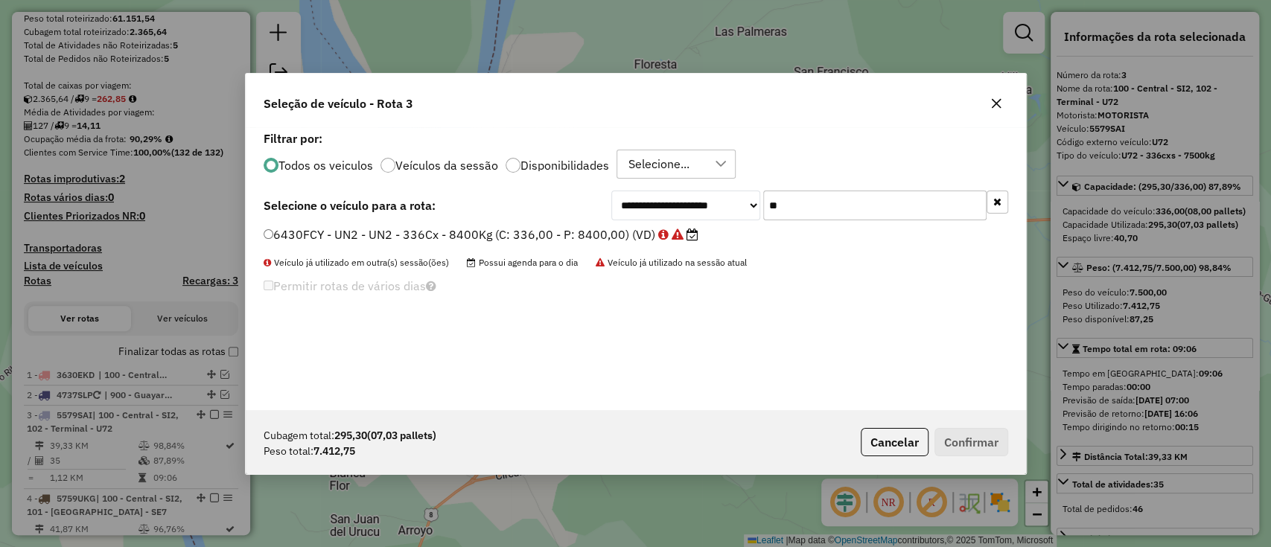
click at [458, 163] on label "Veículos da sessão" at bounding box center [446, 165] width 103 height 12
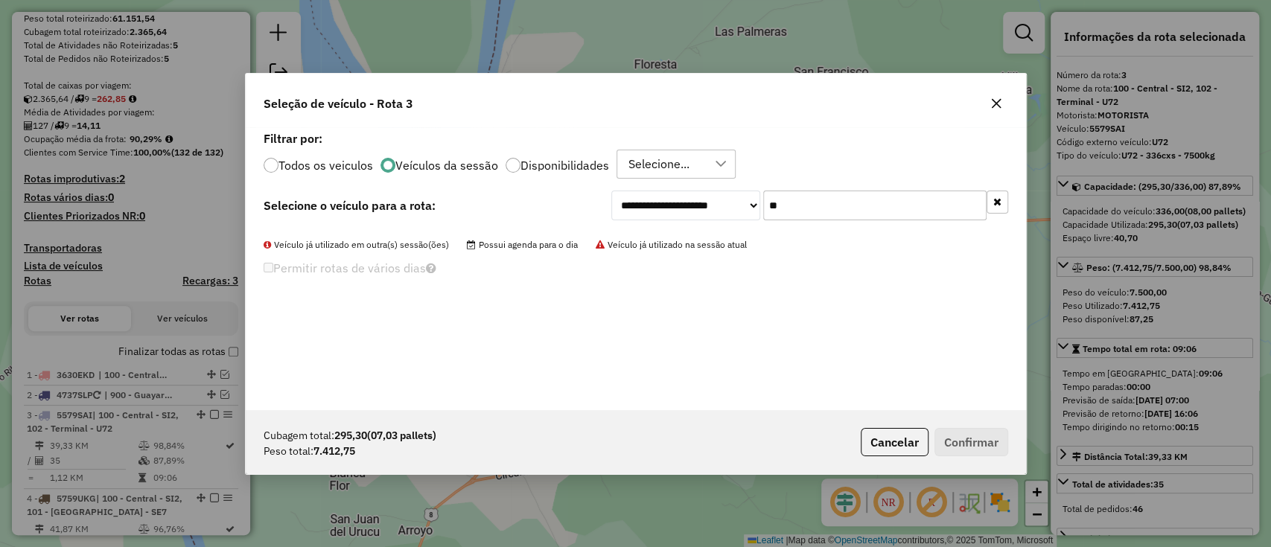
click at [1001, 210] on button "button" at bounding box center [997, 202] width 22 height 23
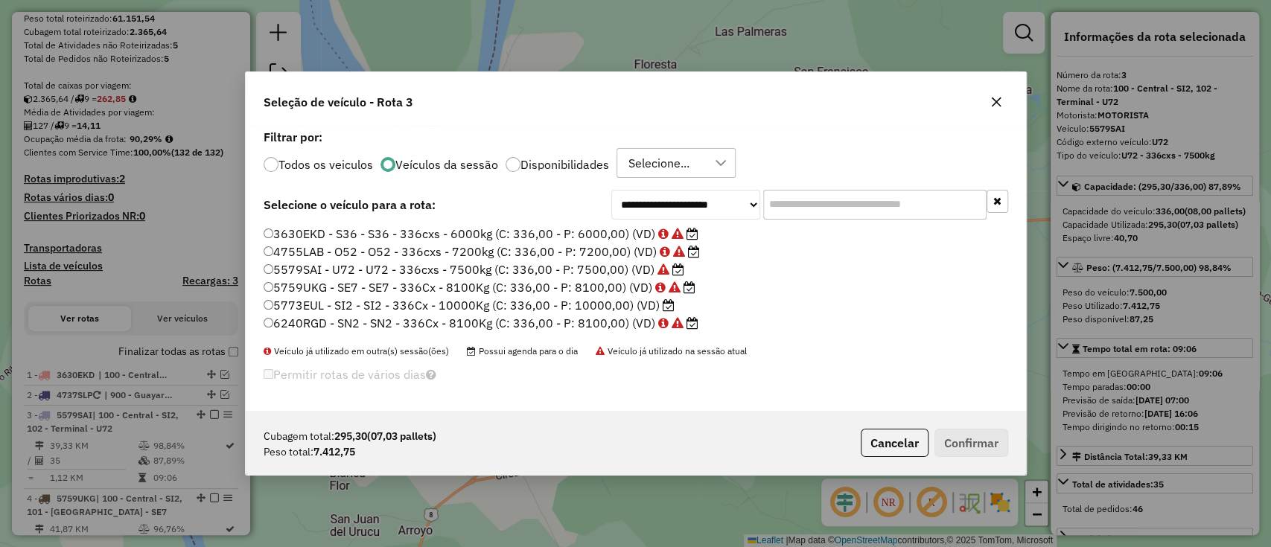
click at [401, 161] on label "Veículos da sessão" at bounding box center [446, 165] width 103 height 12
click at [616, 272] on label "5579SAI - U72 - U72 - 336cxs - 7500kg (C: 336,00 - P: 7500,00) (VD)" at bounding box center [474, 270] width 421 height 18
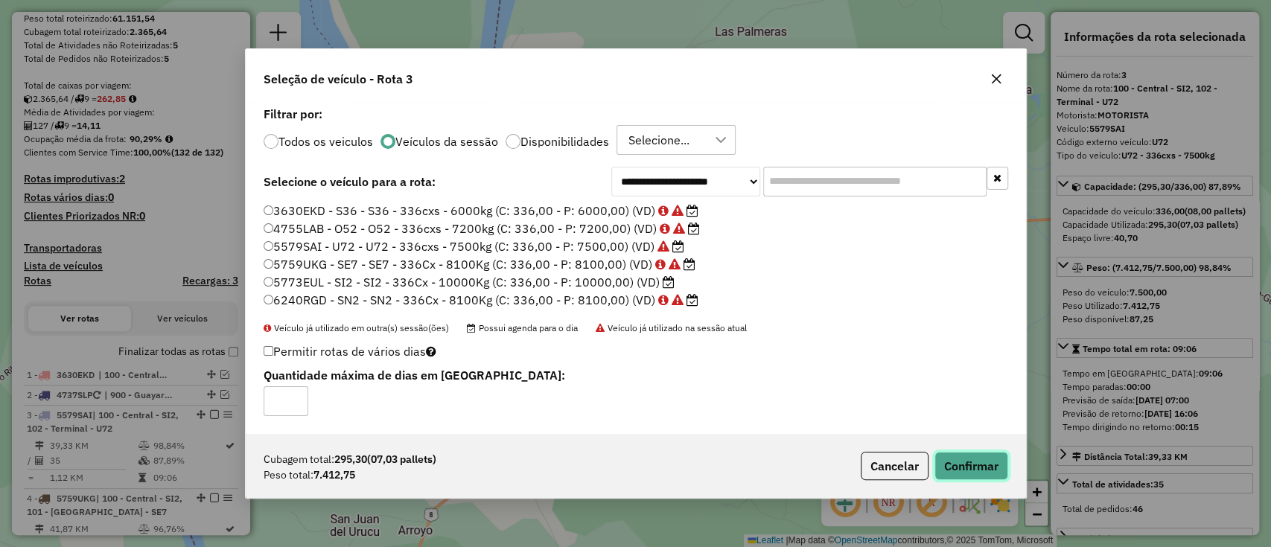
click at [963, 452] on button "Confirmar" at bounding box center [971, 466] width 74 height 28
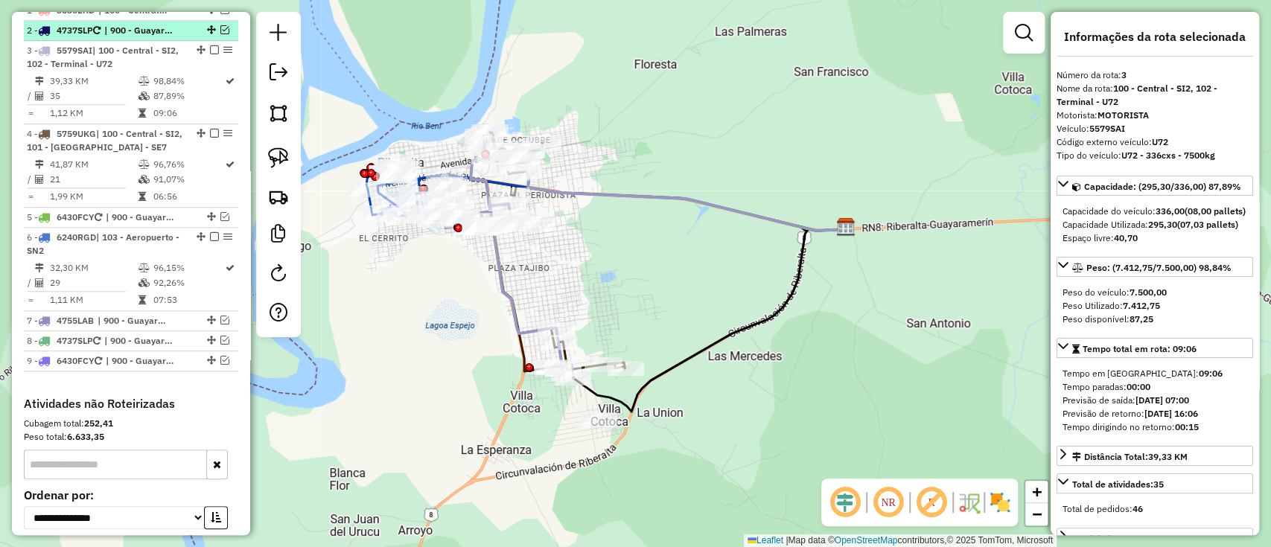
scroll to position [526, 0]
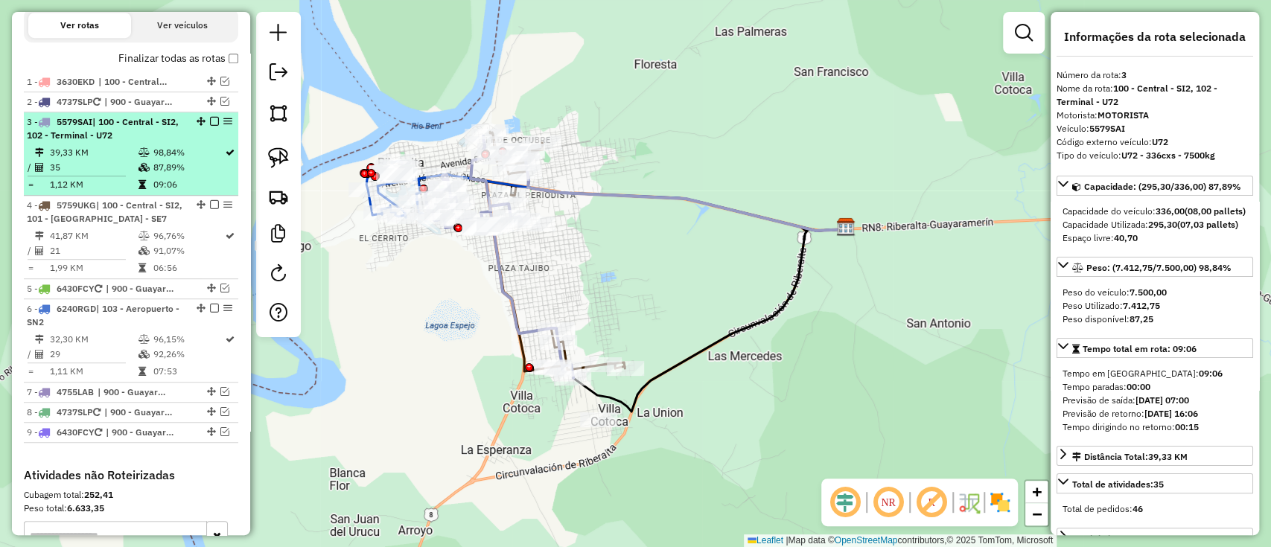
click at [197, 149] on td "98,84%" at bounding box center [188, 152] width 72 height 15
click at [211, 121] on em at bounding box center [214, 121] width 9 height 9
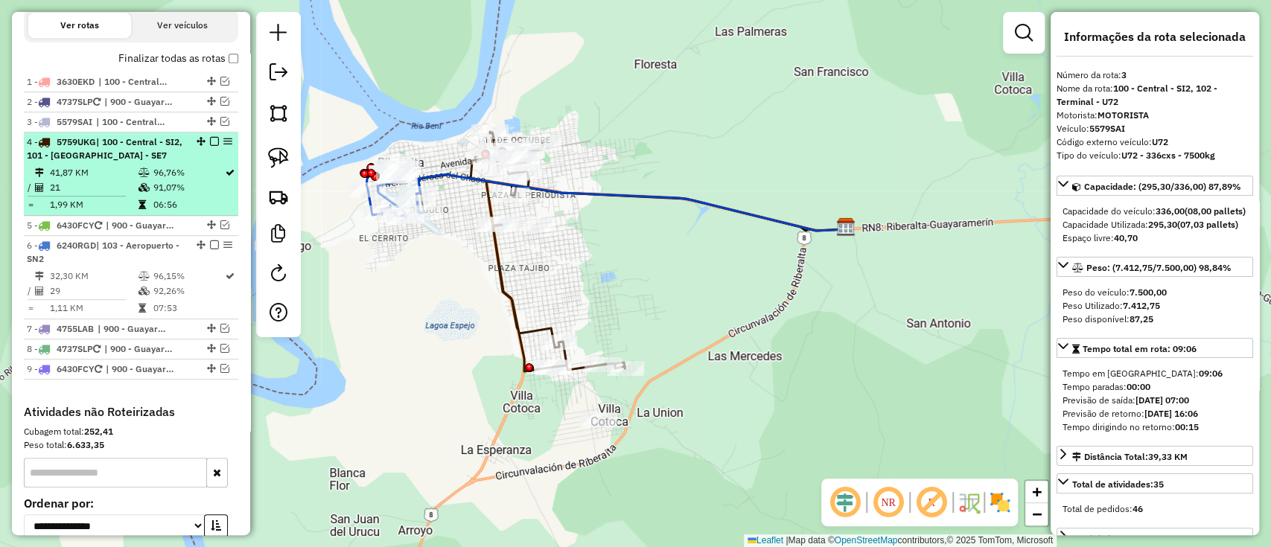
click at [205, 173] on td "96,76%" at bounding box center [188, 172] width 72 height 15
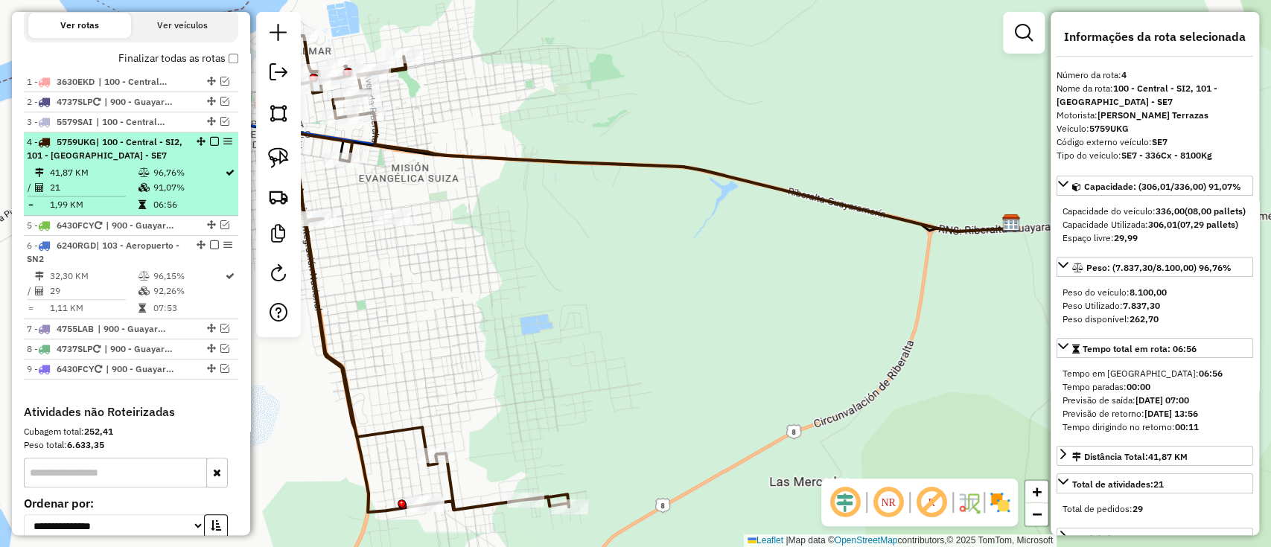
click at [210, 140] on em at bounding box center [214, 141] width 9 height 9
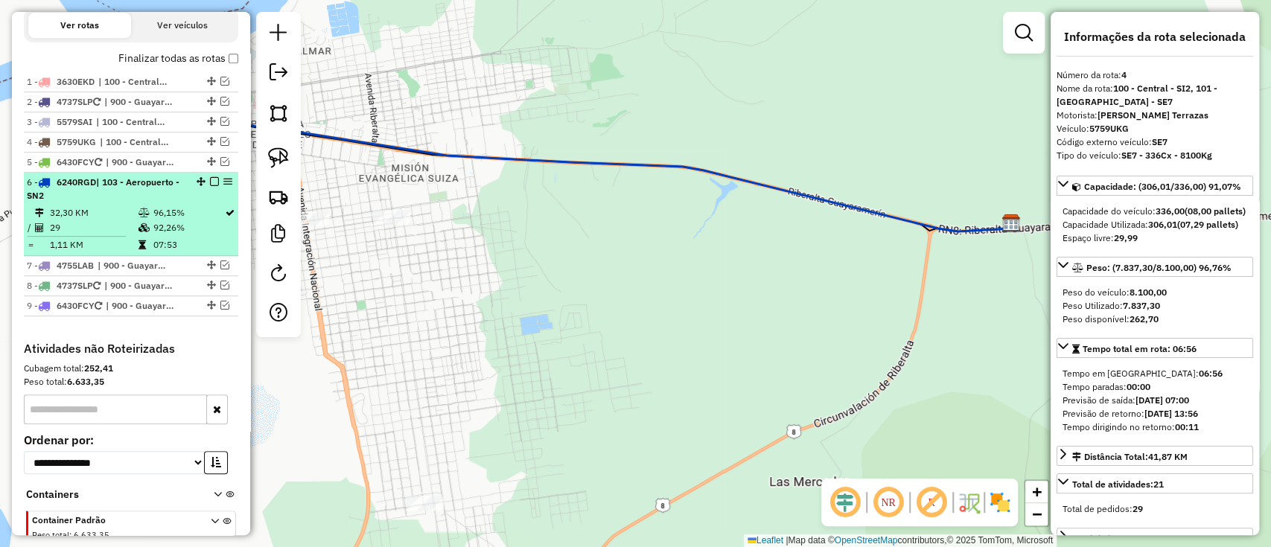
click at [189, 214] on td "96,15%" at bounding box center [188, 212] width 72 height 15
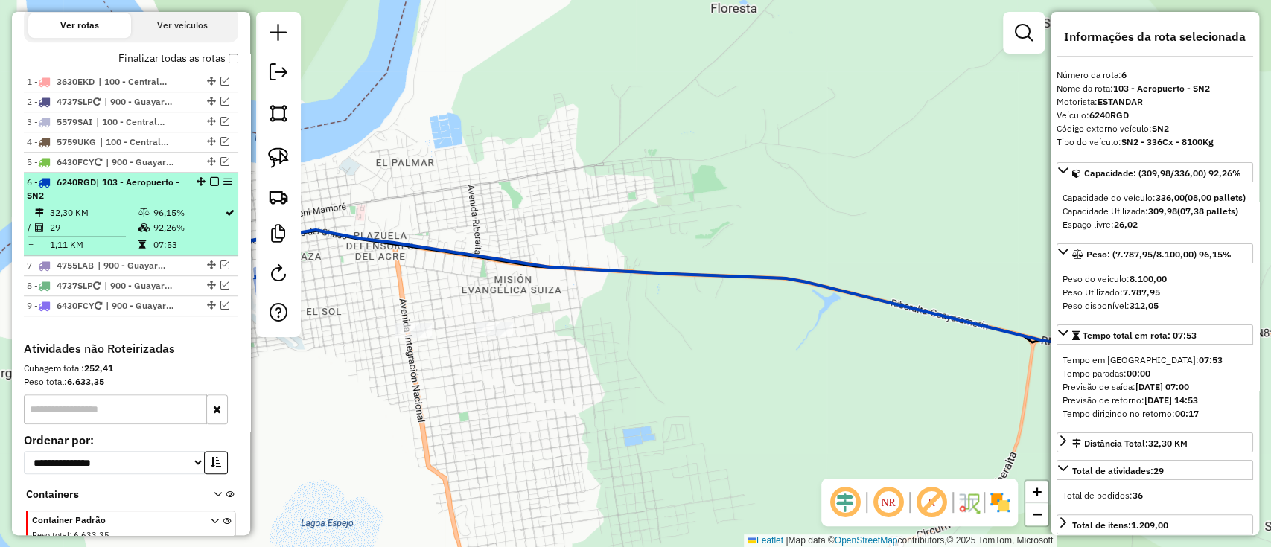
click at [214, 179] on div at bounding box center [210, 181] width 45 height 9
click at [211, 179] on em at bounding box center [214, 181] width 9 height 9
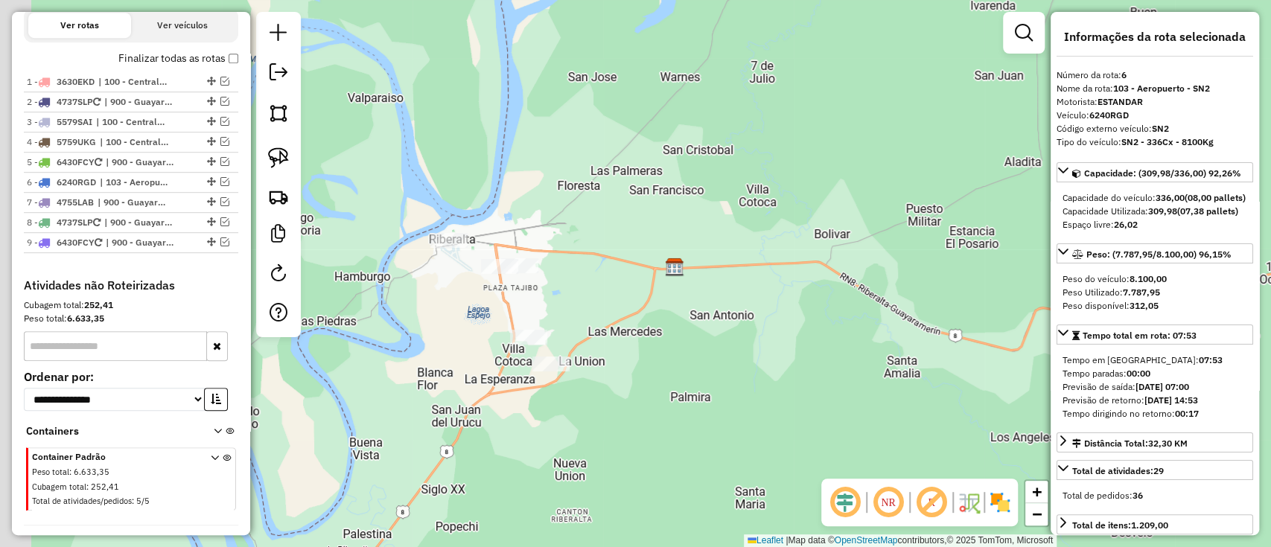
drag, startPoint x: 578, startPoint y: 244, endPoint x: 572, endPoint y: 232, distance: 14.0
click at [579, 244] on div "Janela de atendimento Grade de atendimento Capacidade Transportadoras Veículos …" at bounding box center [635, 273] width 1271 height 547
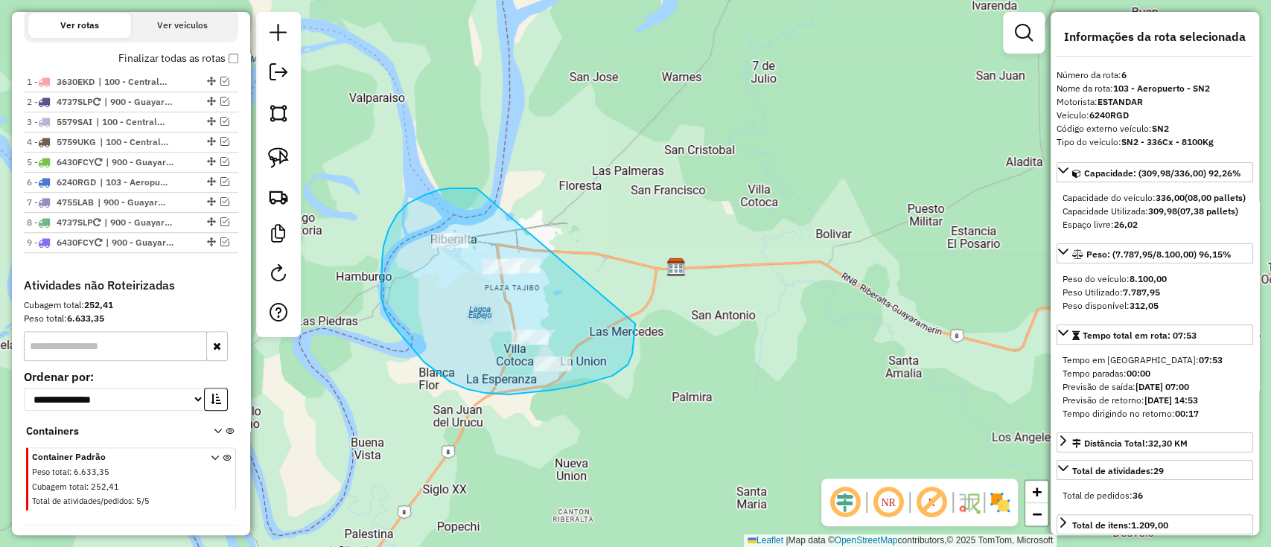
drag, startPoint x: 439, startPoint y: 190, endPoint x: 629, endPoint y: 268, distance: 205.3
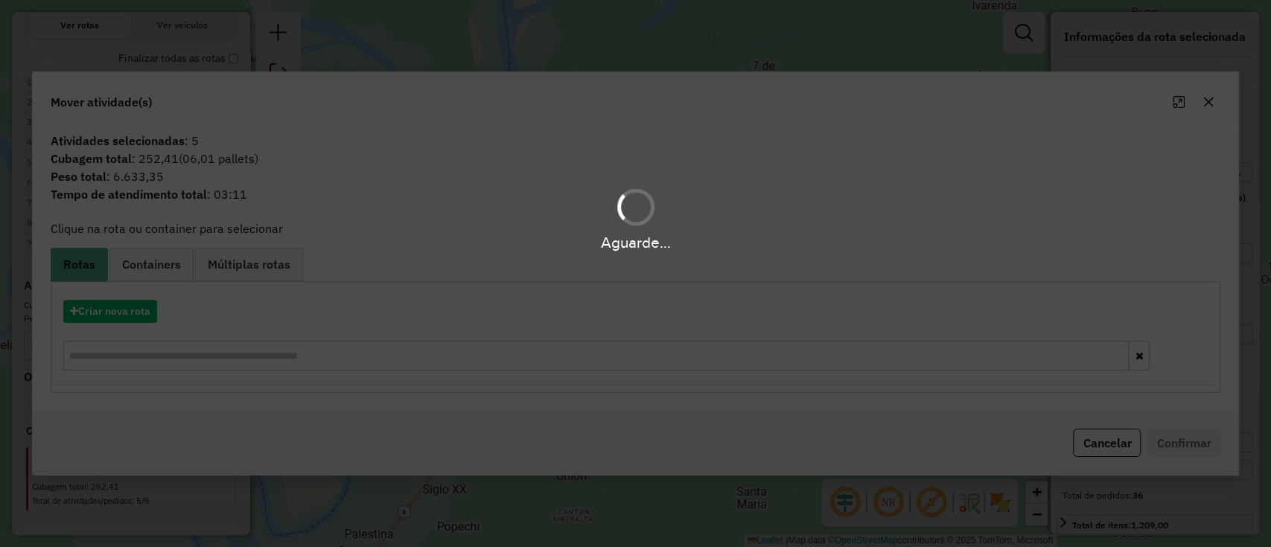
click at [142, 296] on div "Criar nova rota" at bounding box center [635, 337] width 1163 height 97
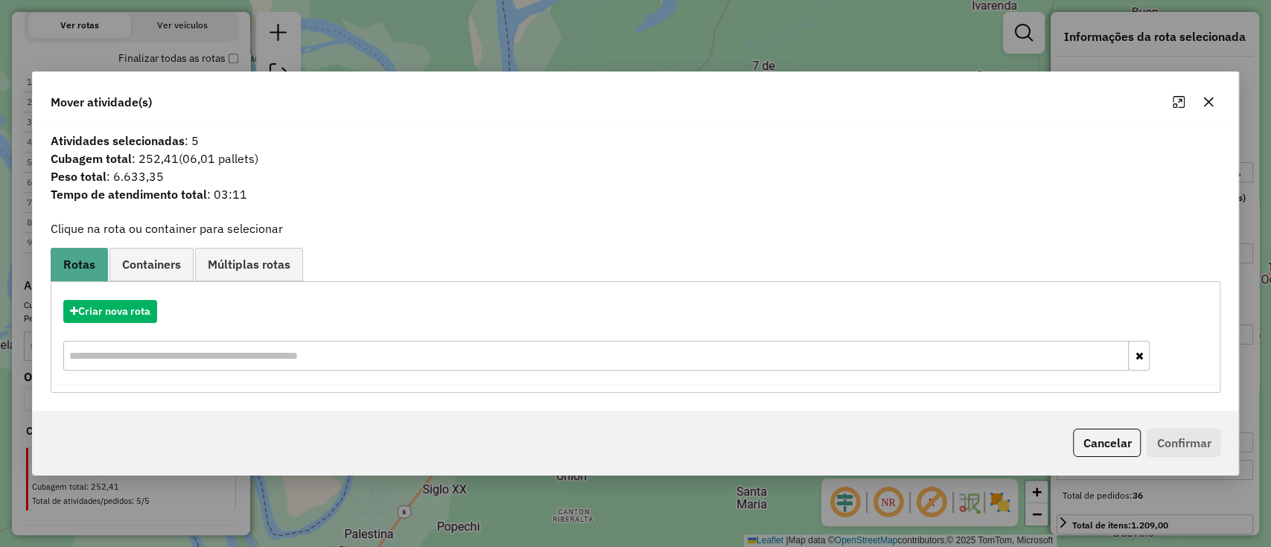
click at [160, 304] on div "Criar nova rota" at bounding box center [635, 311] width 1163 height 23
click at [143, 311] on button "Criar nova rota" at bounding box center [110, 311] width 94 height 23
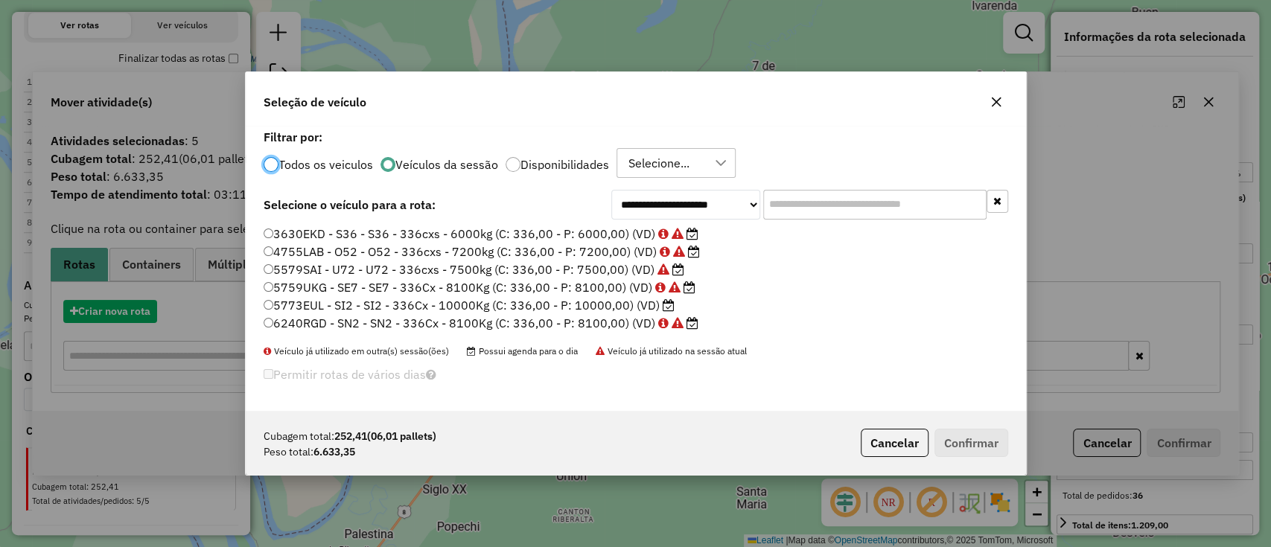
scroll to position [7, 4]
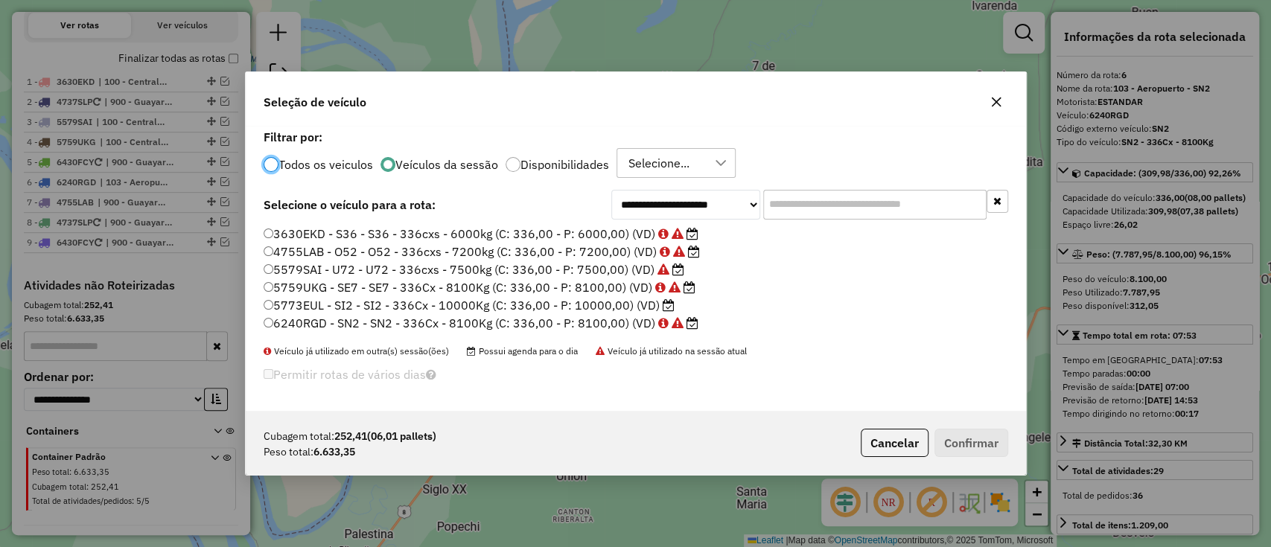
click at [622, 301] on label "5773EUL - SI2 - SI2 - 336Cx - 10000Kg (C: 336,00 - P: 10000,00) (VD)" at bounding box center [469, 305] width 411 height 18
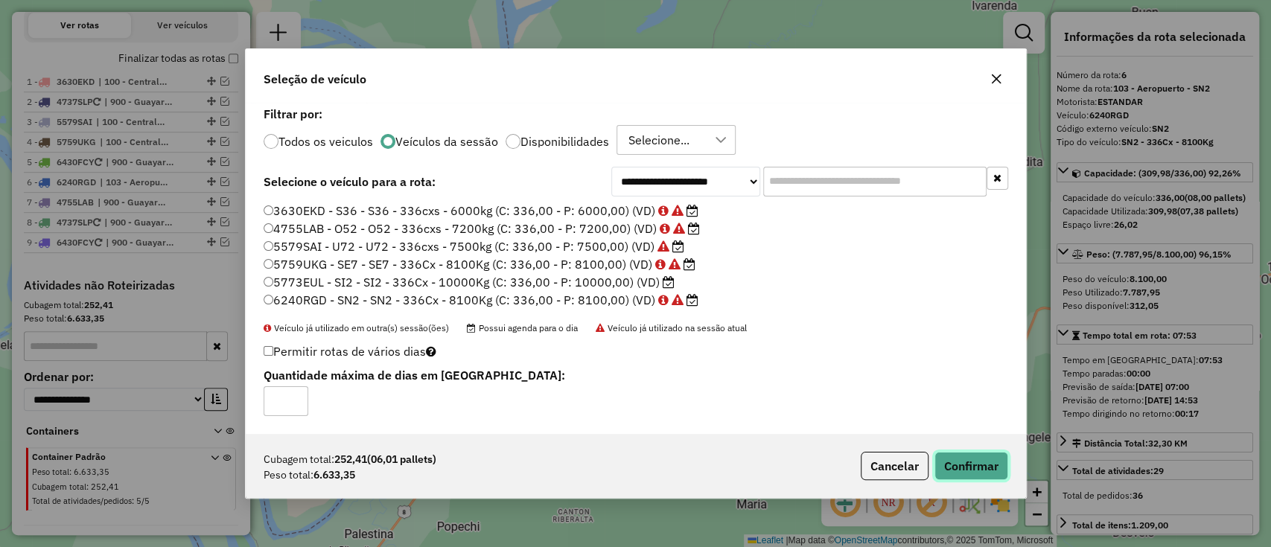
click at [969, 460] on button "Confirmar" at bounding box center [971, 466] width 74 height 28
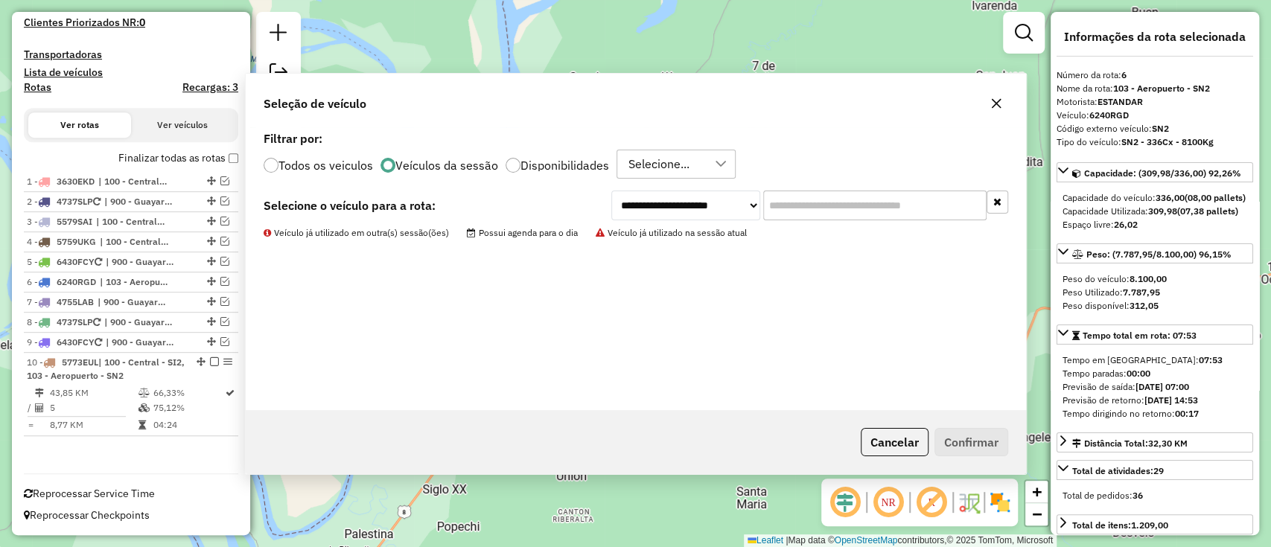
scroll to position [424, 0]
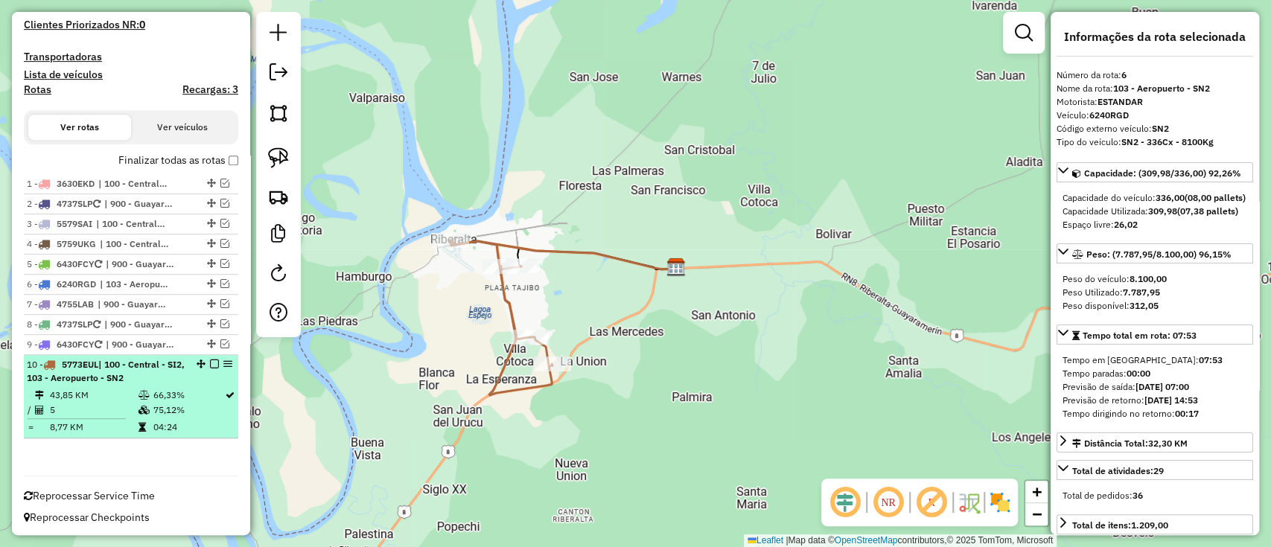
click at [211, 360] on em at bounding box center [214, 364] width 9 height 9
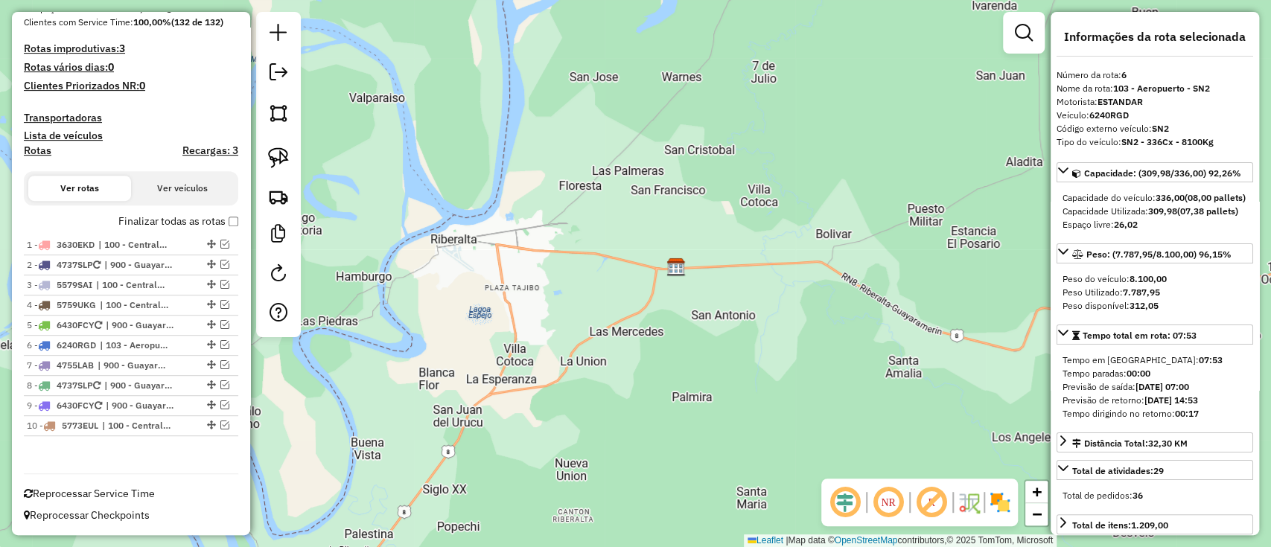
scroll to position [362, 0]
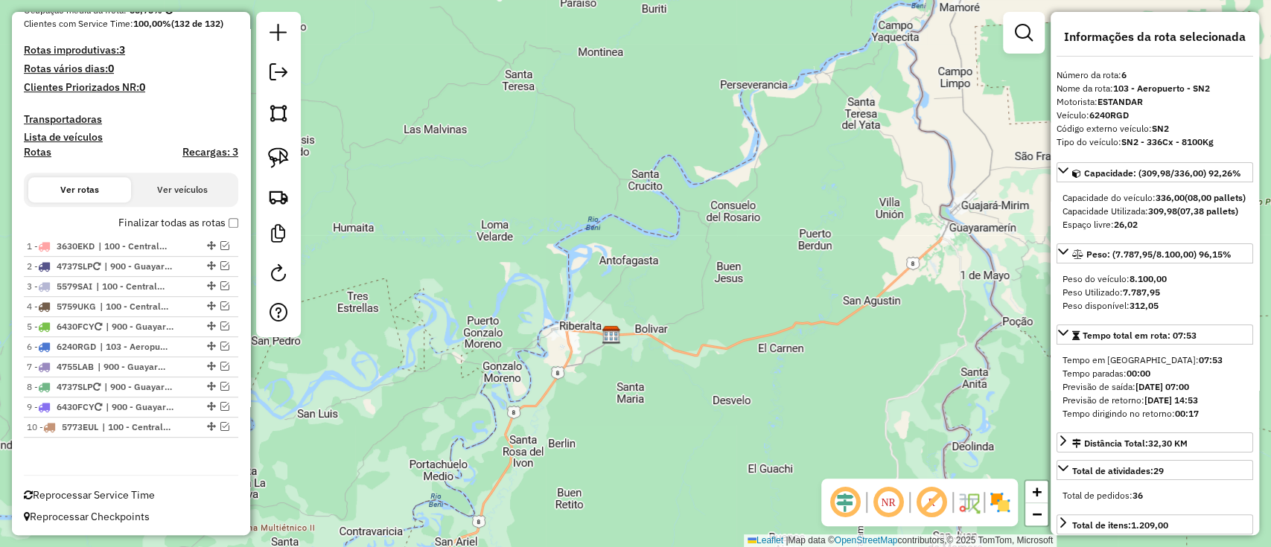
drag, startPoint x: 691, startPoint y: 315, endPoint x: 579, endPoint y: 348, distance: 116.4
click at [595, 348] on div "Janela de atendimento Grade de atendimento Capacidade Transportadoras Veículos …" at bounding box center [635, 273] width 1271 height 547
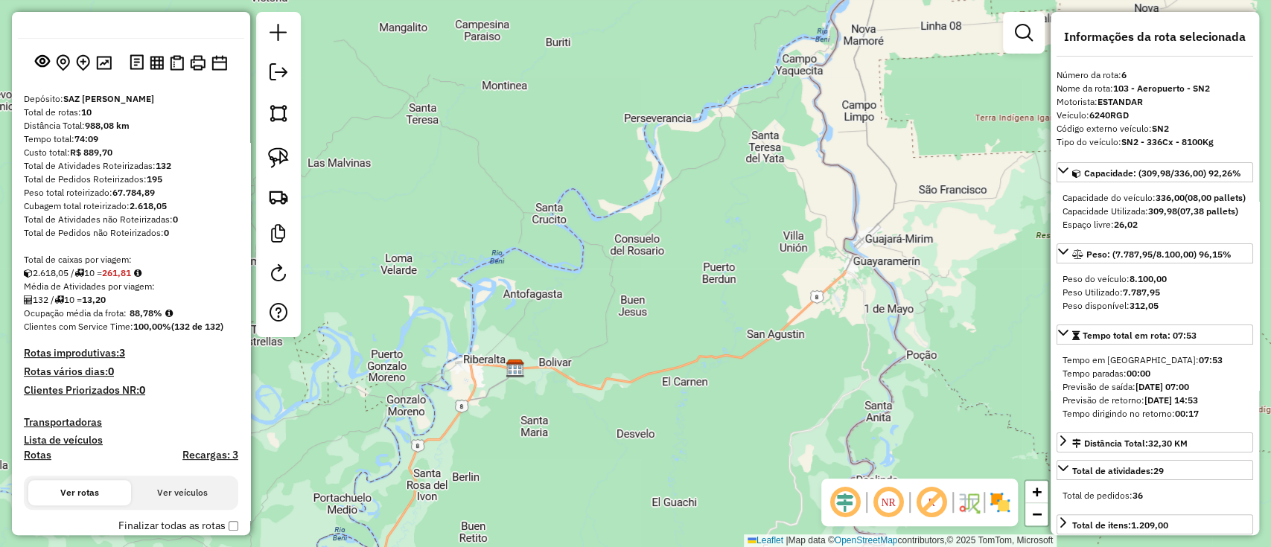
scroll to position [0, 0]
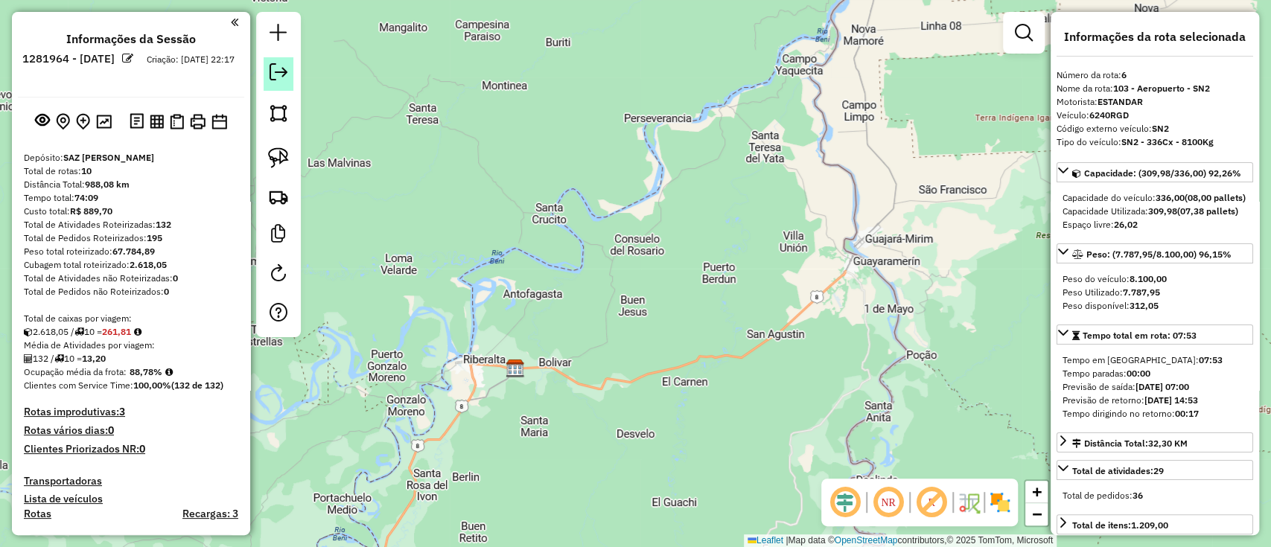
click at [281, 80] on em at bounding box center [278, 72] width 18 height 18
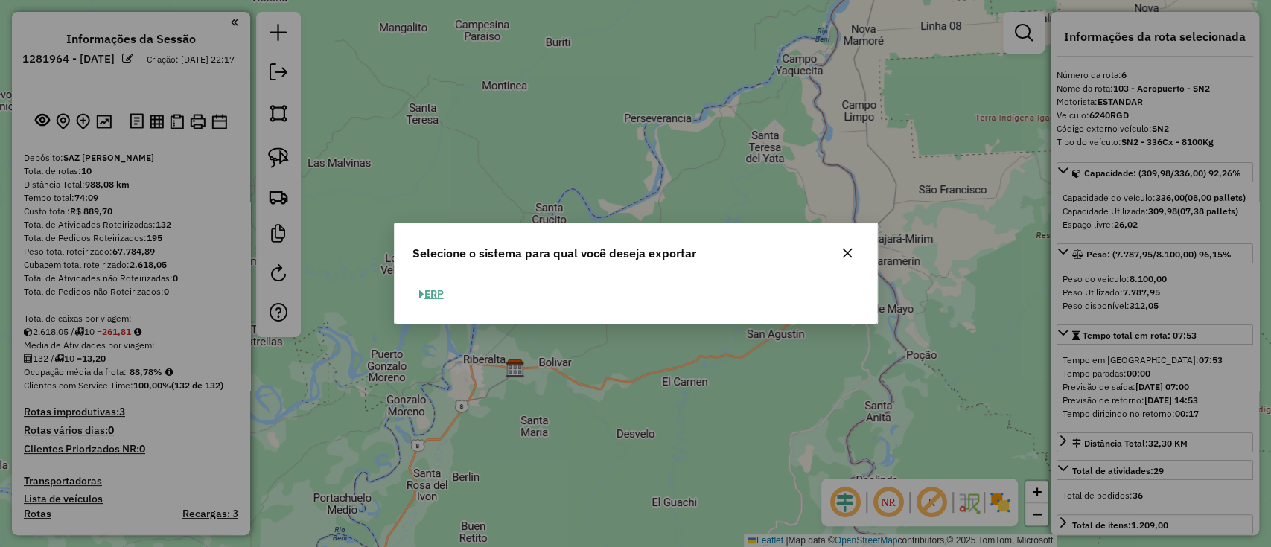
click at [440, 296] on button "ERP" at bounding box center [431, 294] width 38 height 23
select select "**"
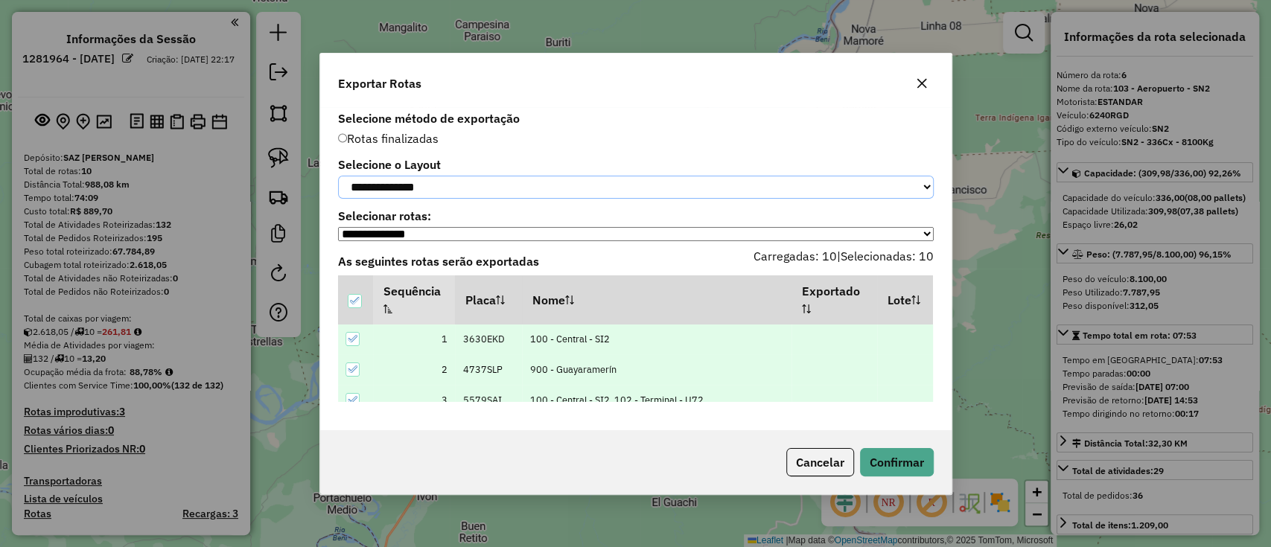
drag, startPoint x: 462, startPoint y: 185, endPoint x: 460, endPoint y: 197, distance: 12.9
click at [462, 185] on select "**********" at bounding box center [636, 187] width 596 height 23
select select "*********"
click at [338, 176] on select "**********" at bounding box center [636, 187] width 596 height 23
click at [874, 457] on button "Confirmar" at bounding box center [897, 462] width 74 height 28
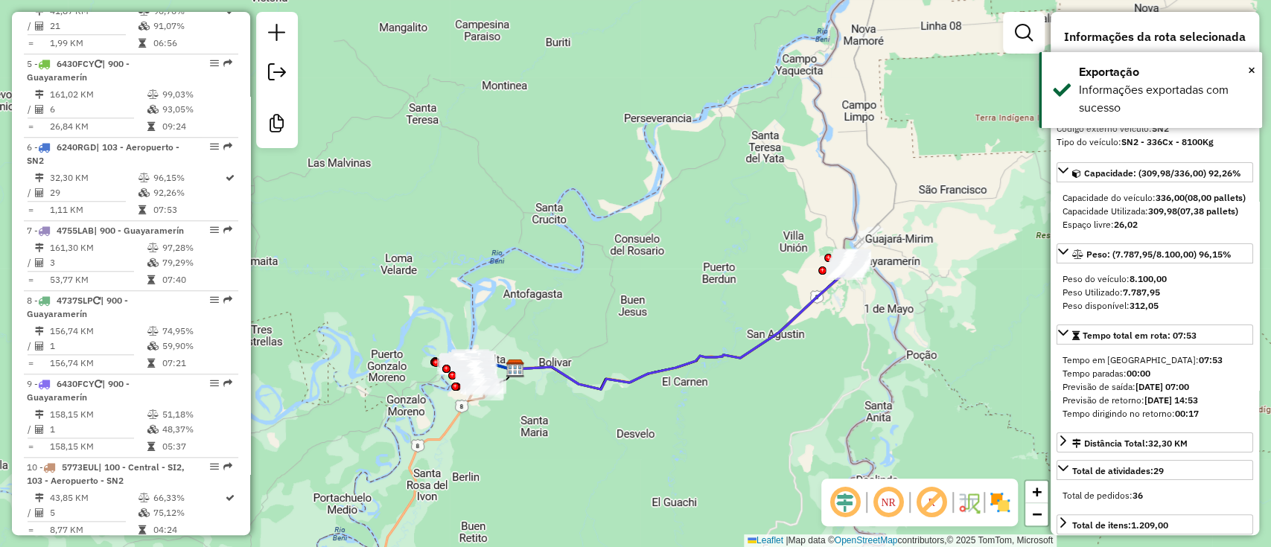
scroll to position [930, 0]
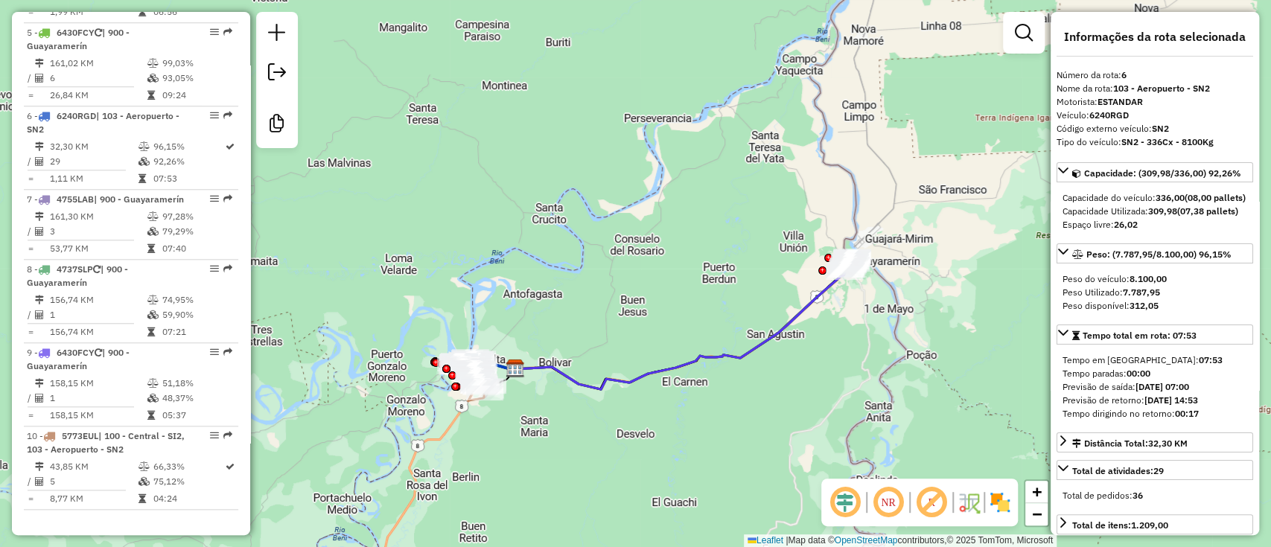
click at [275, 71] on em at bounding box center [277, 72] width 18 height 18
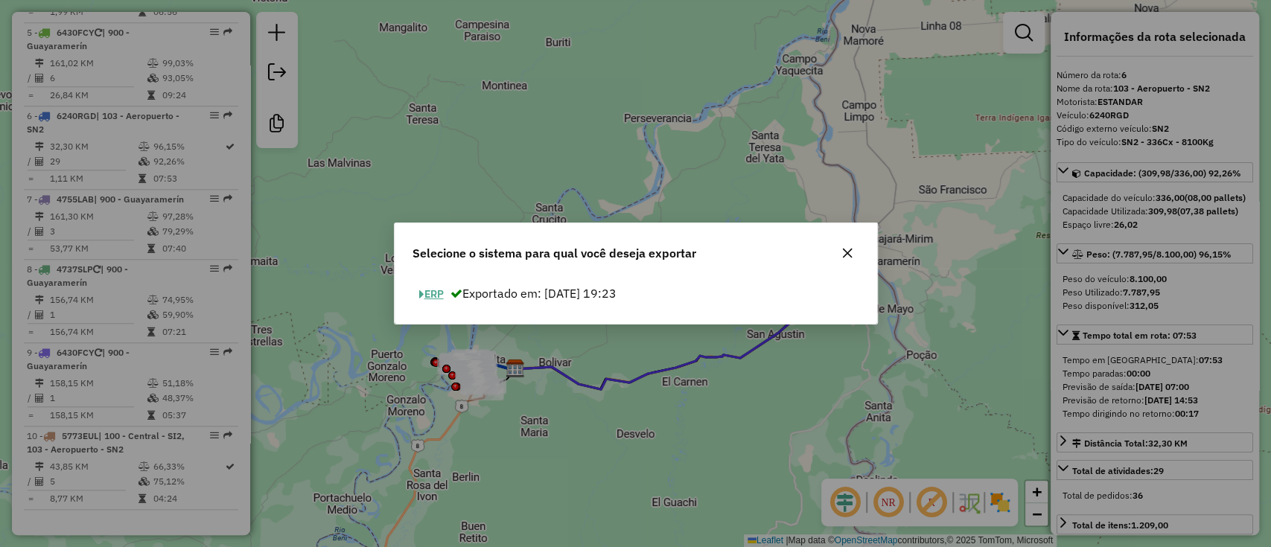
click at [427, 291] on button "ERP" at bounding box center [431, 294] width 38 height 23
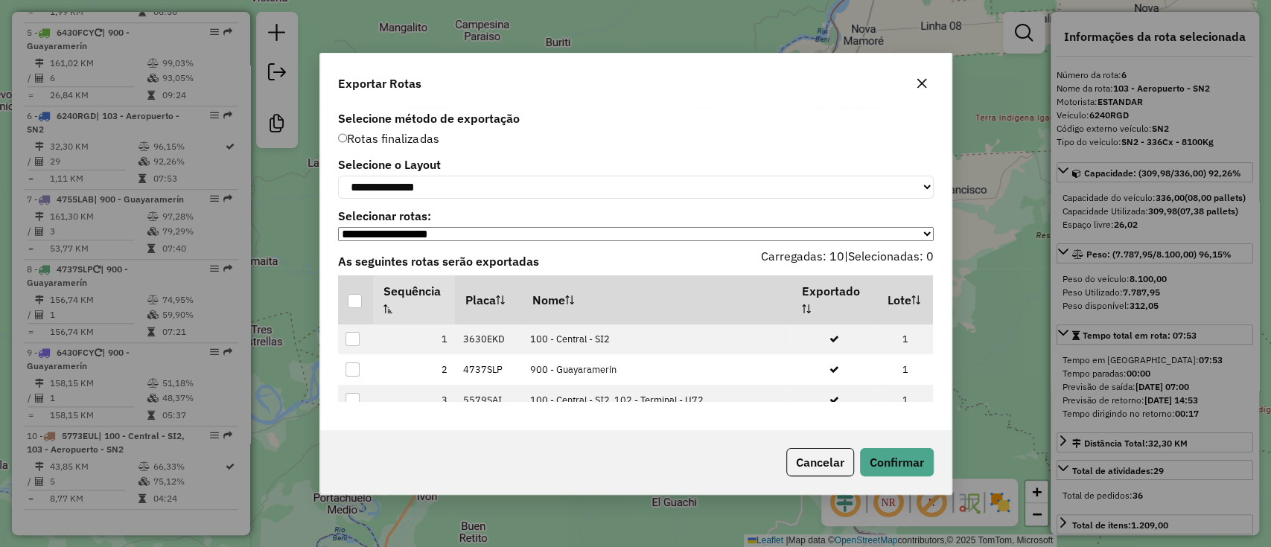
drag, startPoint x: 425, startPoint y: 169, endPoint x: 450, endPoint y: 194, distance: 35.3
click at [425, 170] on div "**********" at bounding box center [636, 178] width 596 height 39
click at [453, 192] on select "**********" at bounding box center [636, 187] width 596 height 23
select select "*********"
click at [338, 176] on select "**********" at bounding box center [636, 187] width 596 height 23
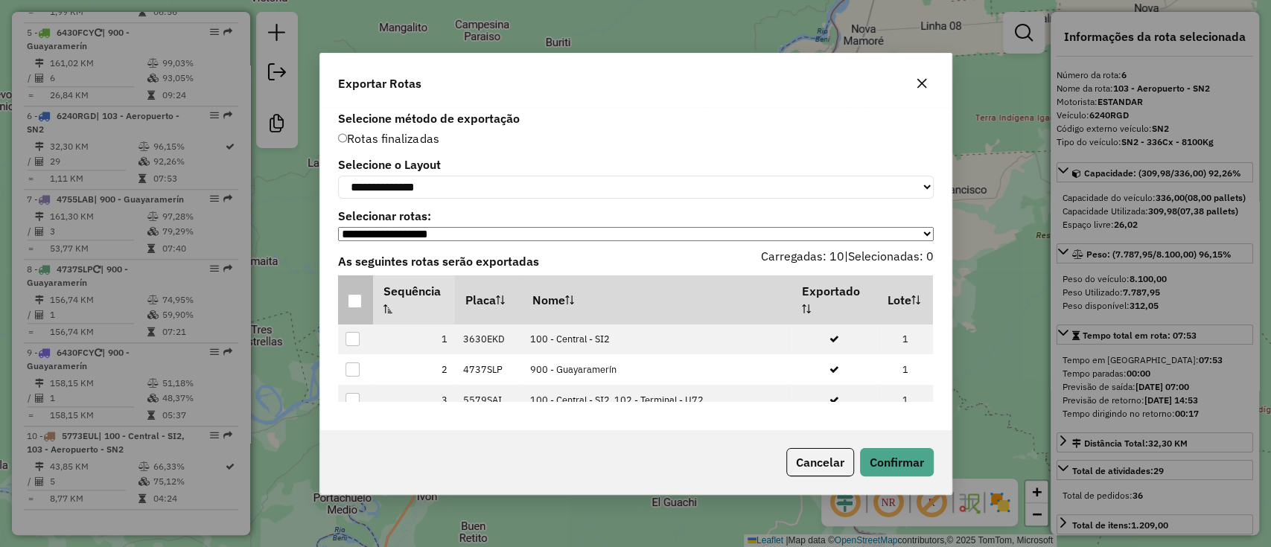
click at [359, 299] on div at bounding box center [355, 301] width 14 height 14
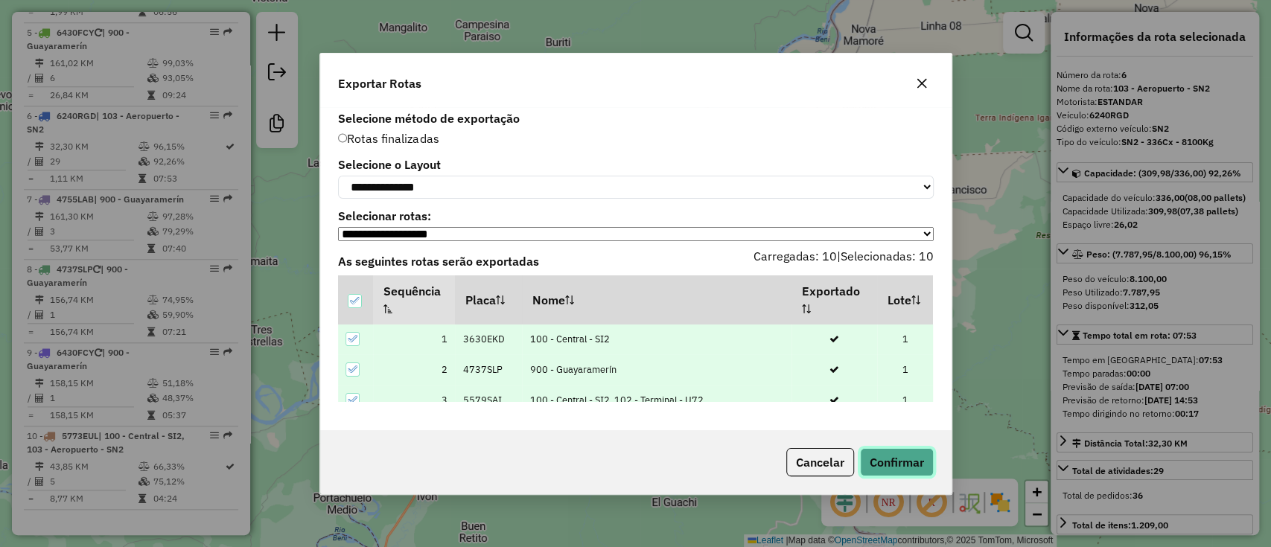
click at [895, 466] on button "Confirmar" at bounding box center [897, 462] width 74 height 28
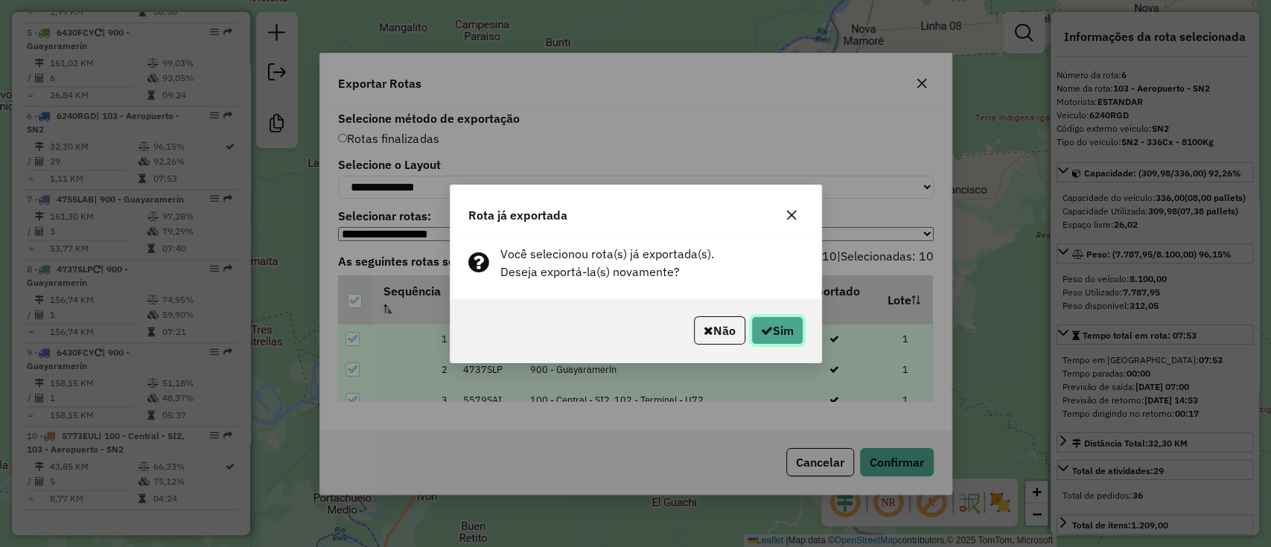
click at [776, 328] on button "Sim" at bounding box center [777, 330] width 52 height 28
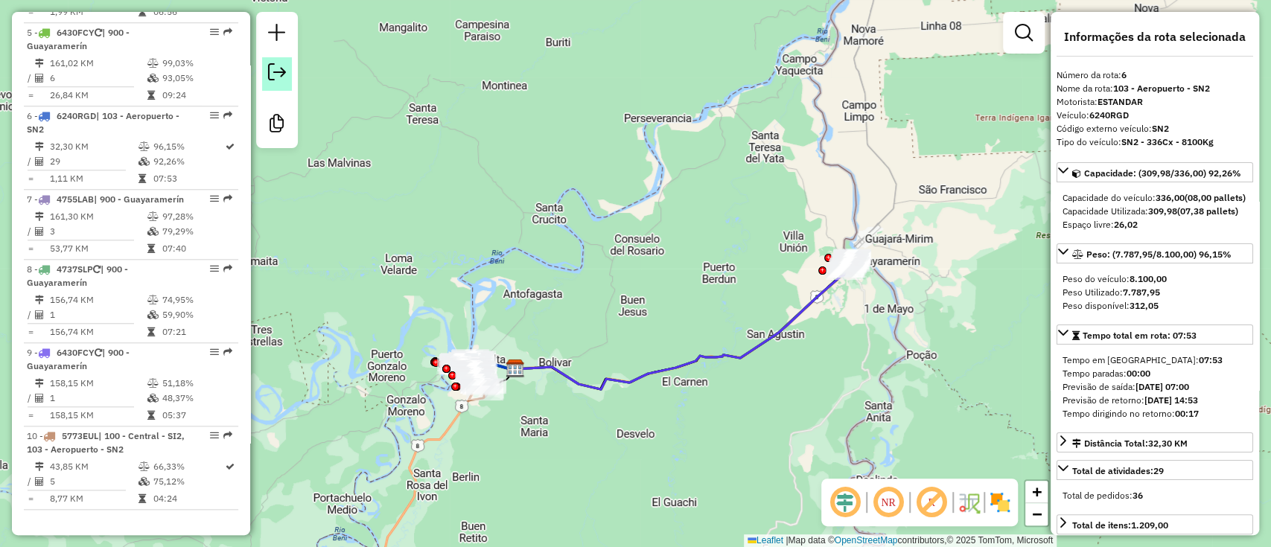
click at [269, 74] on em at bounding box center [277, 72] width 18 height 18
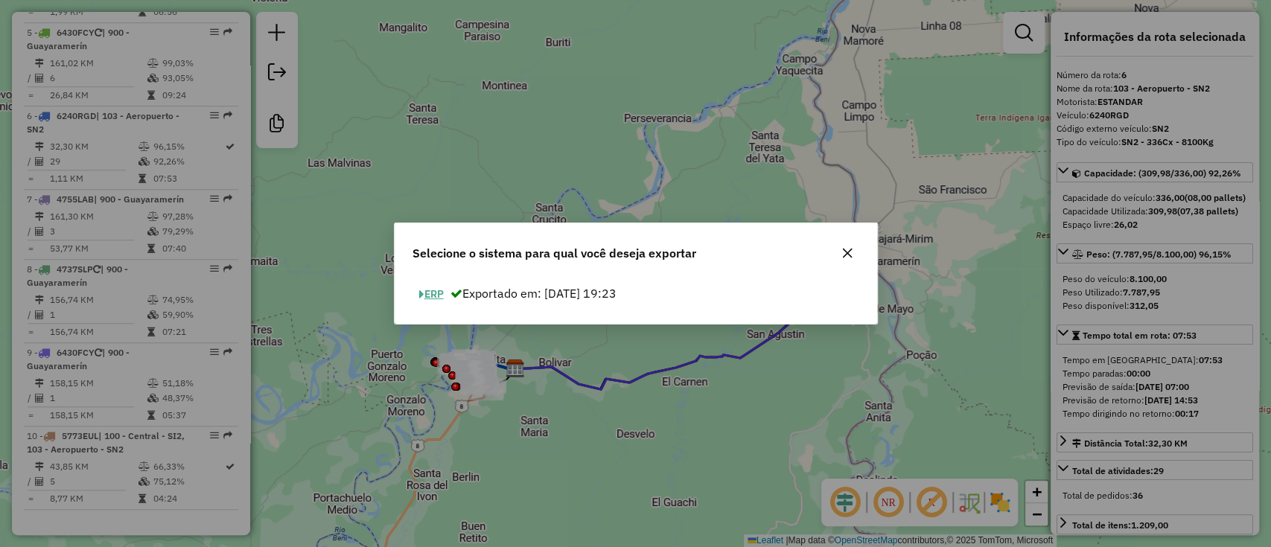
click at [447, 304] on div "ERP Exportado em: [DATE] 19:23" at bounding box center [636, 300] width 482 height 47
drag, startPoint x: 439, startPoint y: 299, endPoint x: 459, endPoint y: 287, distance: 23.4
click at [438, 298] on button "ERP" at bounding box center [431, 294] width 38 height 23
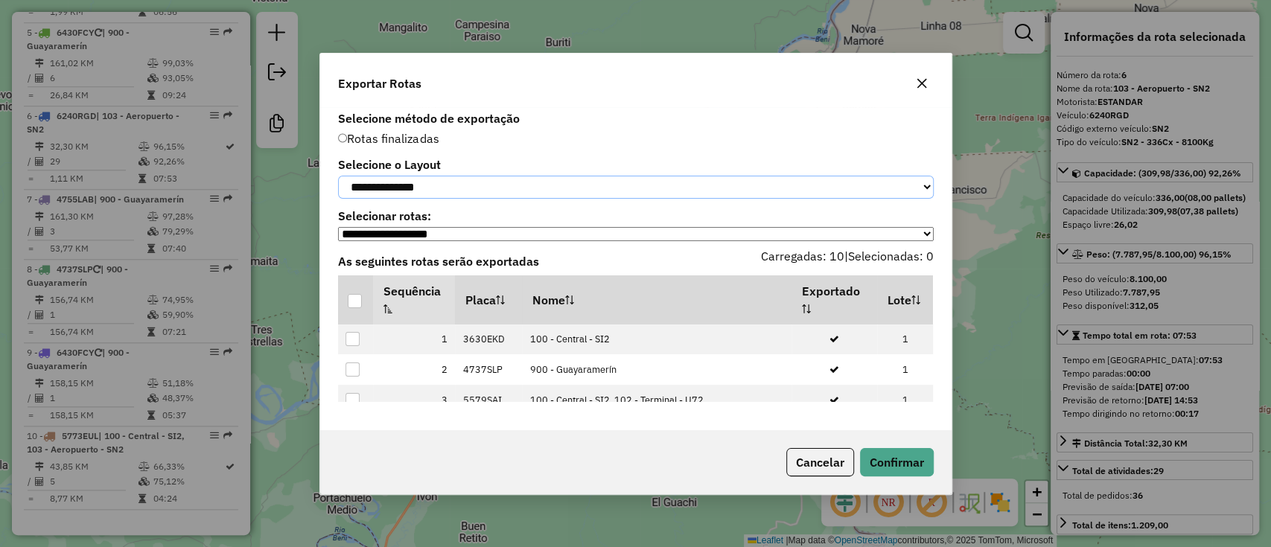
click at [500, 185] on select "**********" at bounding box center [636, 187] width 596 height 23
select select "*********"
click at [338, 176] on select "**********" at bounding box center [636, 187] width 596 height 23
click at [354, 299] on div at bounding box center [355, 301] width 14 height 14
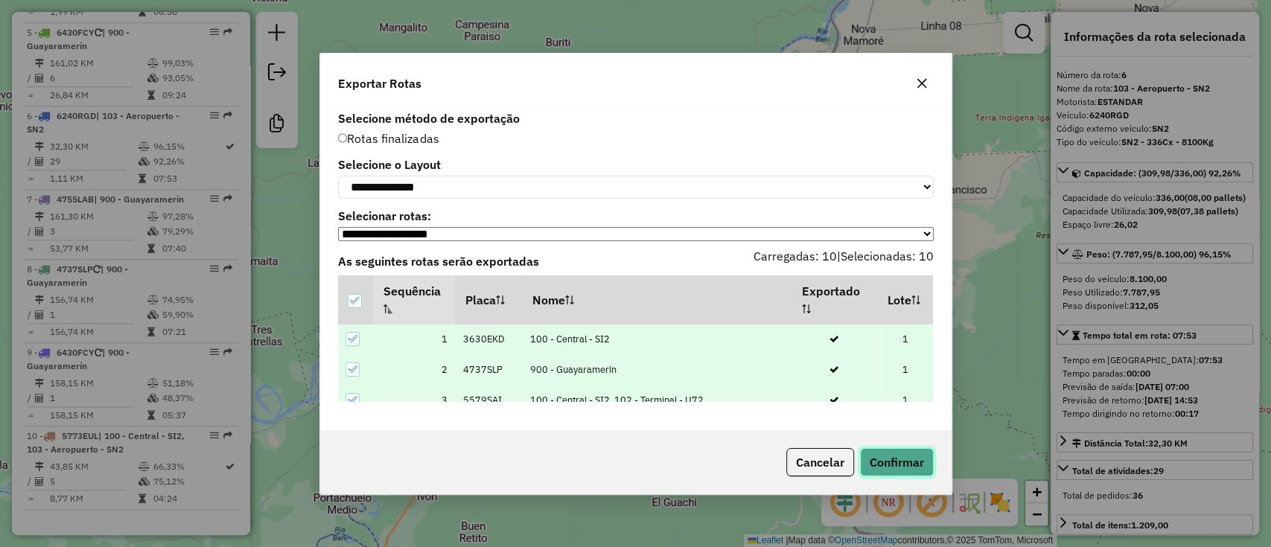
click at [920, 476] on button "Confirmar" at bounding box center [897, 462] width 74 height 28
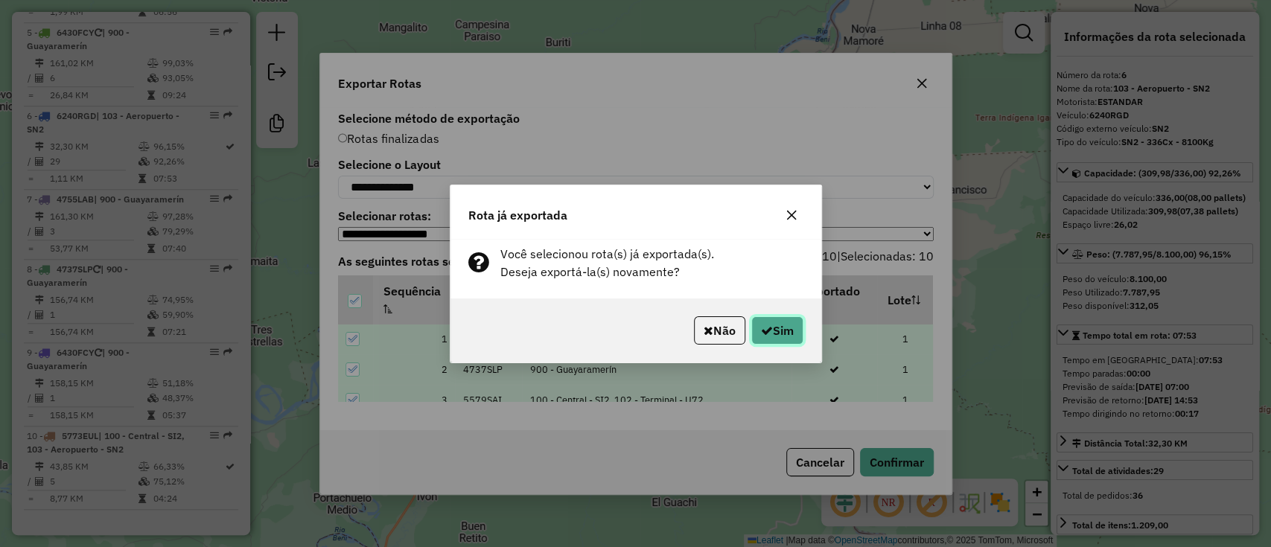
click at [753, 327] on button "Sim" at bounding box center [777, 330] width 52 height 28
